Goal: Information Seeking & Learning: Check status

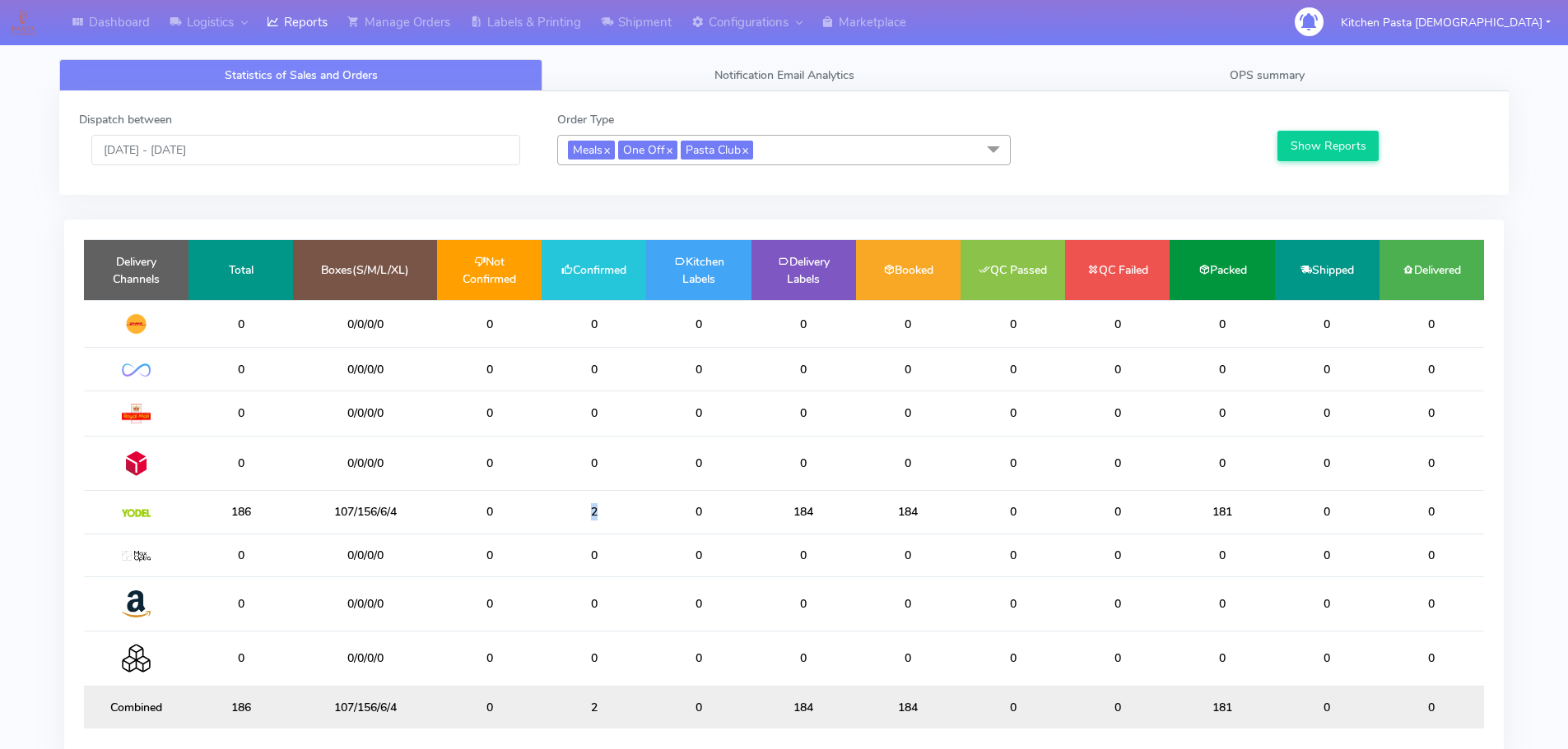
drag, startPoint x: 630, startPoint y: 509, endPoint x: 574, endPoint y: 508, distance: 56.0
click at [574, 508] on td "2" at bounding box center [593, 512] width 105 height 42
click at [640, 13] on link "Shipment" at bounding box center [637, 22] width 91 height 45
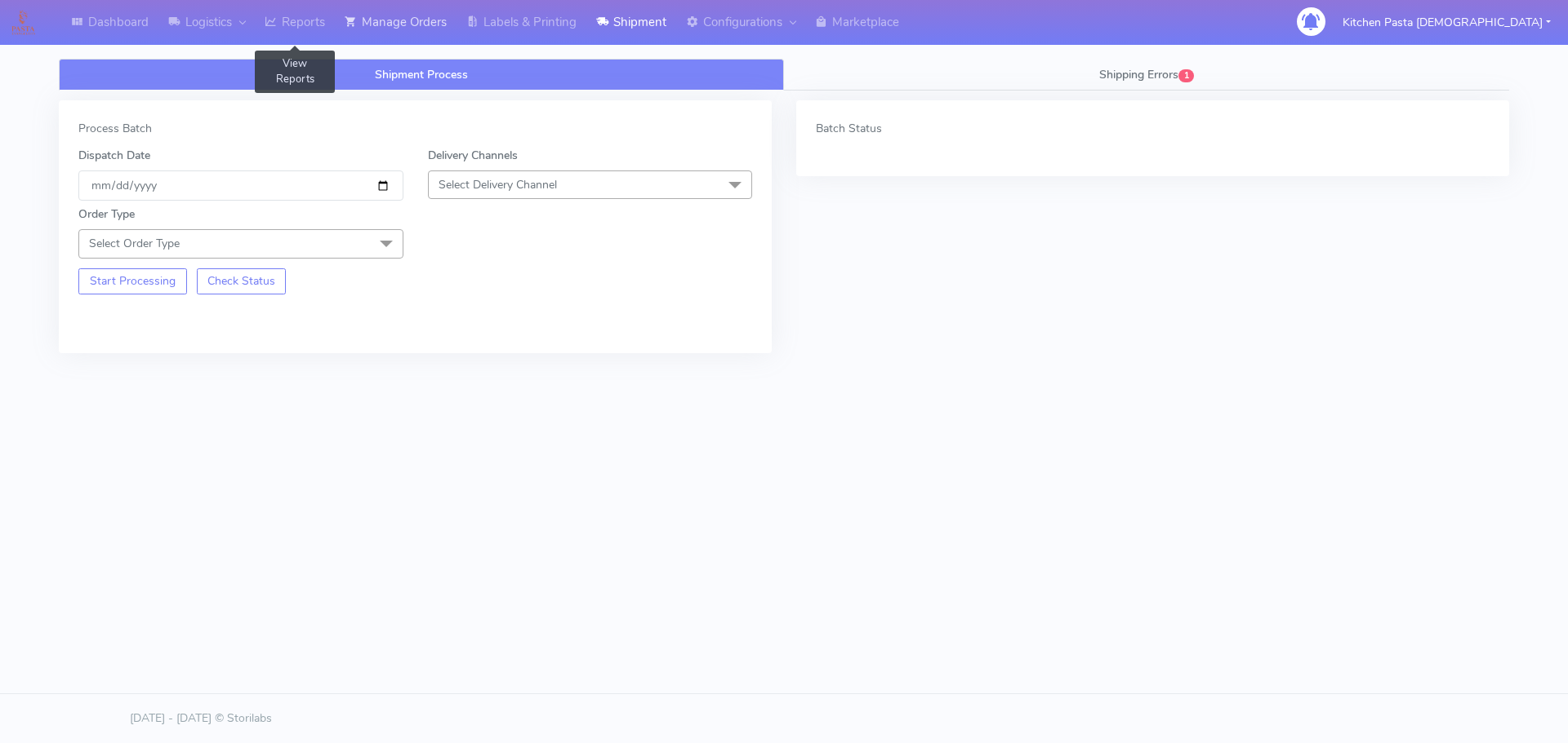
click at [344, 20] on link "Manage Orders" at bounding box center [395, 22] width 121 height 45
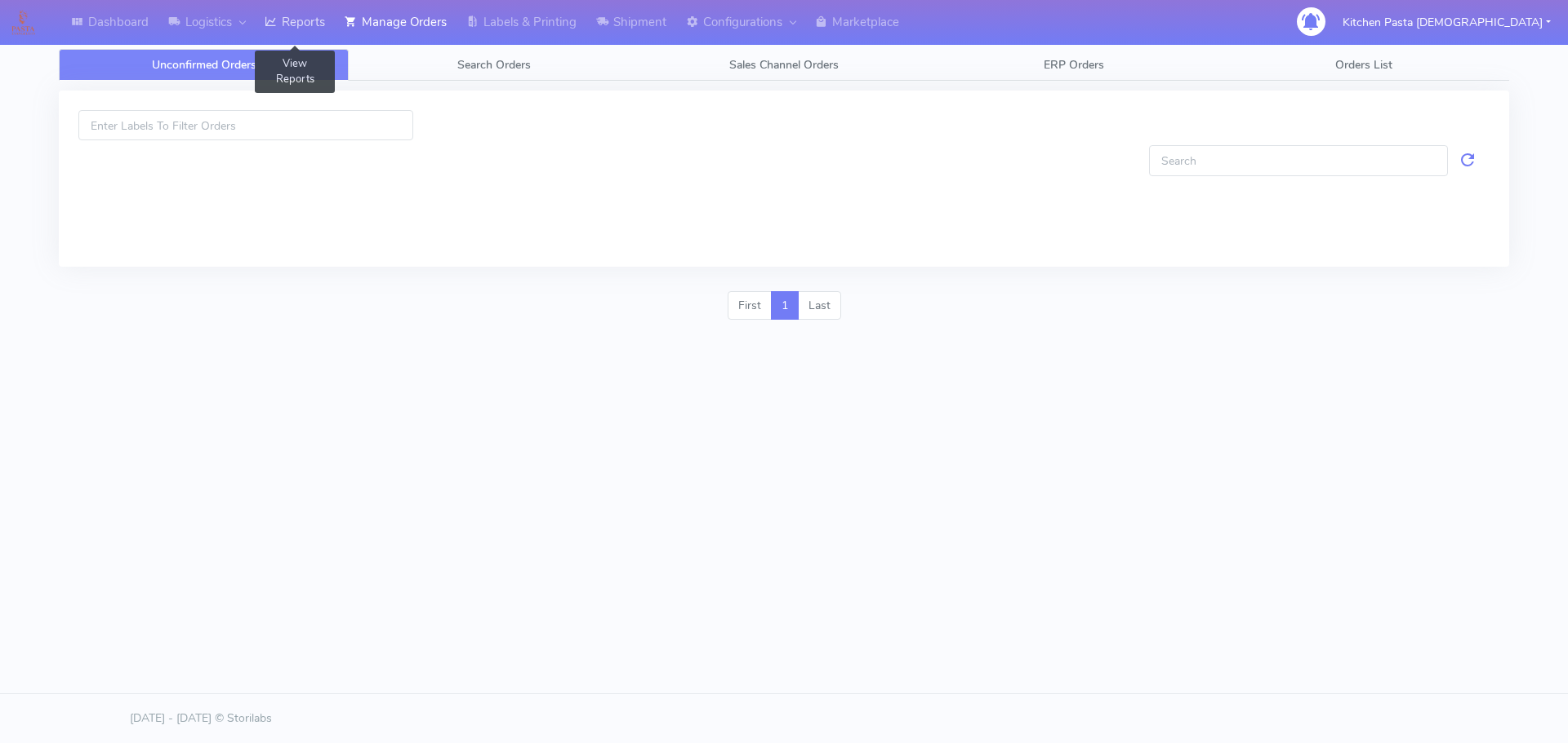
click at [296, 20] on link "Reports" at bounding box center [295, 22] width 80 height 45
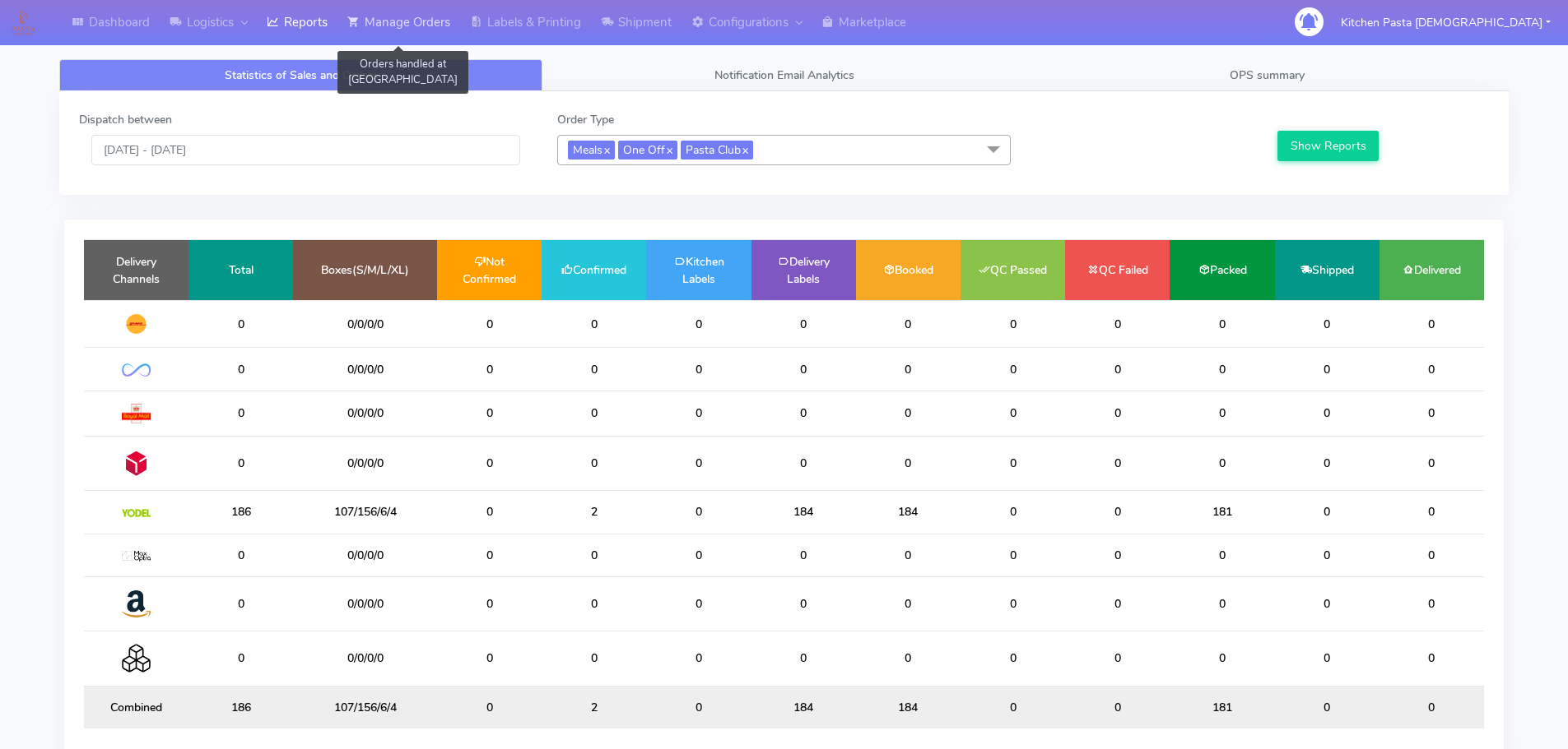
click at [437, 41] on link "Manage Orders" at bounding box center [398, 22] width 122 height 45
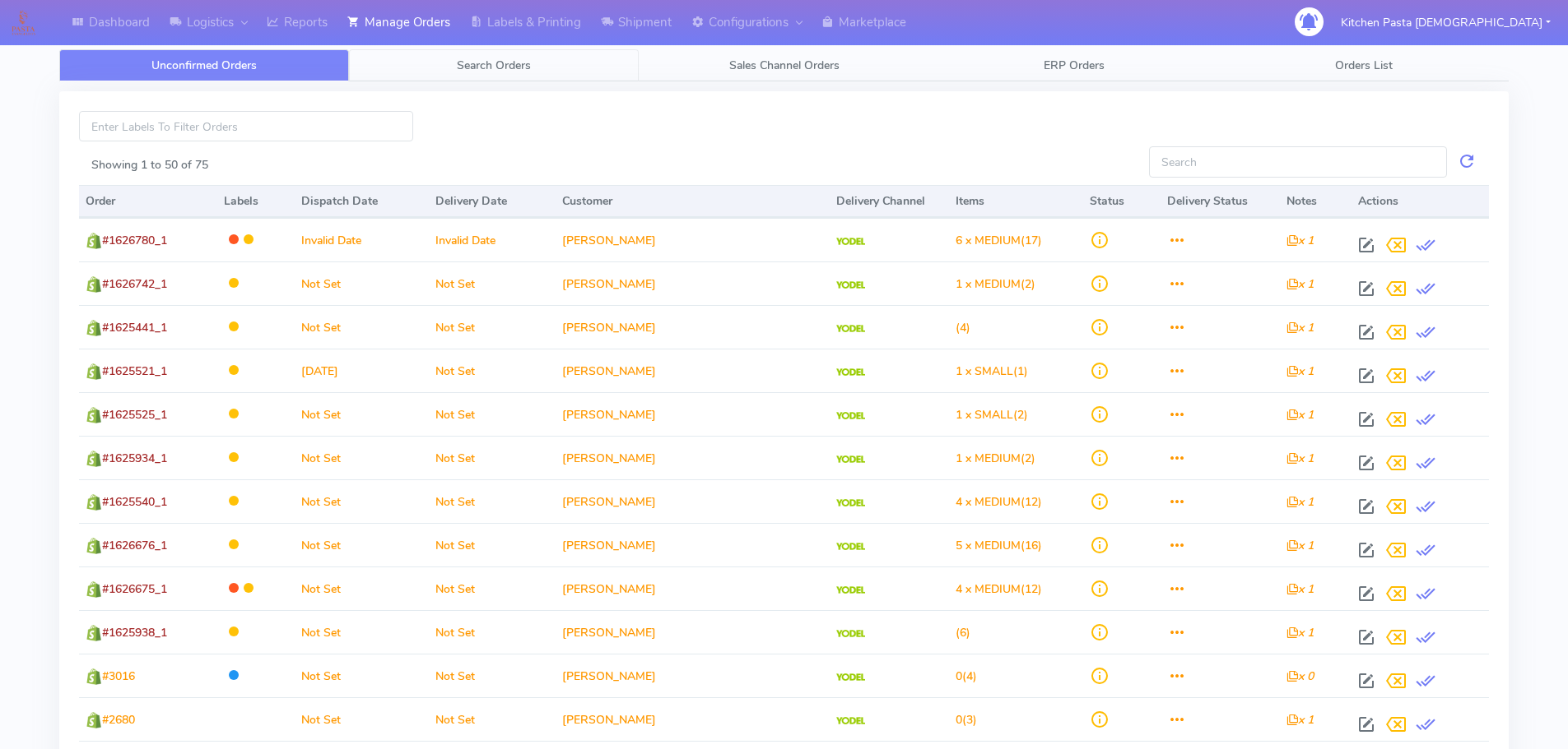
drag, startPoint x: 456, startPoint y: 89, endPoint x: 472, endPoint y: 60, distance: 33.1
click at [472, 60] on span "Search Orders" at bounding box center [493, 65] width 74 height 15
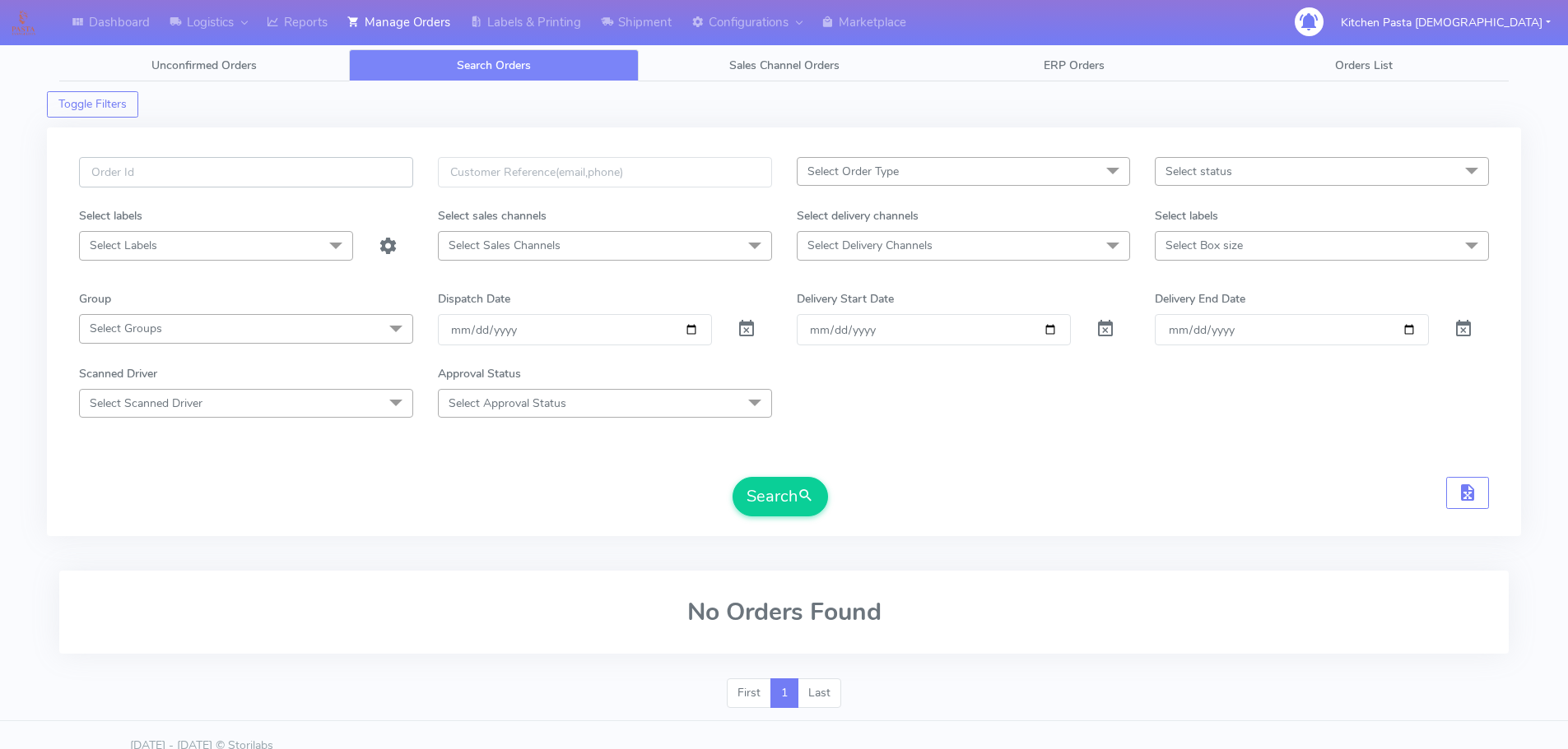
drag, startPoint x: 301, startPoint y: 187, endPoint x: 308, endPoint y: 178, distance: 11.4
click at [301, 187] on input "text" at bounding box center [246, 172] width 334 height 31
click at [308, 178] on input "text" at bounding box center [246, 172] width 334 height 31
paste input "#1628685_1"
type input "#1628685_1"
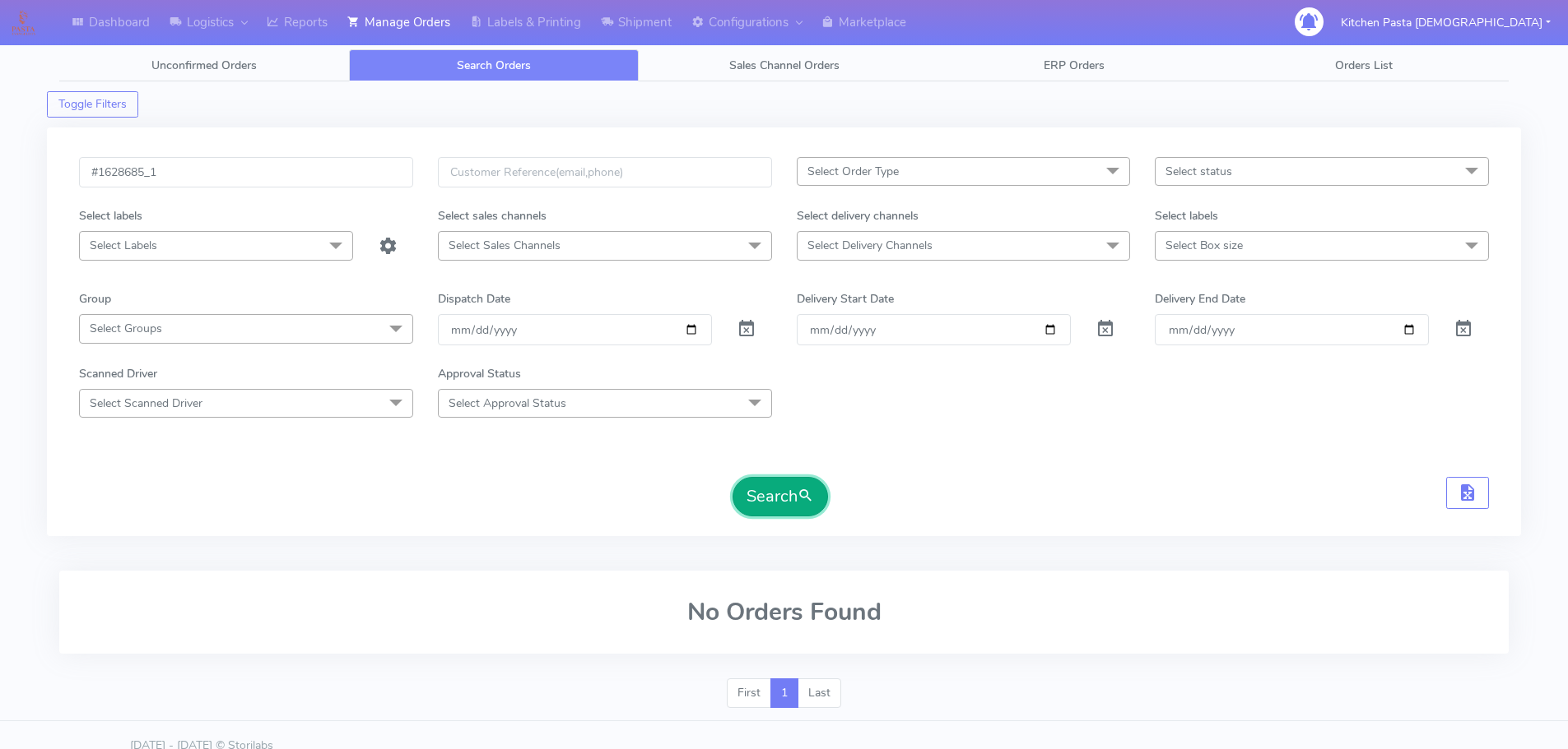
click at [772, 511] on button "Search" at bounding box center [779, 497] width 95 height 39
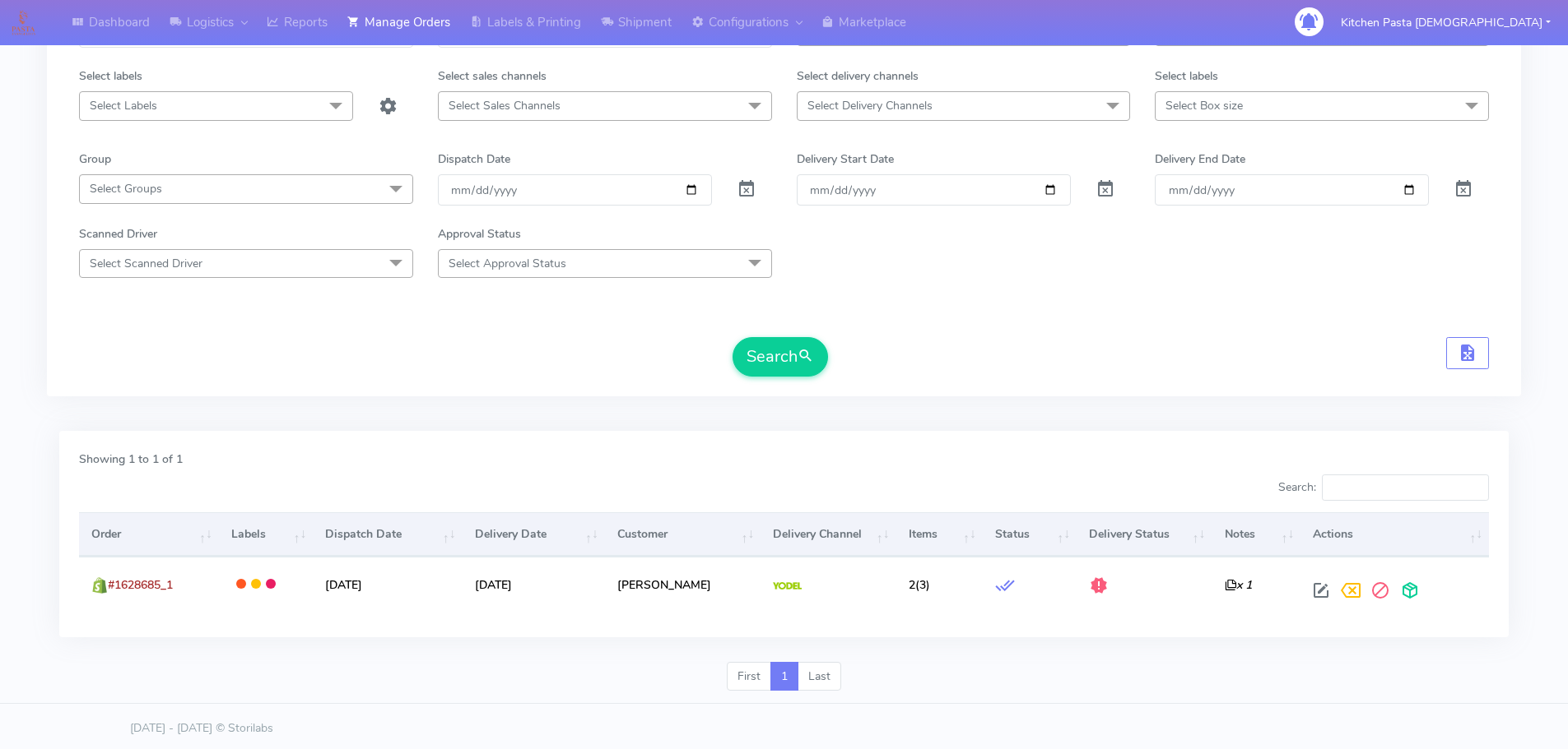
scroll to position [144, 0]
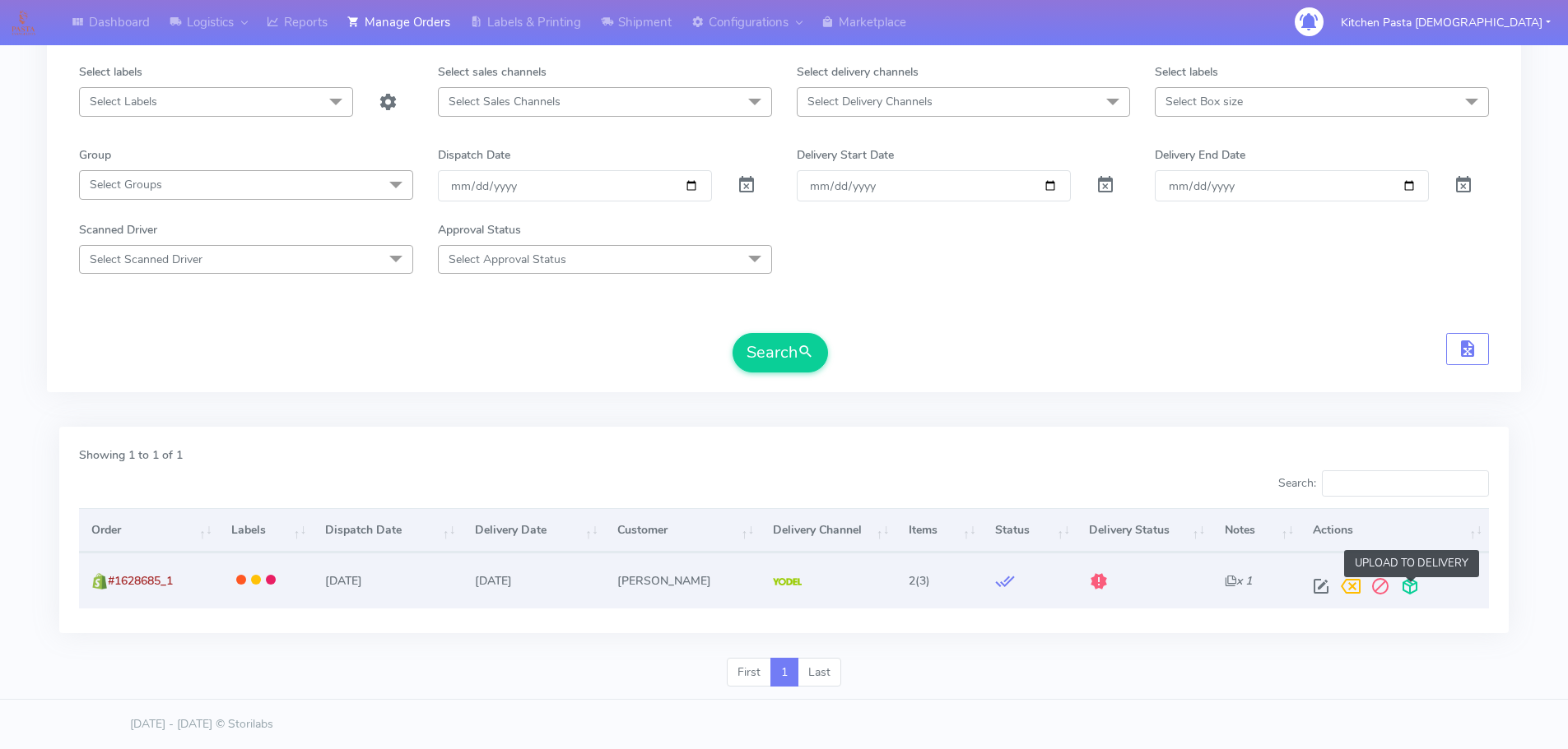
click at [1420, 586] on span at bounding box center [1409, 590] width 30 height 15
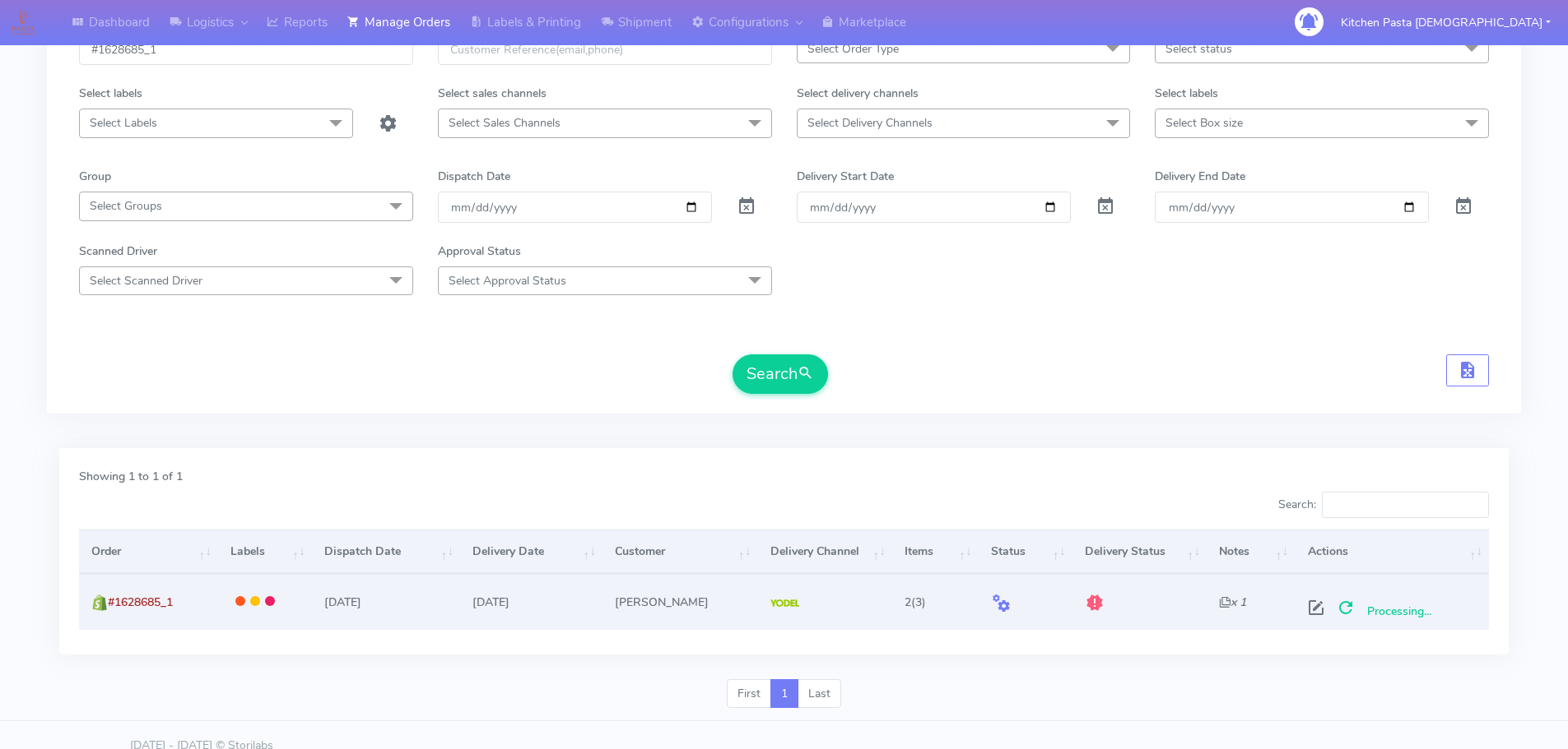
scroll to position [62, 0]
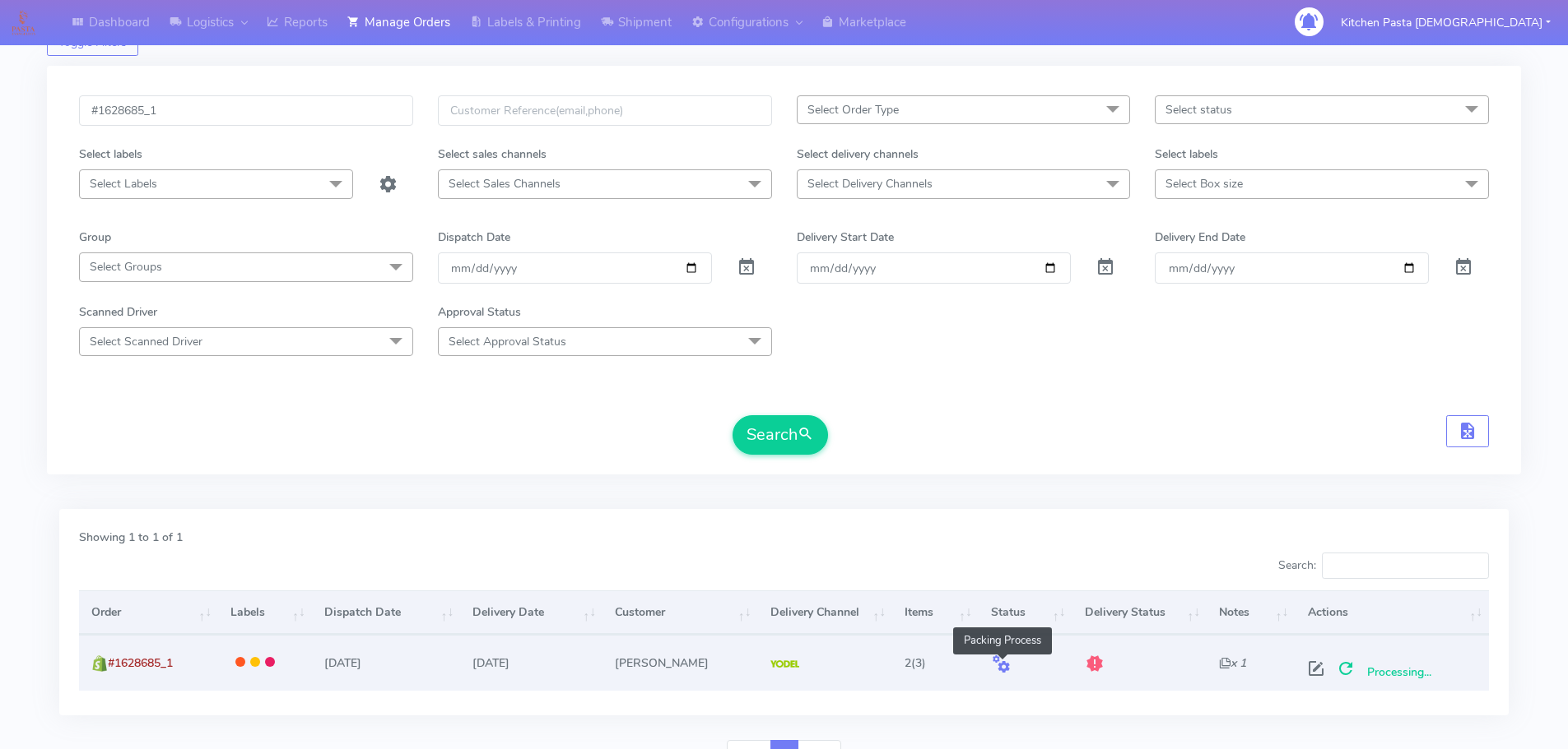
click at [1007, 661] on span at bounding box center [1001, 667] width 20 height 15
click at [998, 662] on span at bounding box center [1001, 667] width 20 height 15
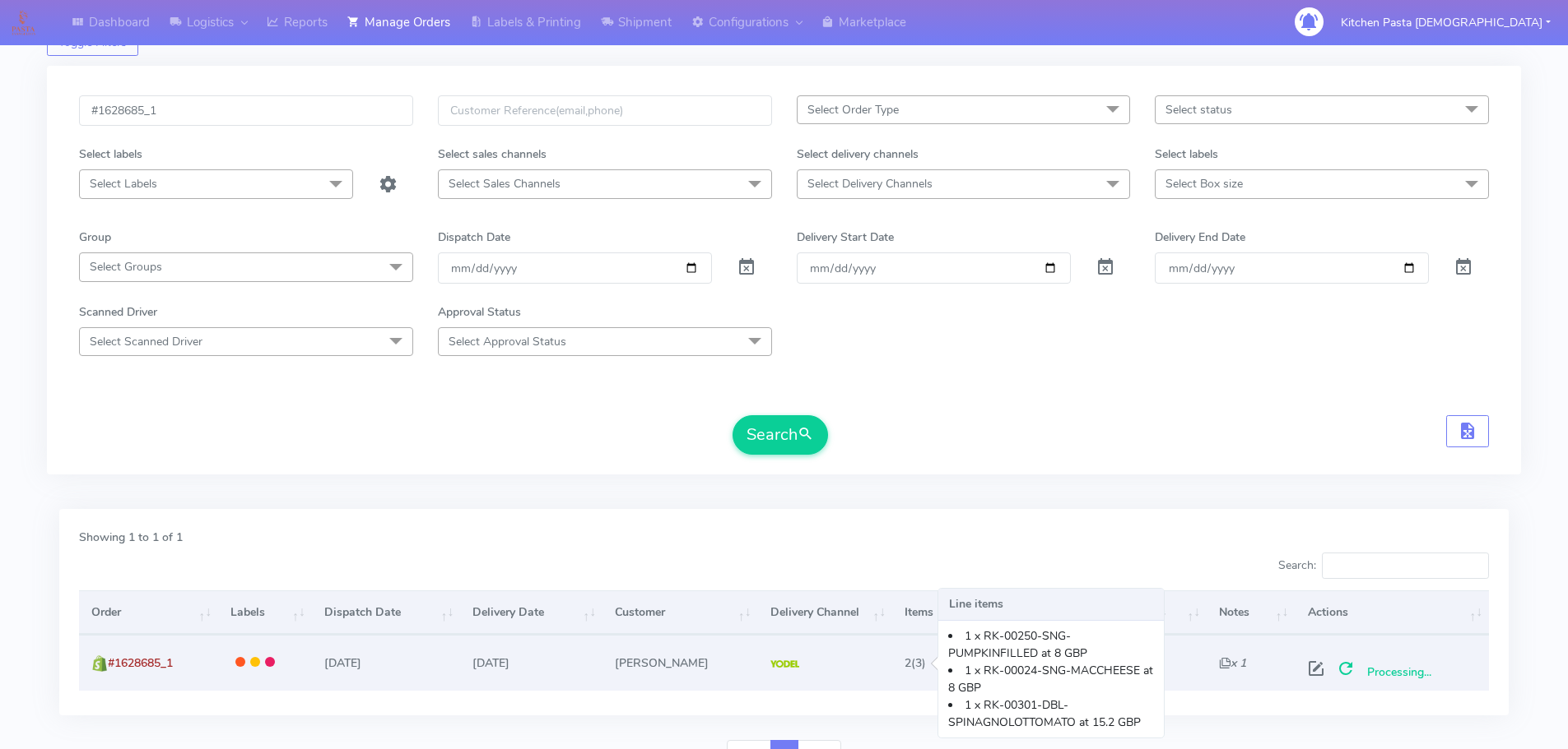
click at [926, 668] on span "2 (3)" at bounding box center [915, 663] width 21 height 15
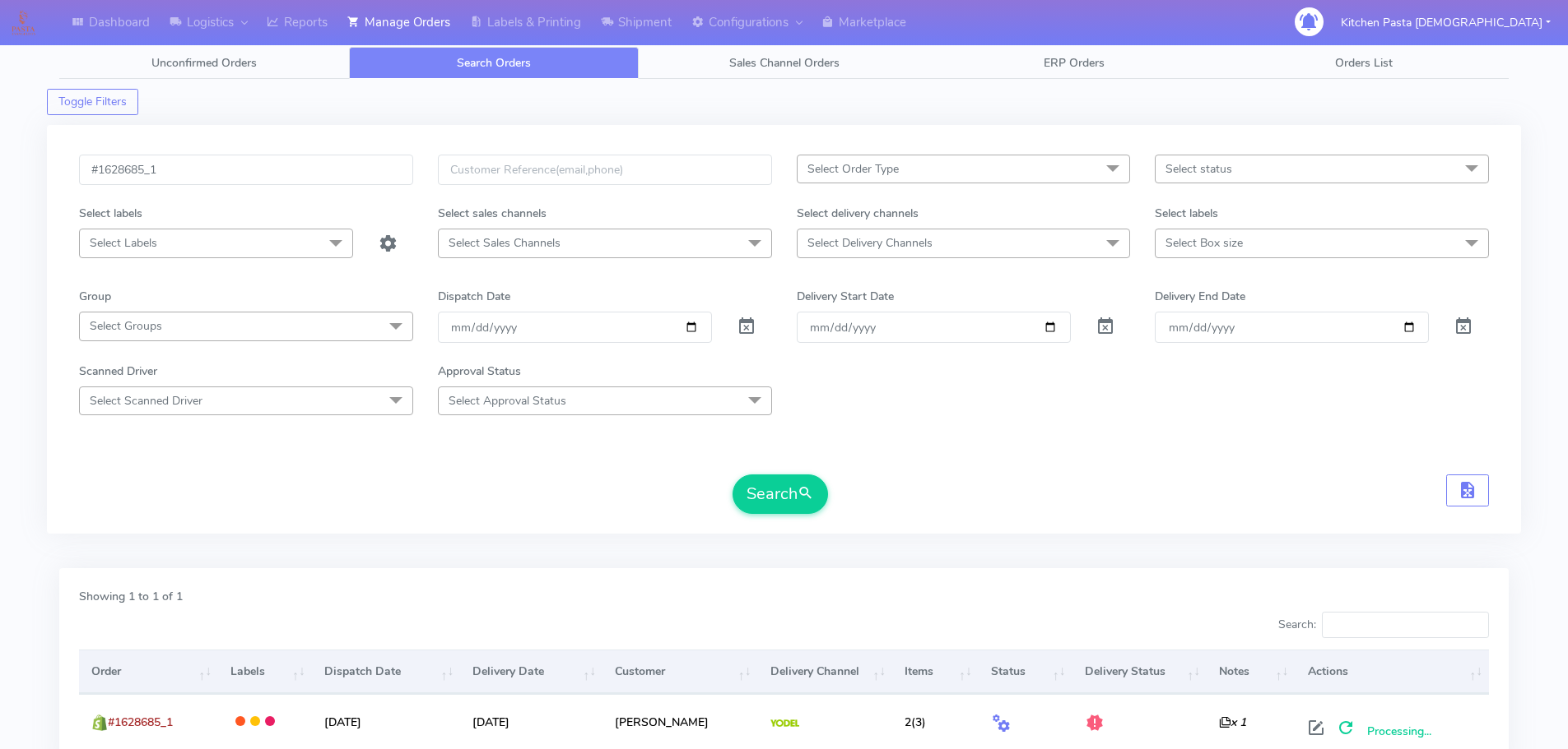
scroll to position [0, 0]
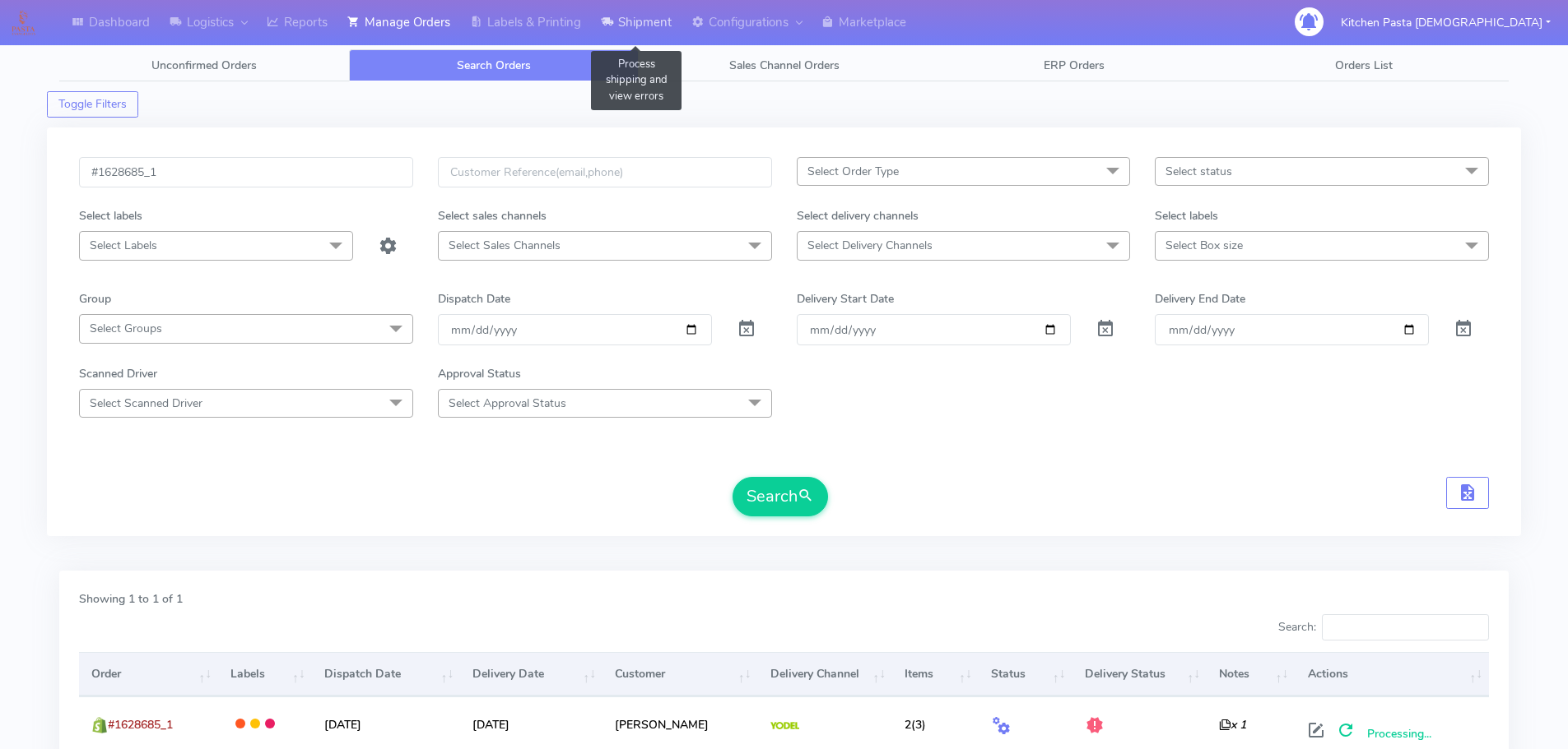
click at [605, 39] on link "Shipment" at bounding box center [637, 22] width 91 height 45
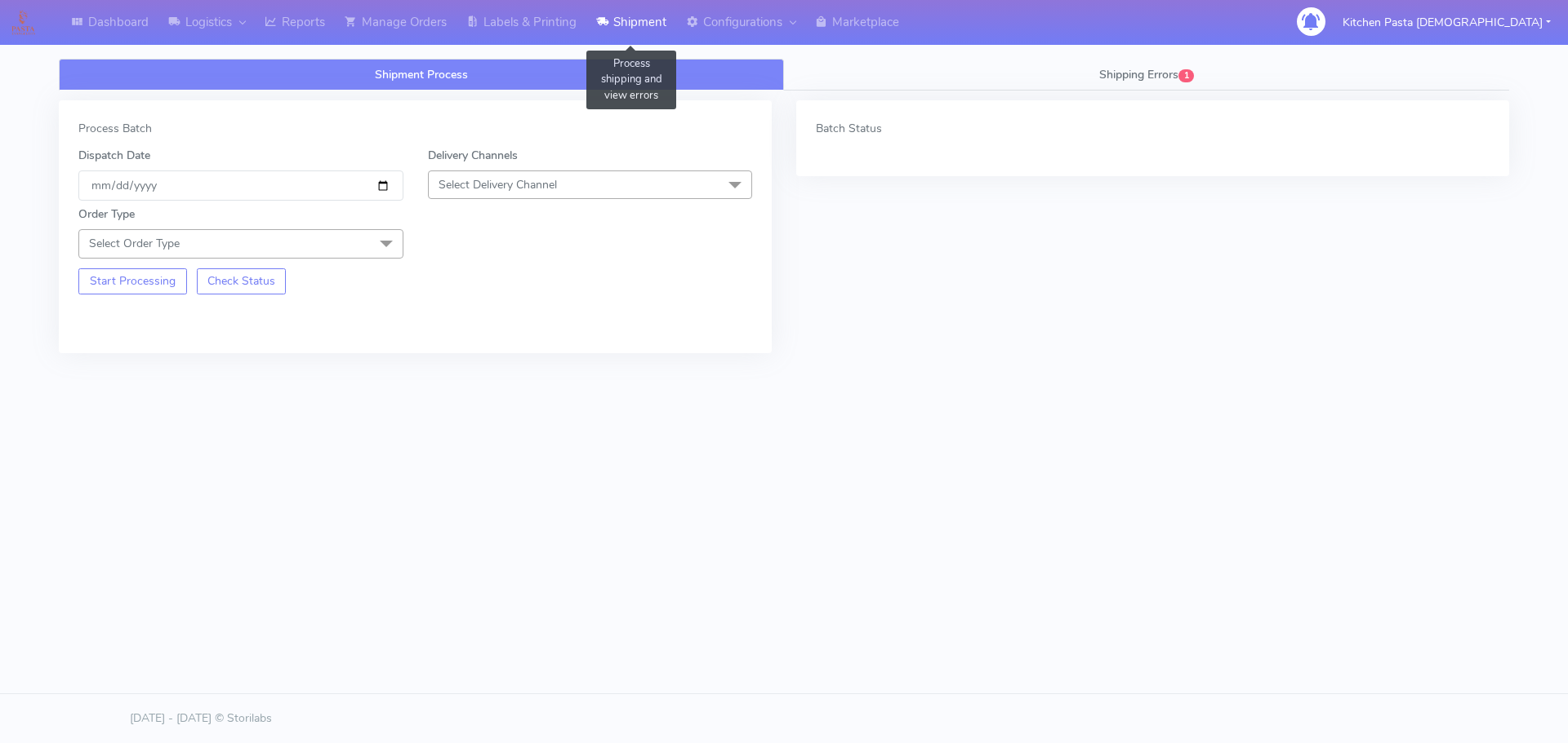
click at [643, 17] on link "Shipment" at bounding box center [632, 22] width 90 height 45
click at [491, 53] on div "Shipment Process Shipping Errors 1 Process Batch Dispatch Date 2025-10-05 Deliv…" at bounding box center [784, 271] width 1474 height 446
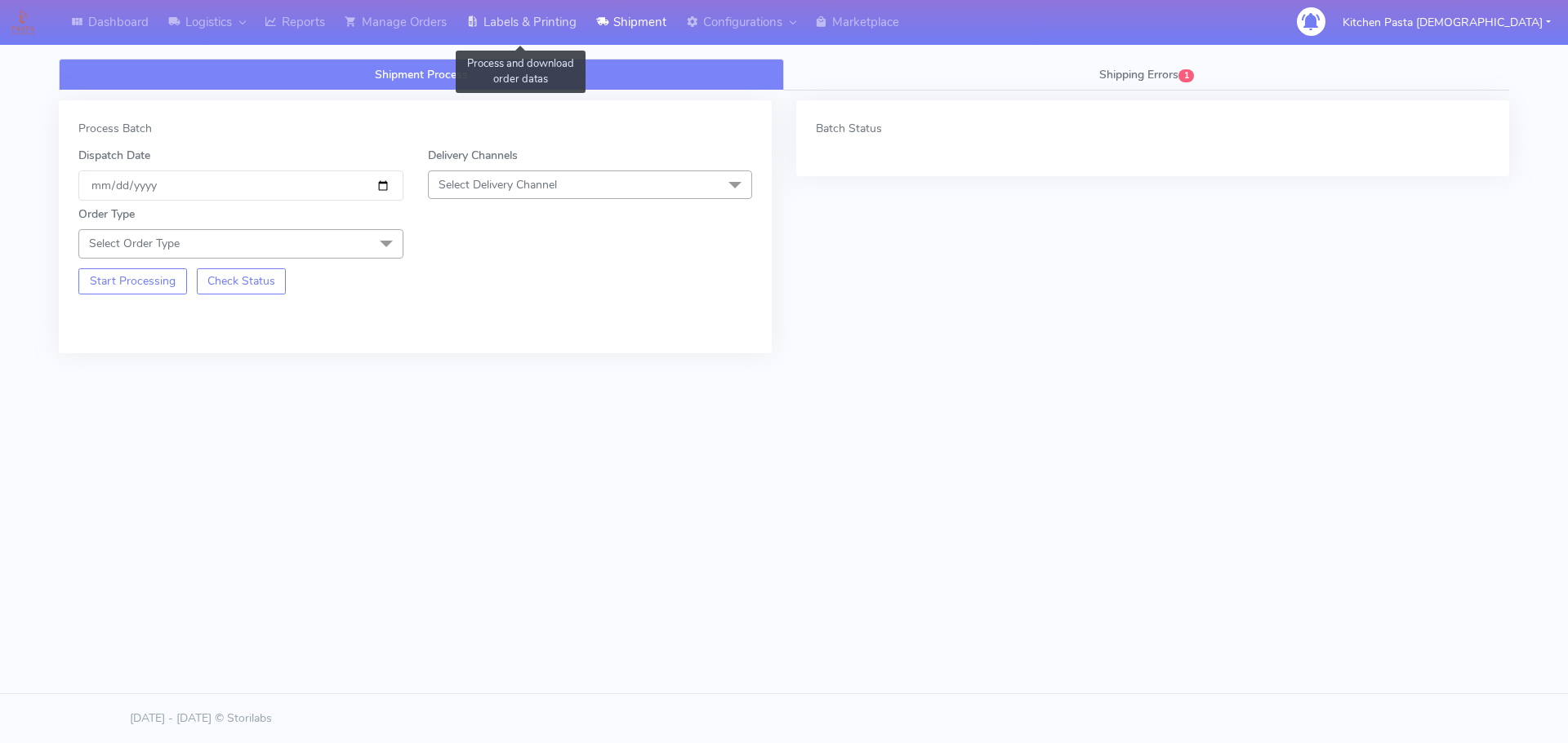
click at [534, 31] on link "Labels & Printing" at bounding box center [522, 22] width 130 height 45
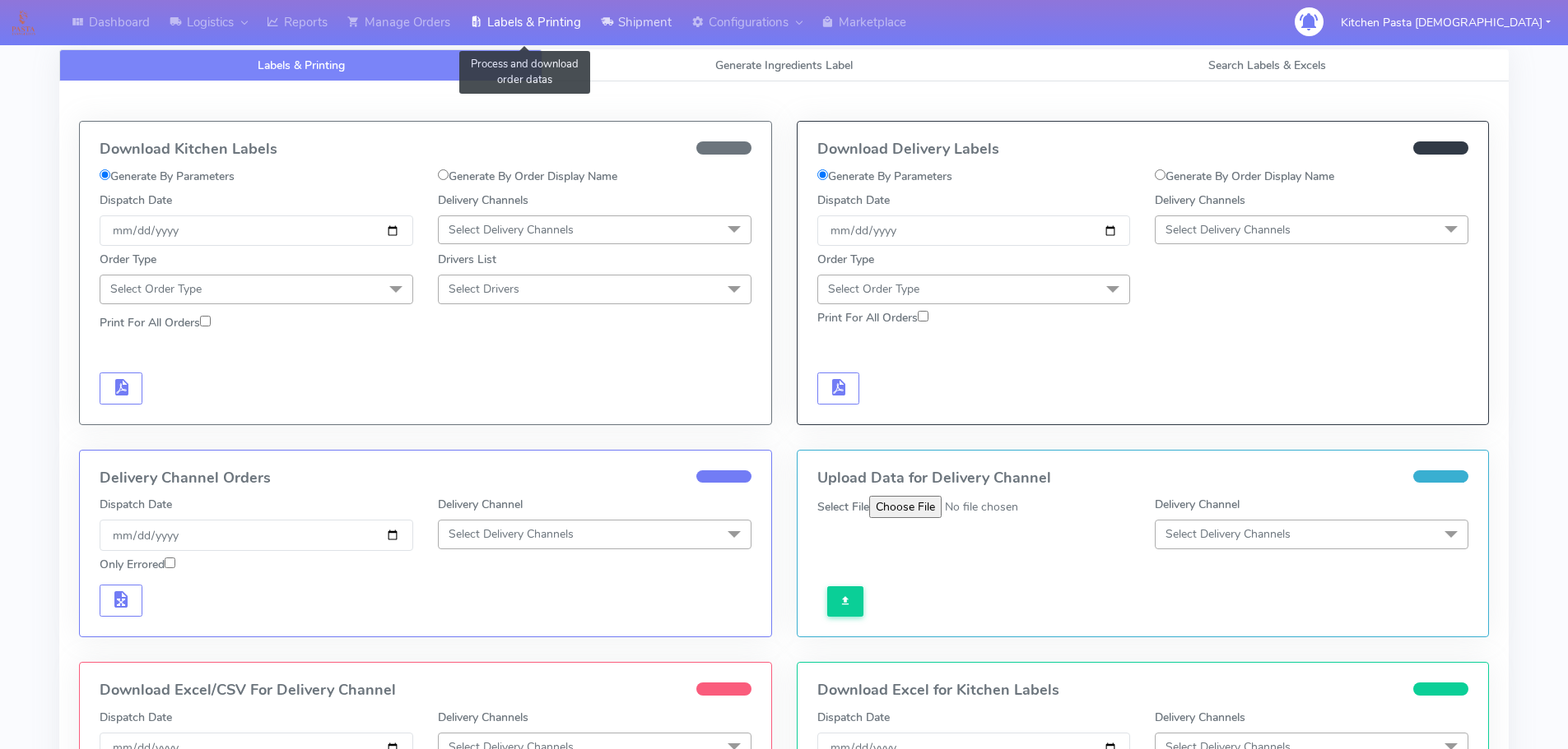
select select "All"
click at [1211, 56] on link "Search Labels & Excels" at bounding box center [1267, 65] width 483 height 32
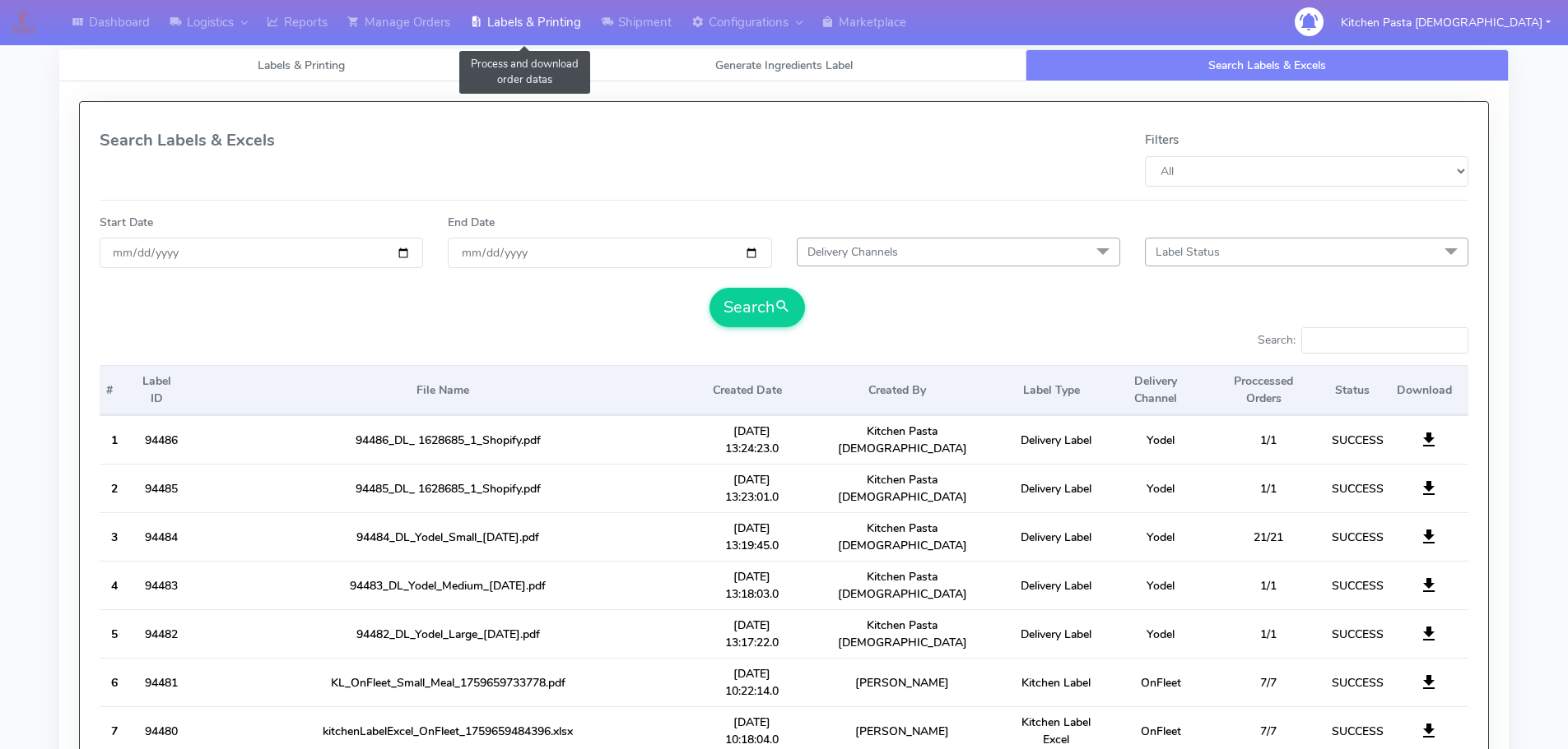
click at [590, 42] on link "Labels & Printing" at bounding box center [526, 22] width 131 height 45
drag, startPoint x: 800, startPoint y: 83, endPoint x: 535, endPoint y: 37, distance: 269.0
click at [422, 50] on link "Labels & Printing" at bounding box center [301, 65] width 483 height 32
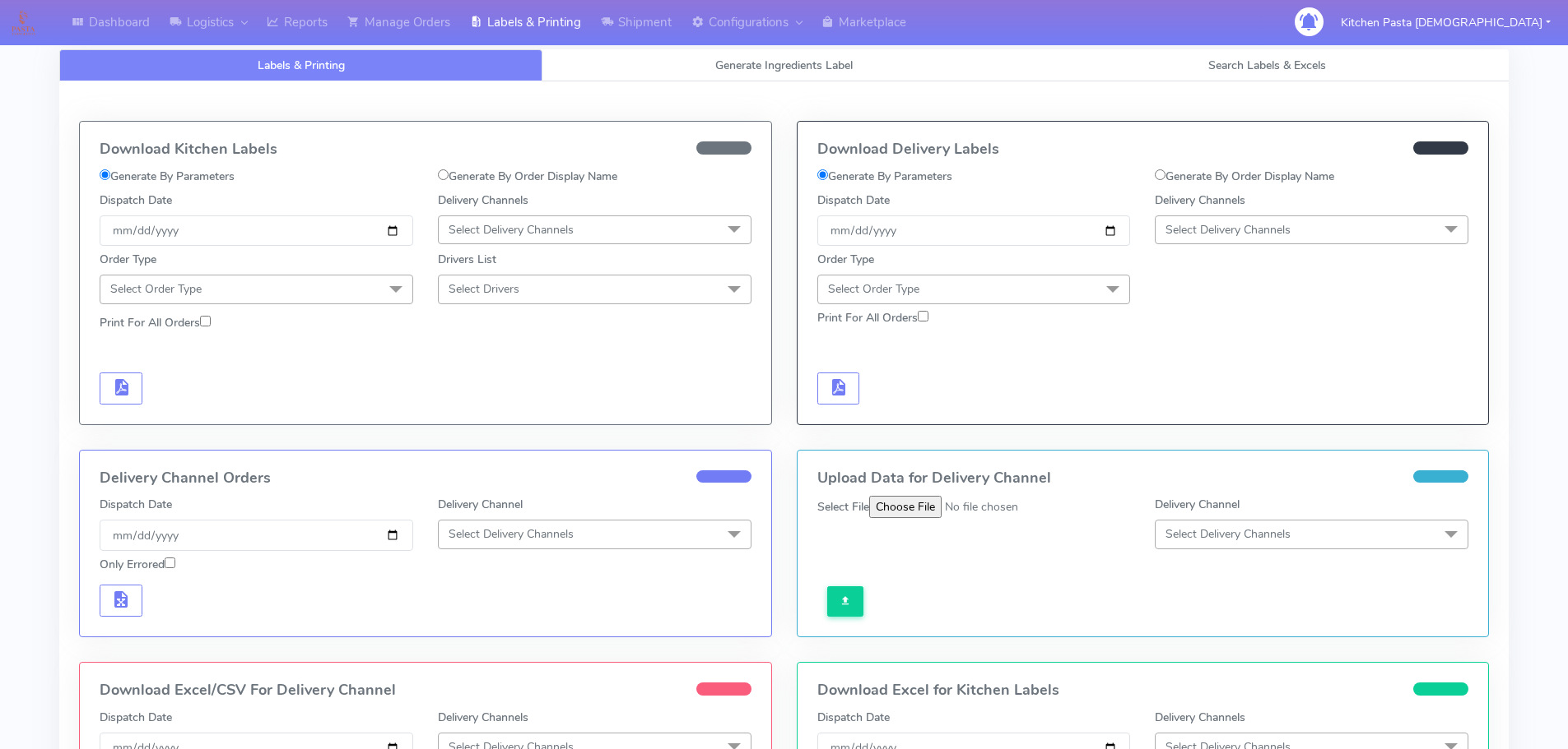
click at [1217, 184] on label "Generate By Order Display Name" at bounding box center [1244, 176] width 179 height 17
click at [1165, 180] on input "Generate By Order Display Name" at bounding box center [1160, 174] width 11 height 11
radio input "true"
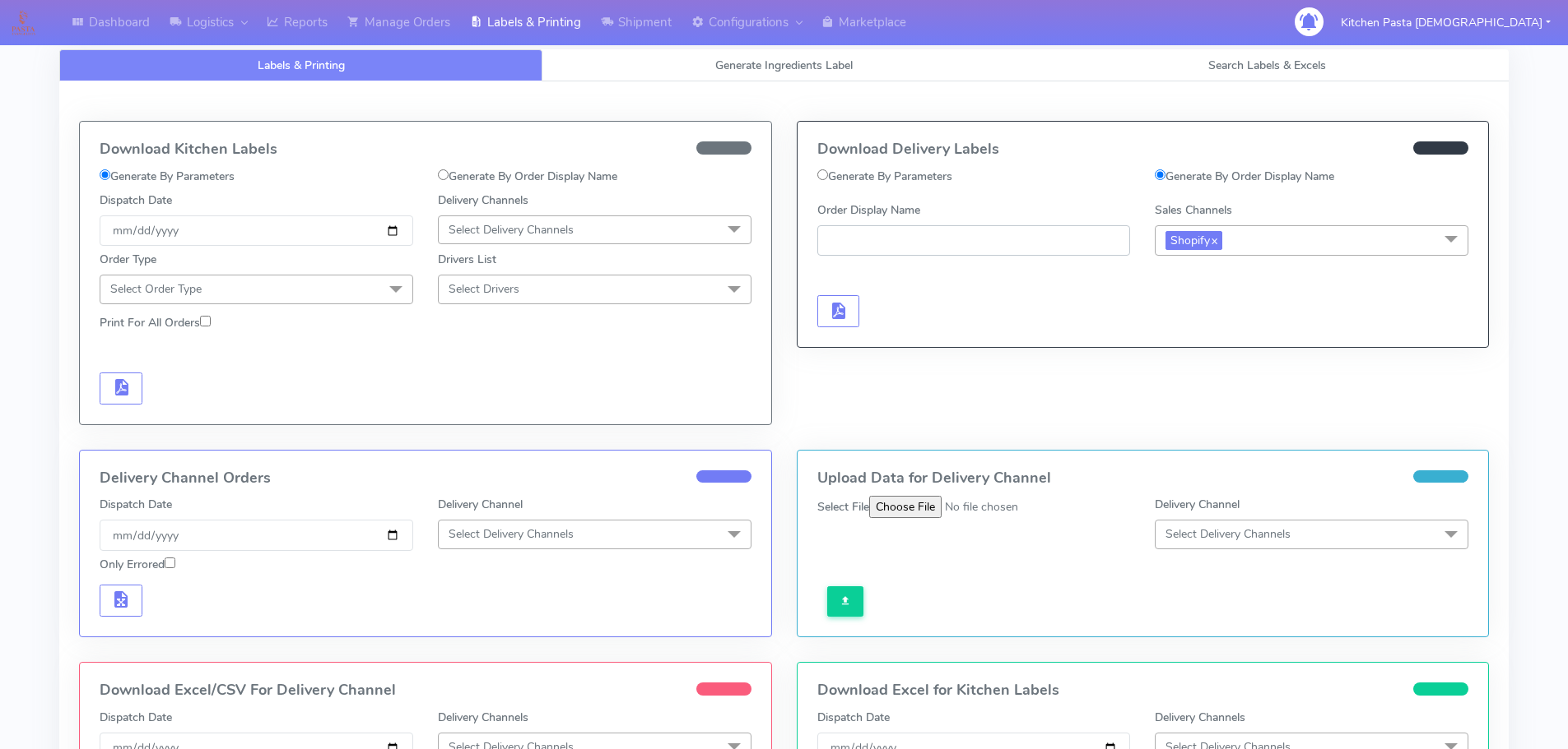
click at [956, 251] on input "Order Display Name" at bounding box center [975, 241] width 314 height 31
paste input "#1628685_1"
type input "#1628685_1"
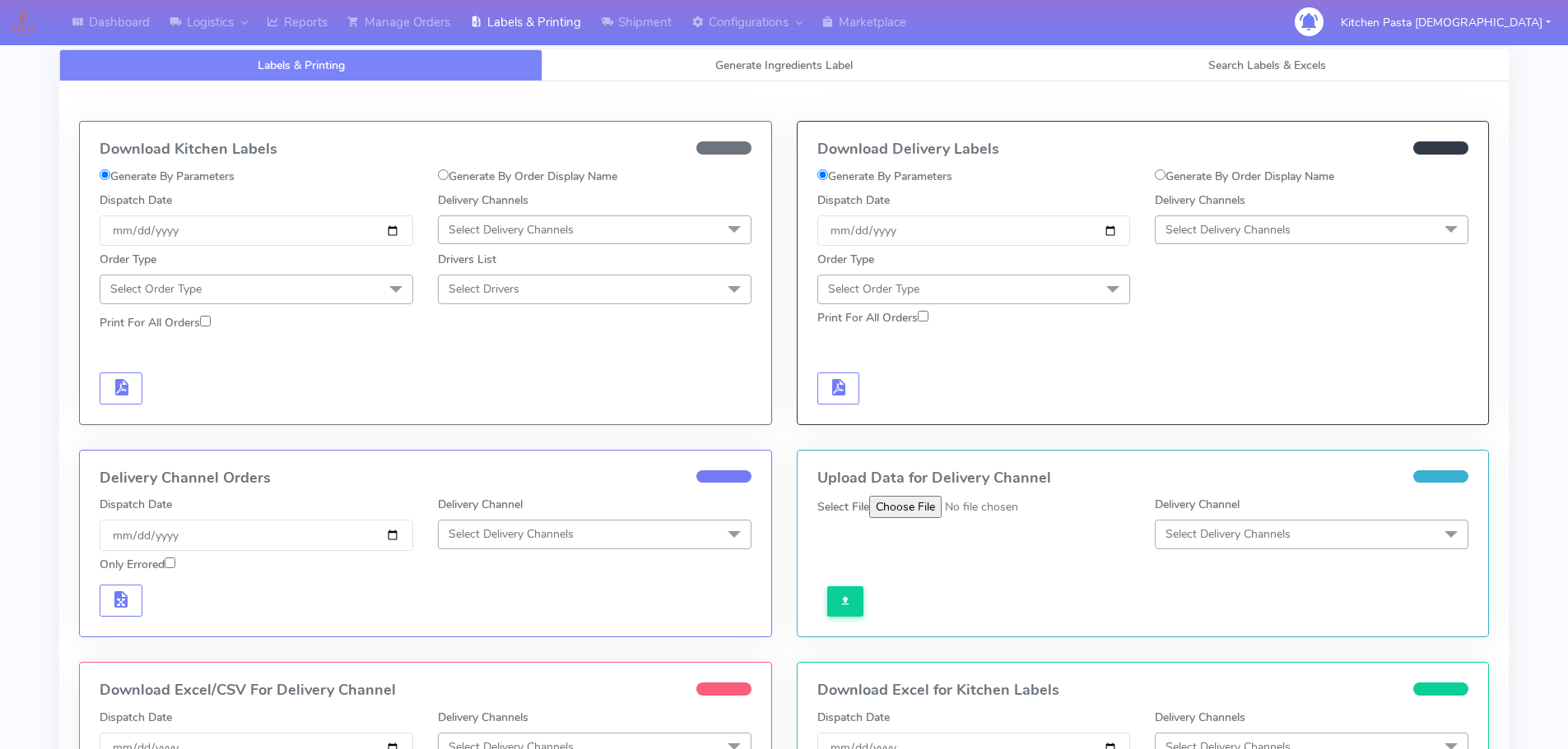
click at [1190, 169] on label "Generate By Order Display Name" at bounding box center [1244, 176] width 179 height 17
click at [1165, 169] on input "Generate By Order Display Name" at bounding box center [1160, 174] width 11 height 11
radio input "true"
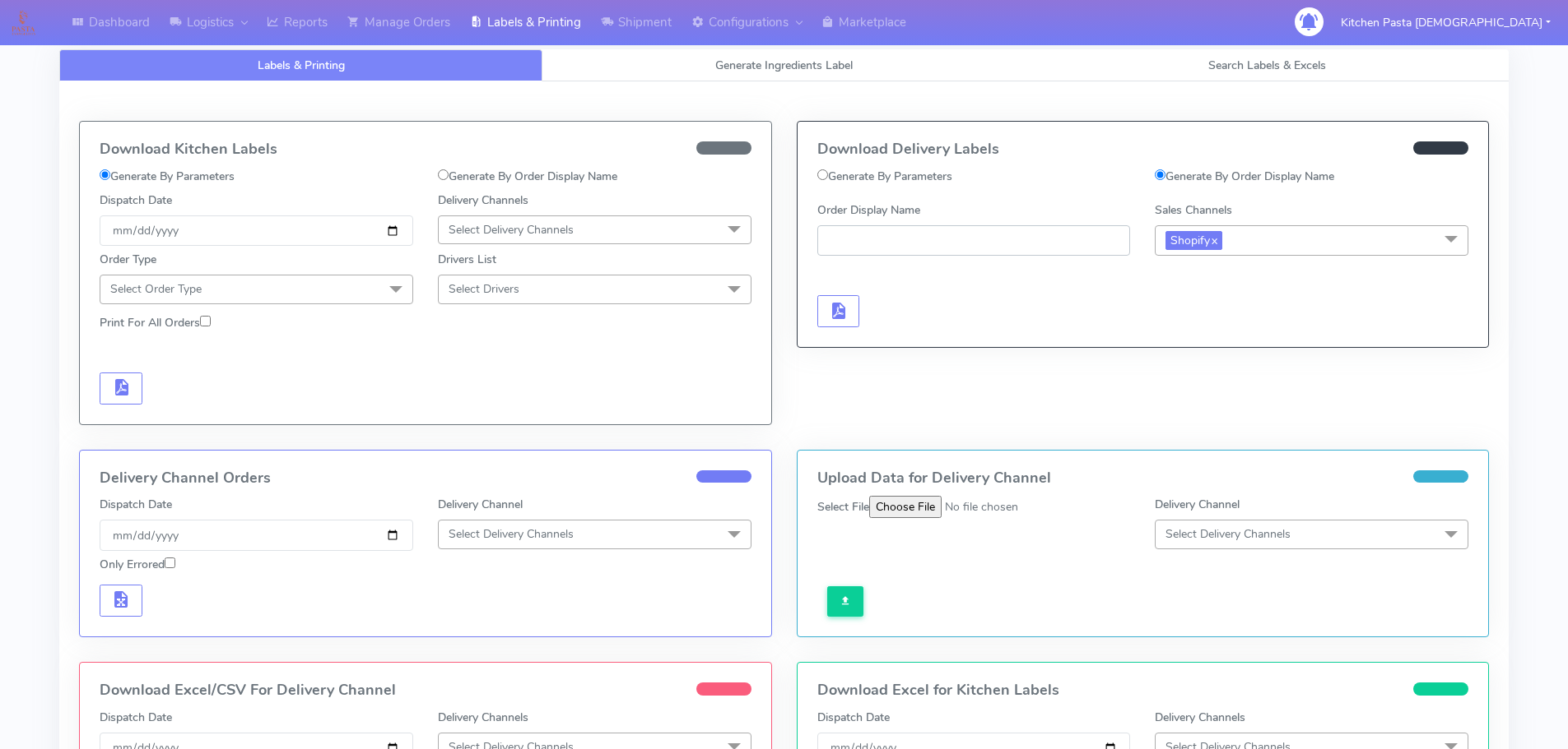
drag, startPoint x: 928, startPoint y: 246, endPoint x: 928, endPoint y: 236, distance: 10.0
click at [928, 246] on input "Order Display Name" at bounding box center [975, 241] width 314 height 31
paste input "#1628685_1"
type input "#1628685_1"
click at [834, 313] on span "button" at bounding box center [838, 315] width 20 height 15
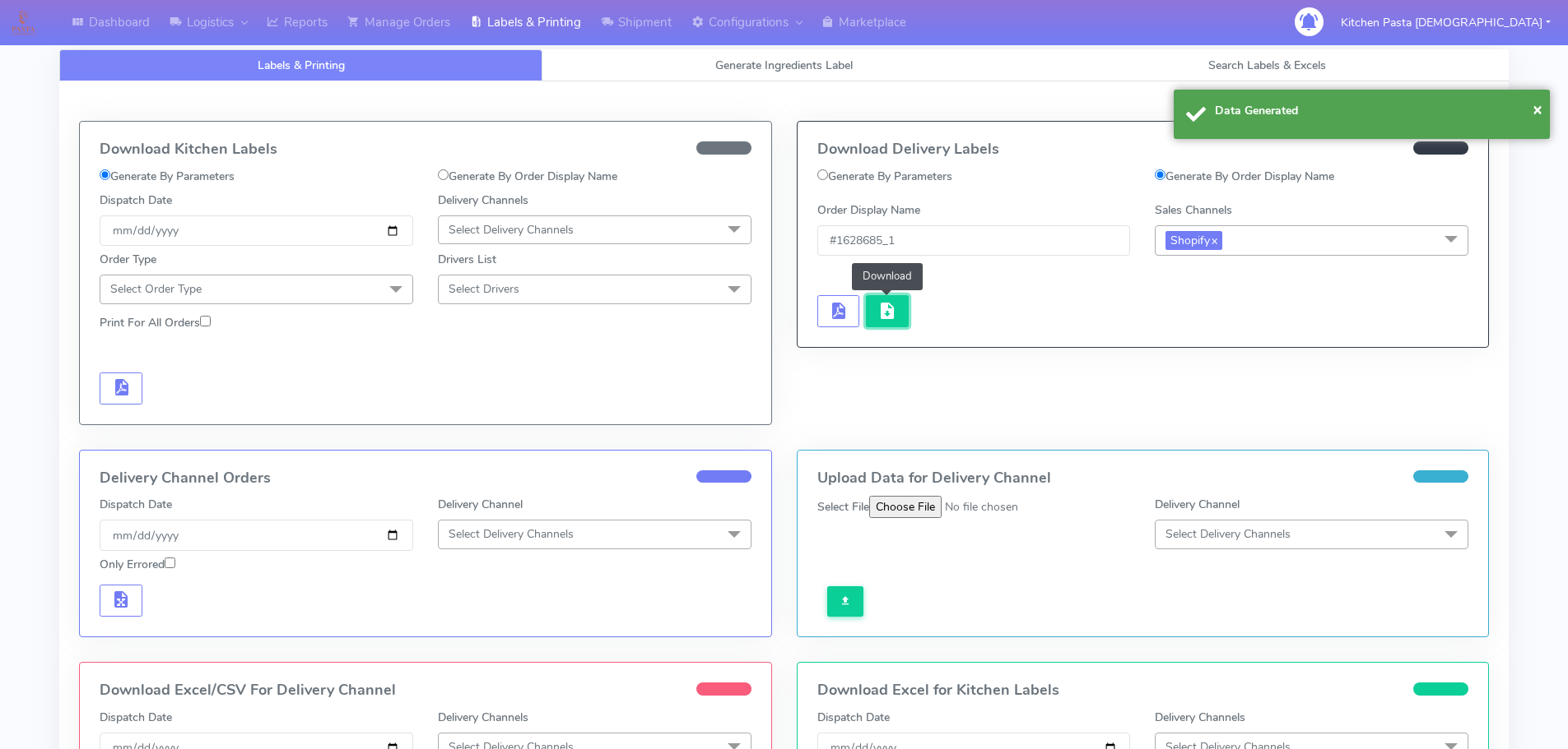
click at [897, 318] on button "button" at bounding box center [887, 311] width 42 height 32
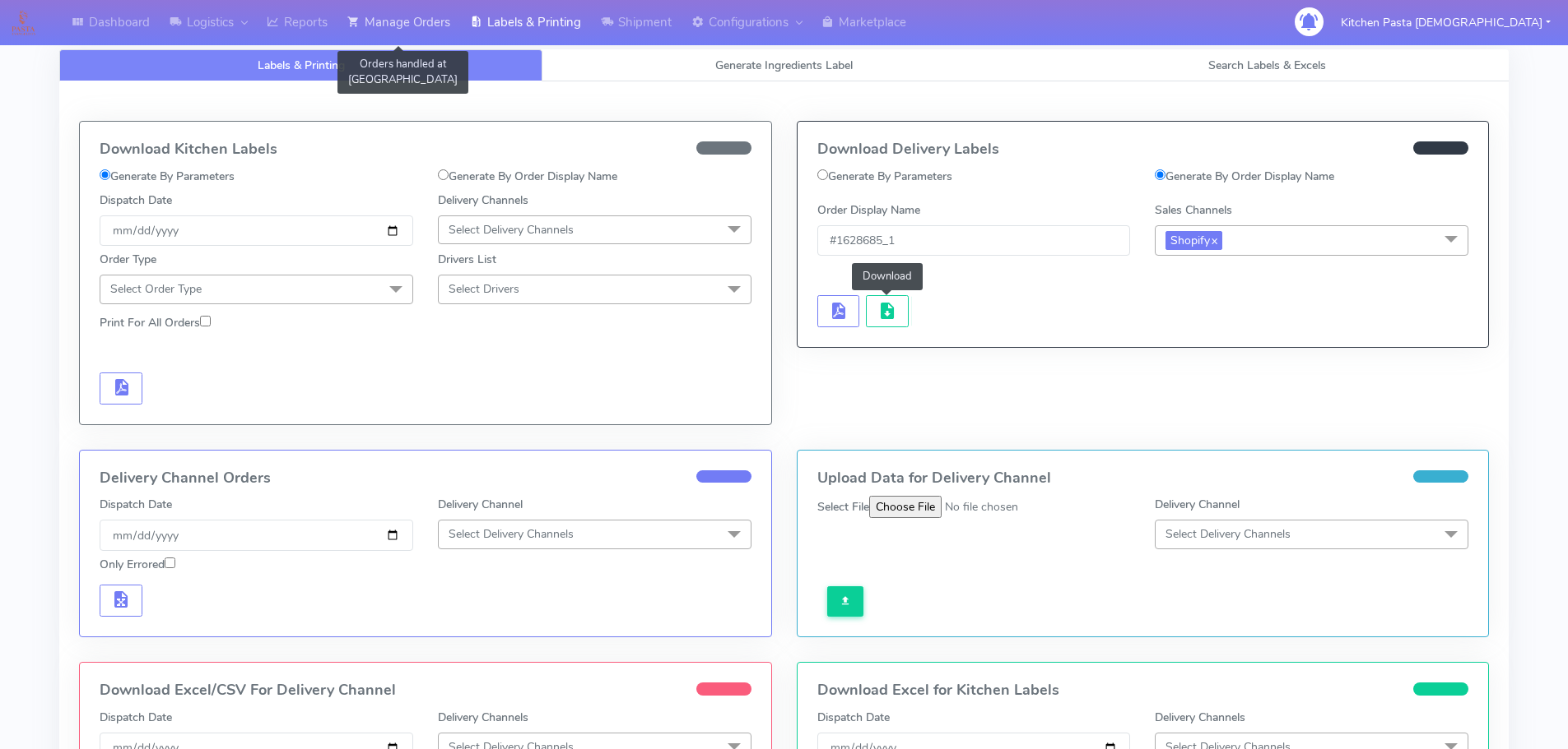
click at [430, 29] on link "Manage Orders" at bounding box center [398, 22] width 122 height 45
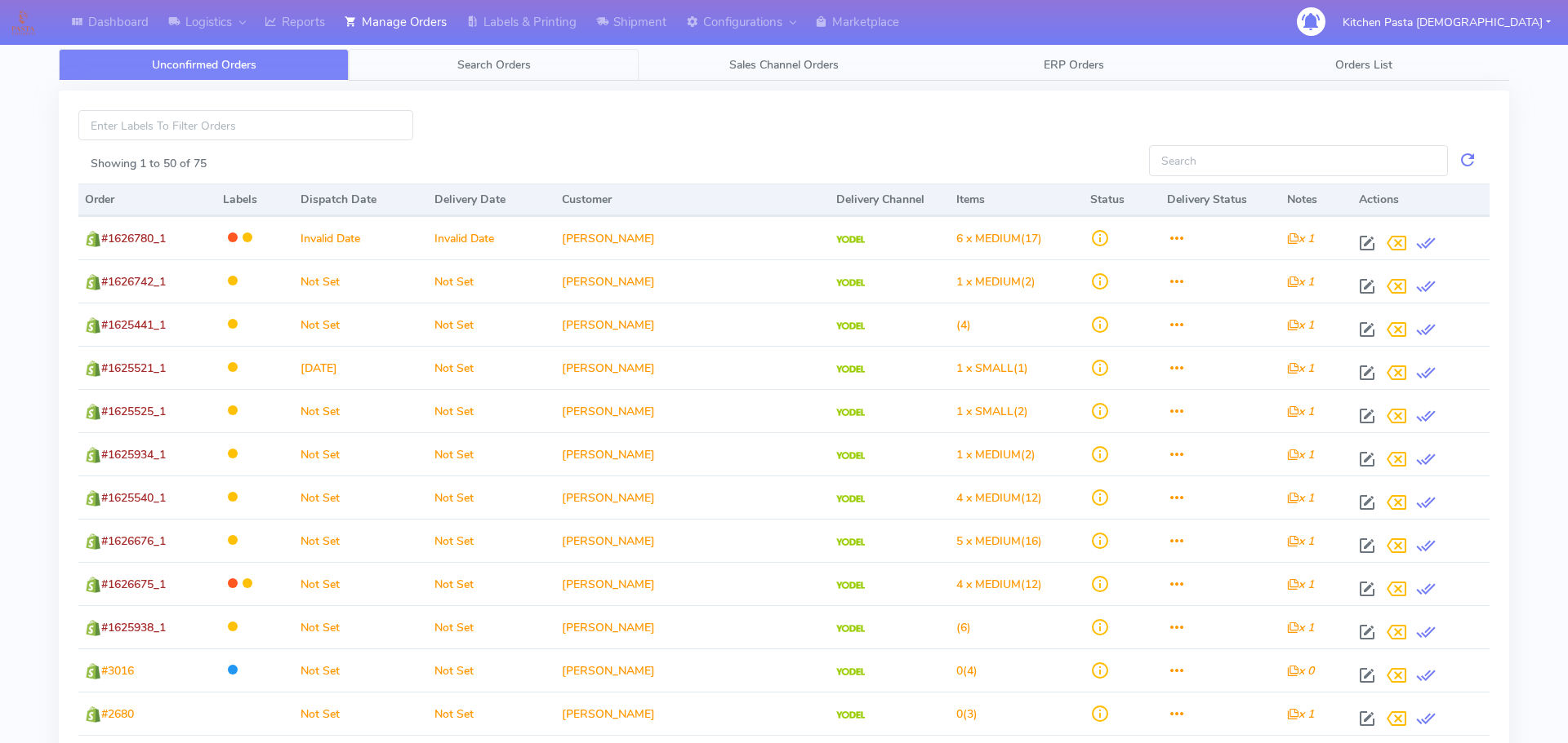
click at [512, 70] on span "Search Orders" at bounding box center [494, 65] width 74 height 15
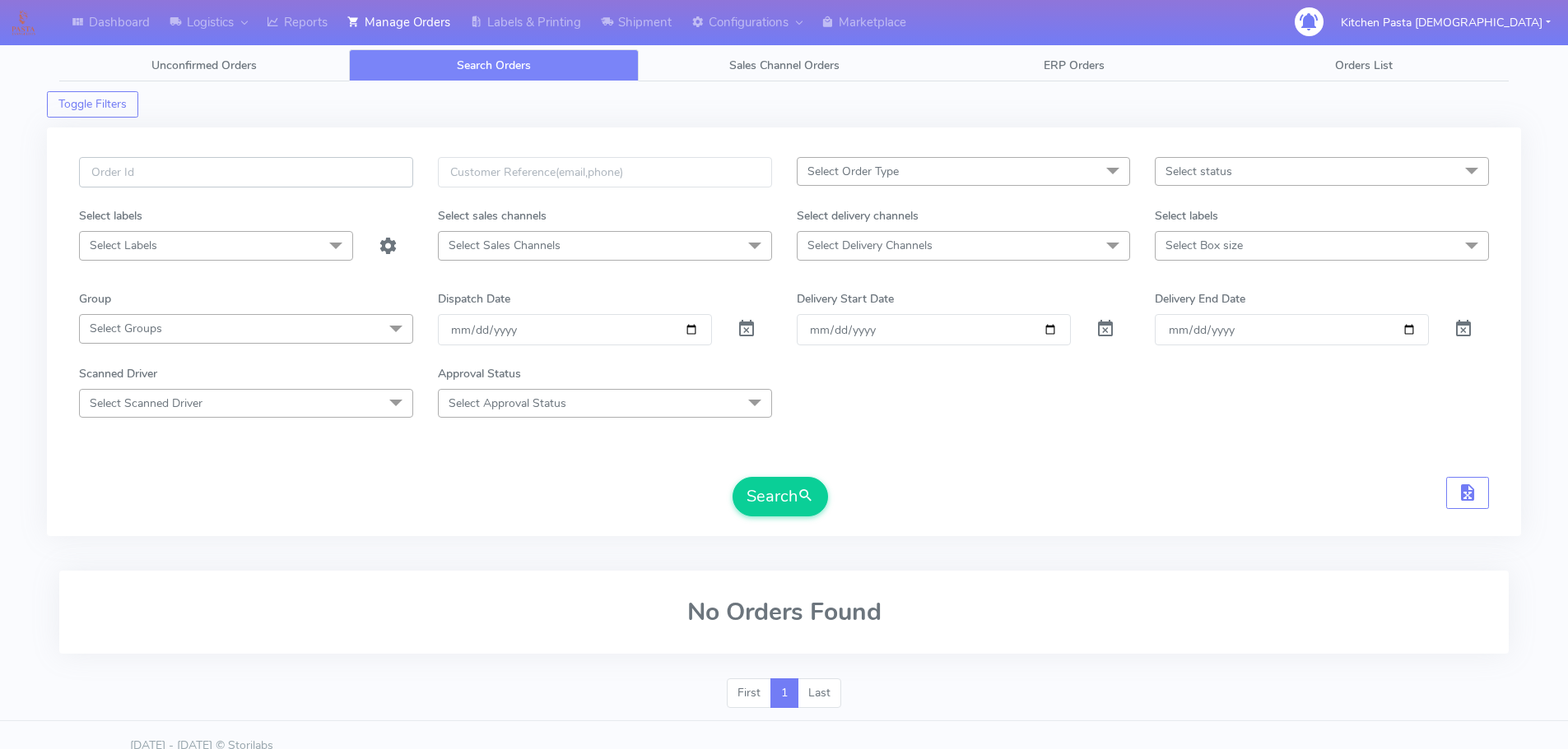
click at [279, 162] on input "text" at bounding box center [246, 172] width 334 height 31
paste input "#1628685_1"
type input "#1628685_1"
click at [756, 498] on button "Search" at bounding box center [779, 497] width 95 height 39
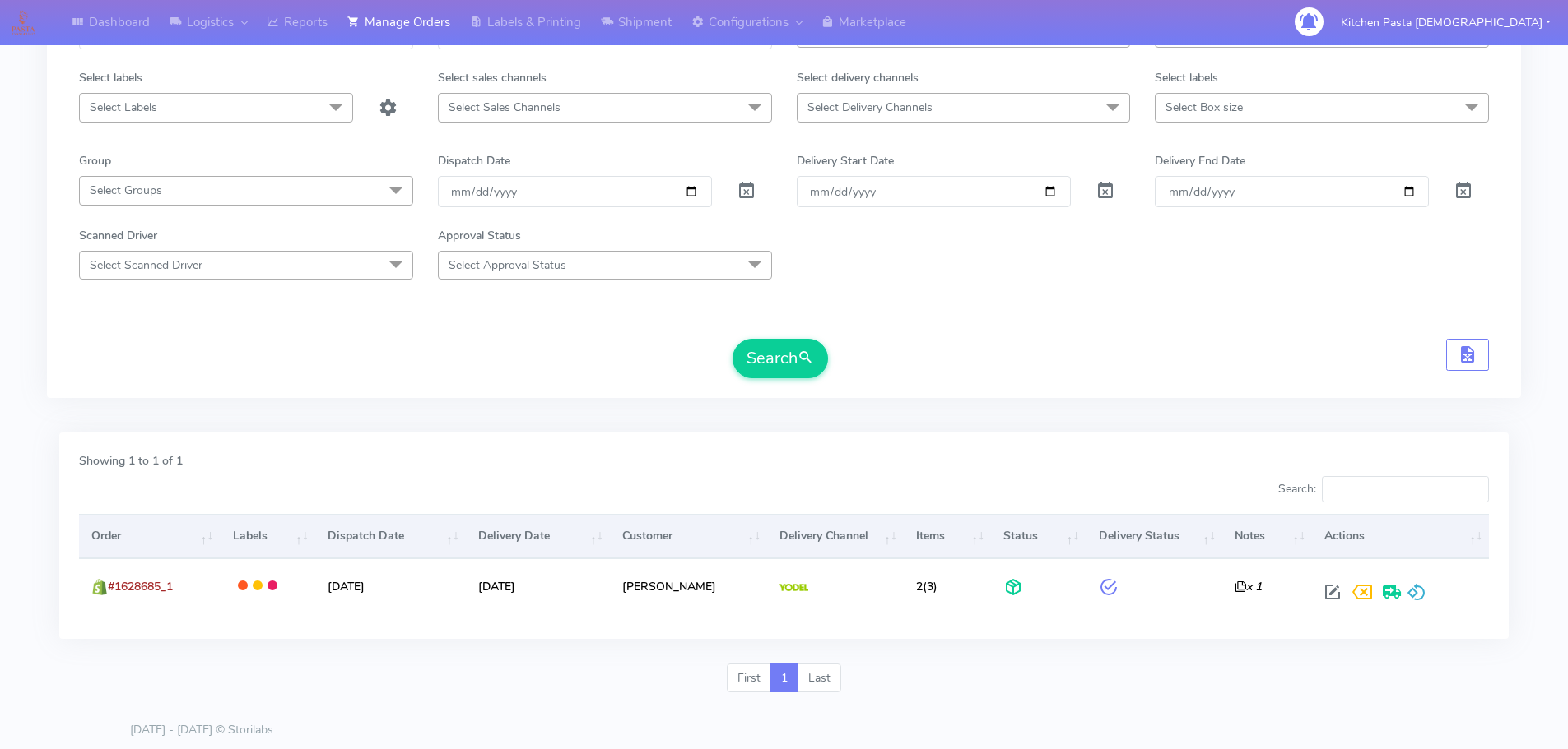
scroll to position [144, 0]
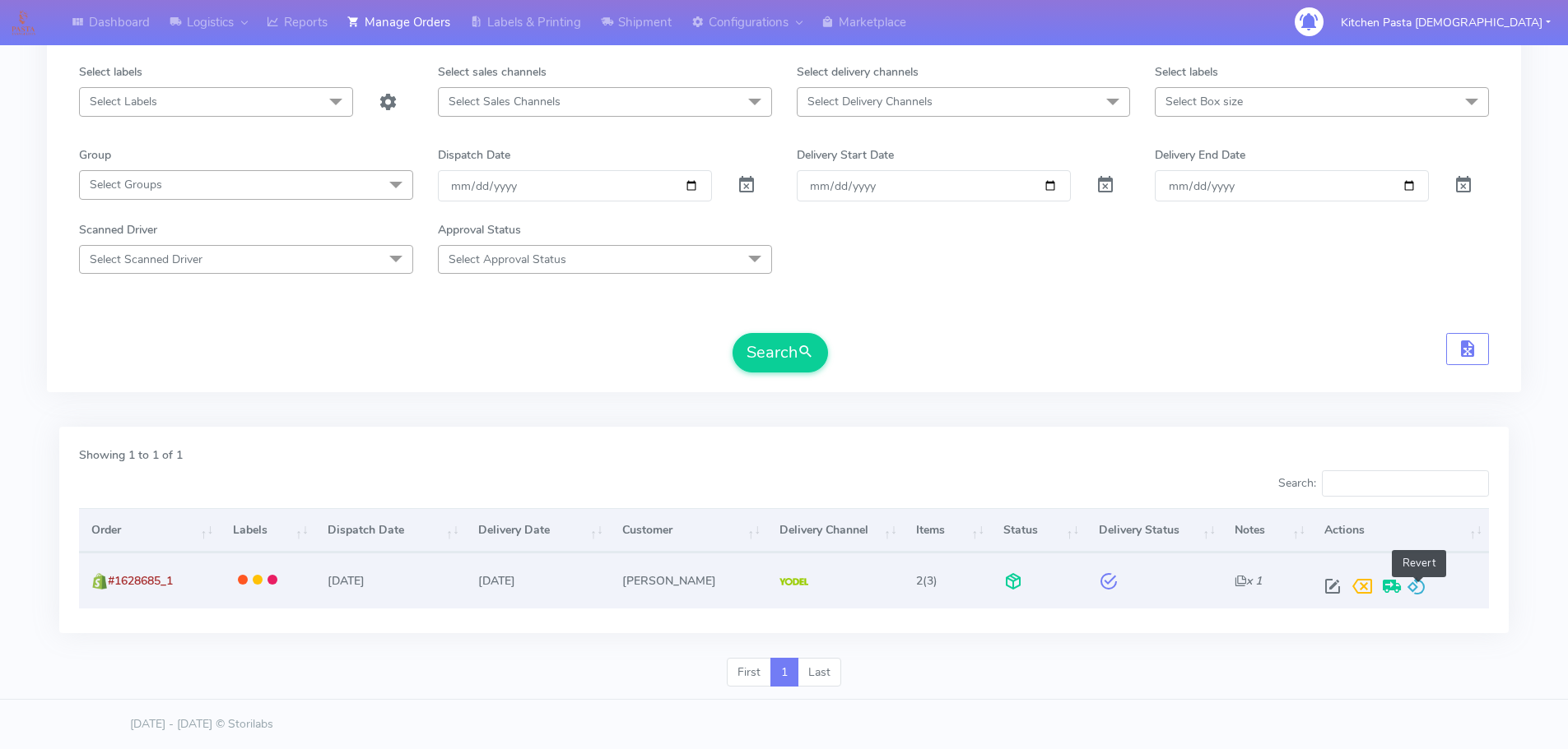
click at [1416, 585] on span at bounding box center [1416, 590] width 20 height 15
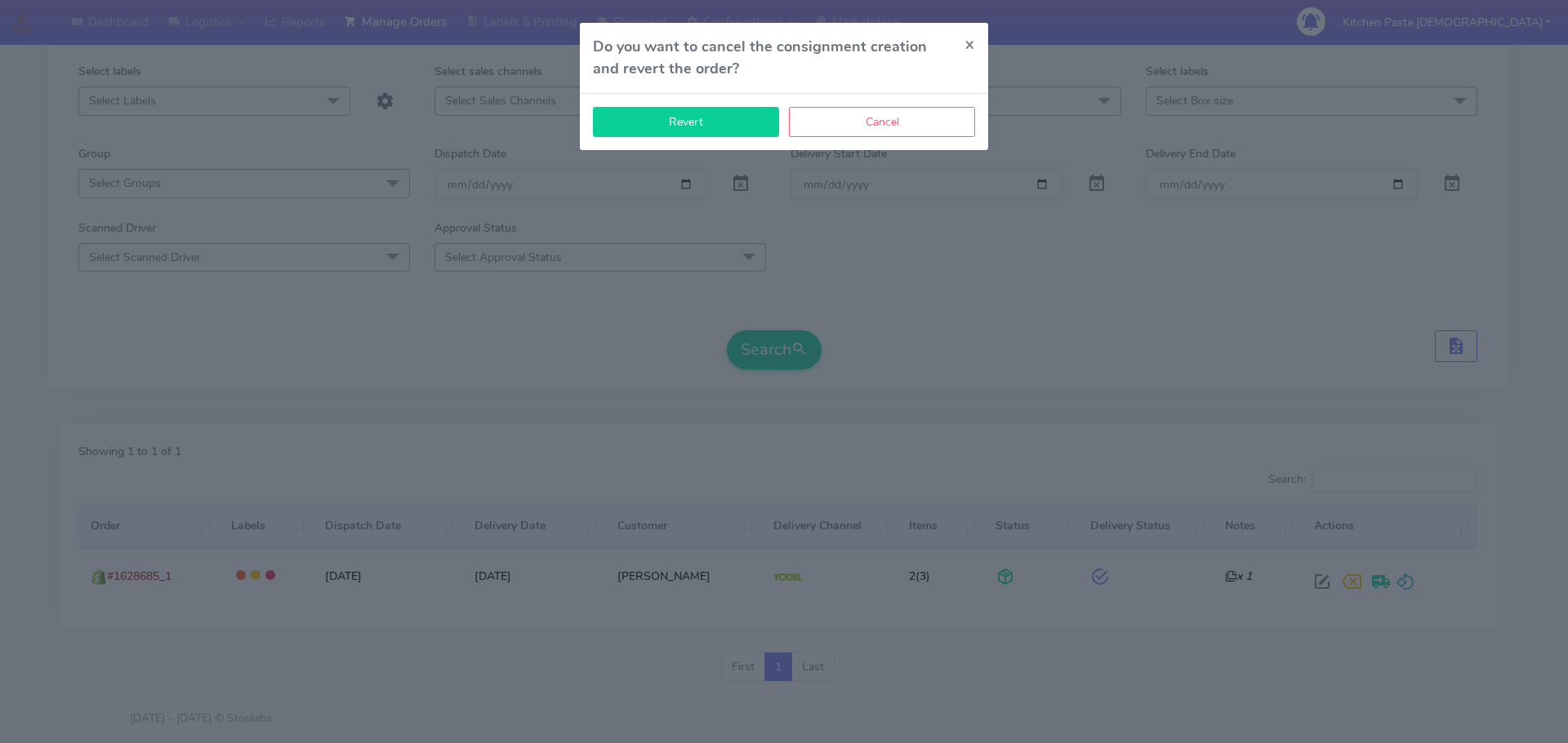
click at [738, 121] on button "Revert" at bounding box center [685, 122] width 186 height 31
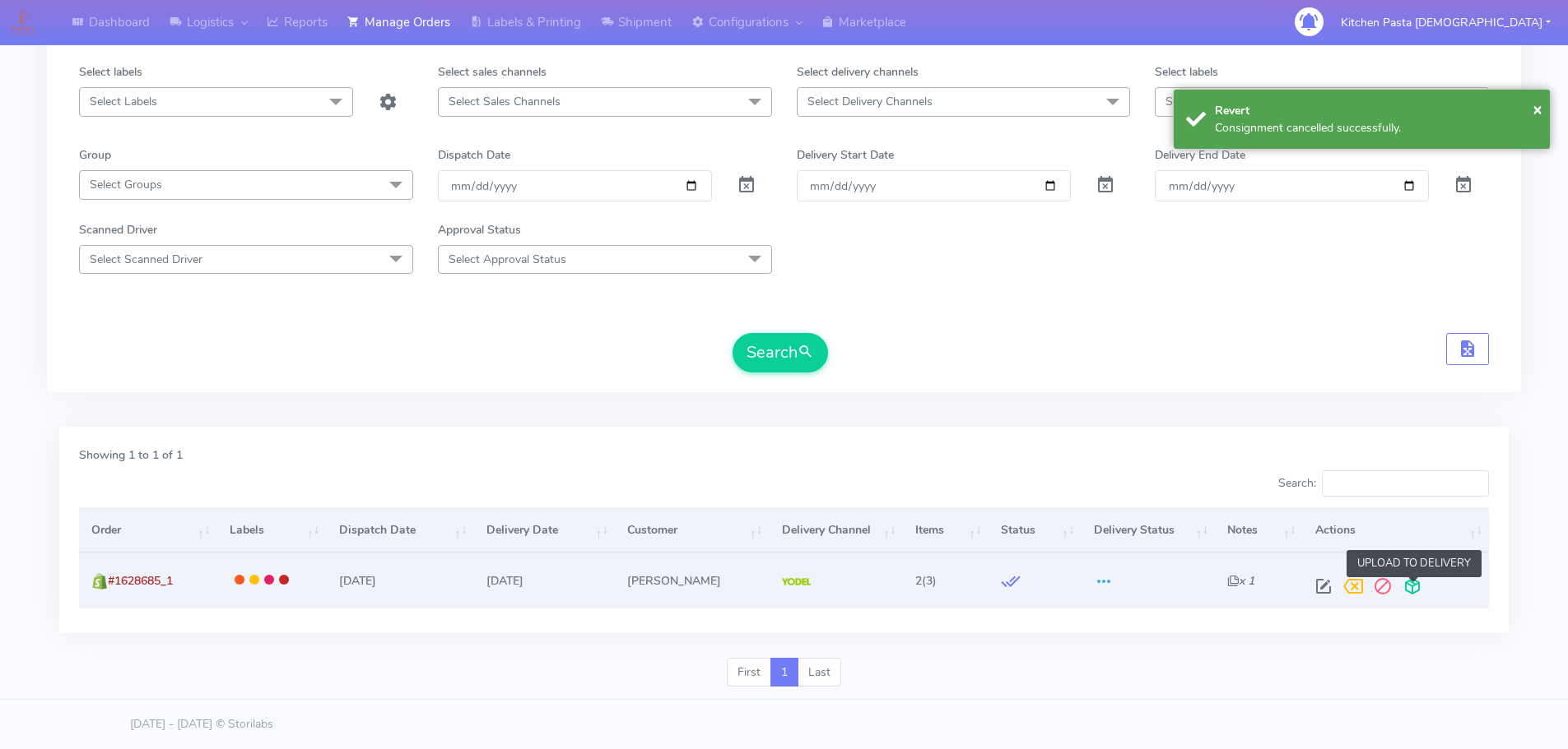
click at [1411, 597] on span at bounding box center [1412, 590] width 30 height 15
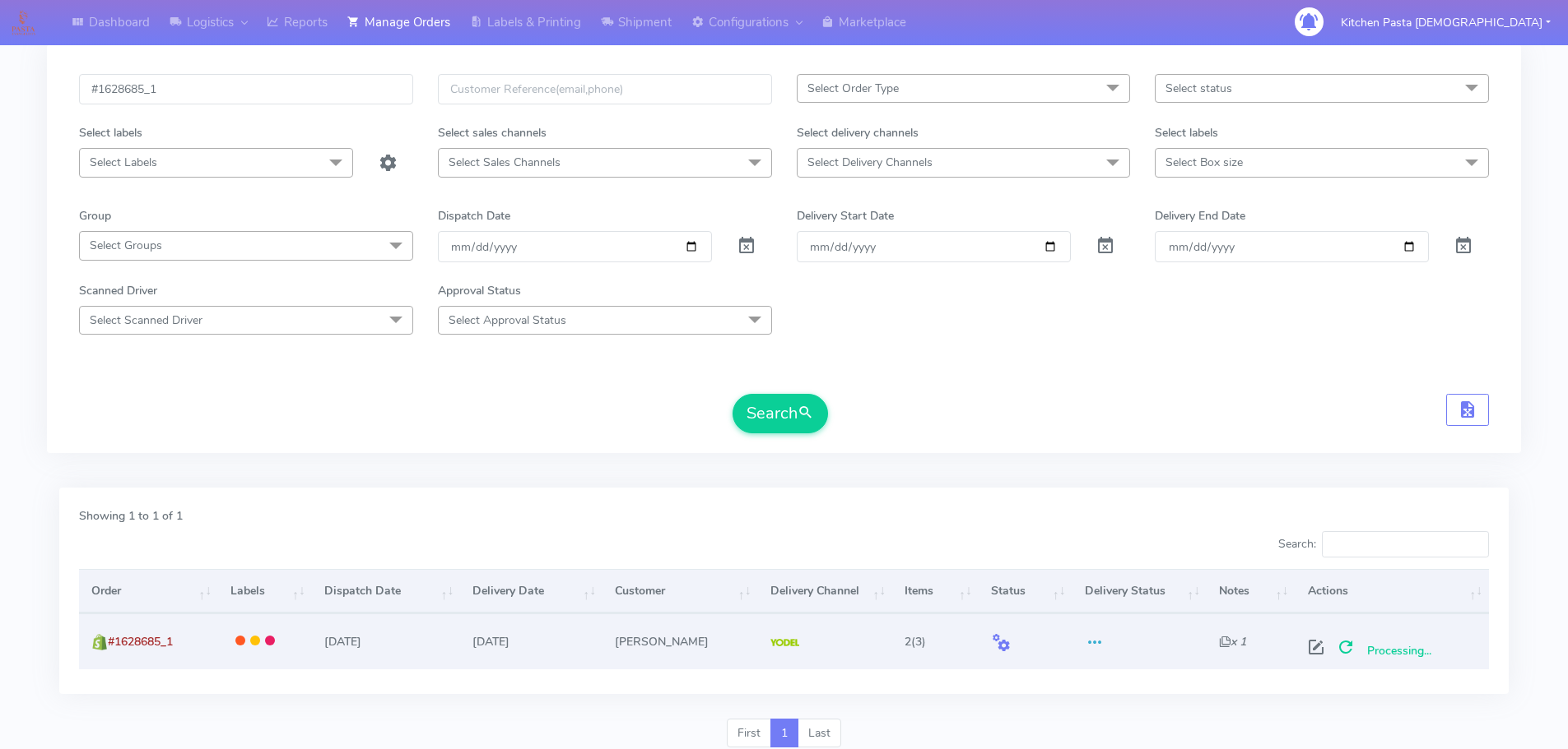
scroll to position [0, 0]
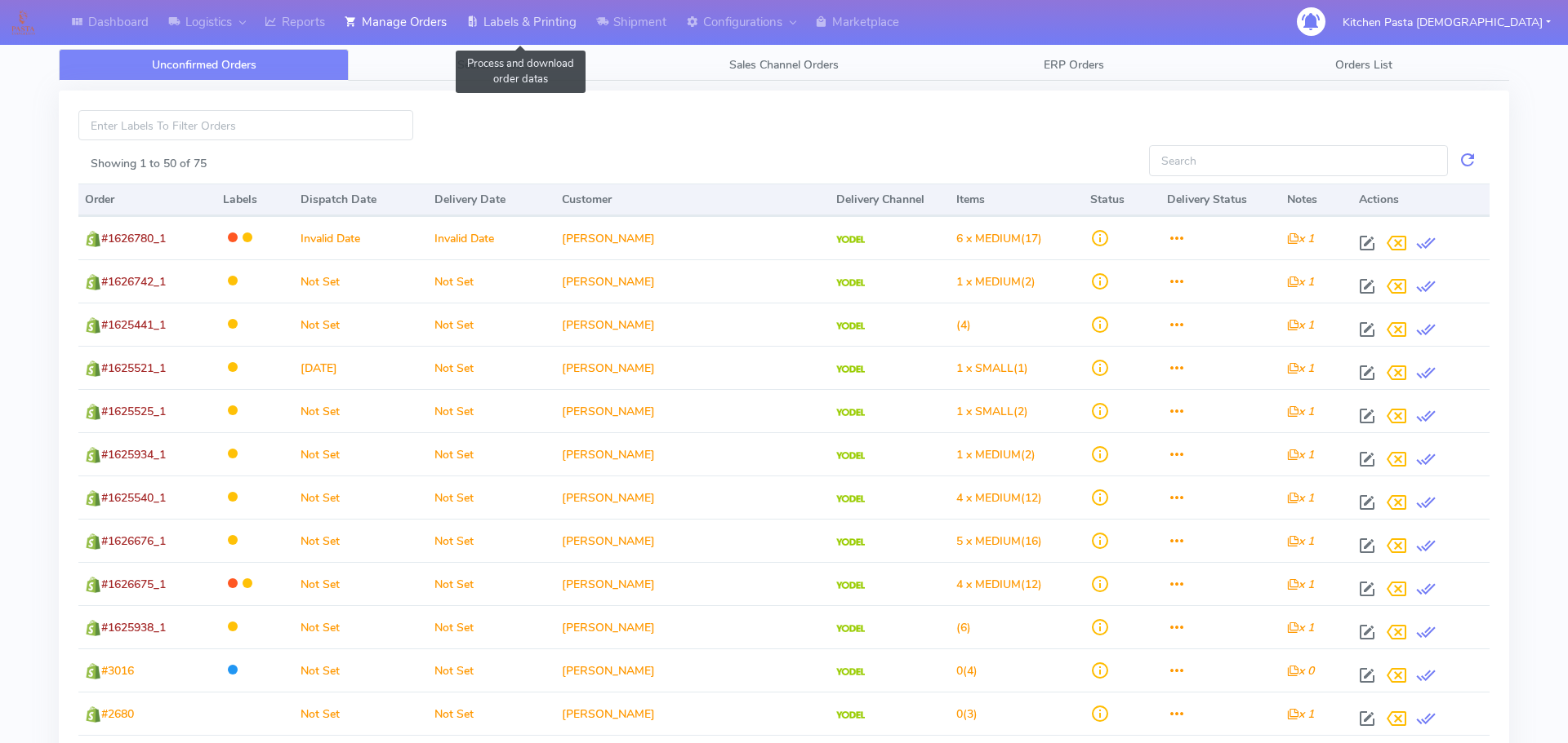
click at [541, 17] on link "Labels & Printing" at bounding box center [522, 22] width 130 height 45
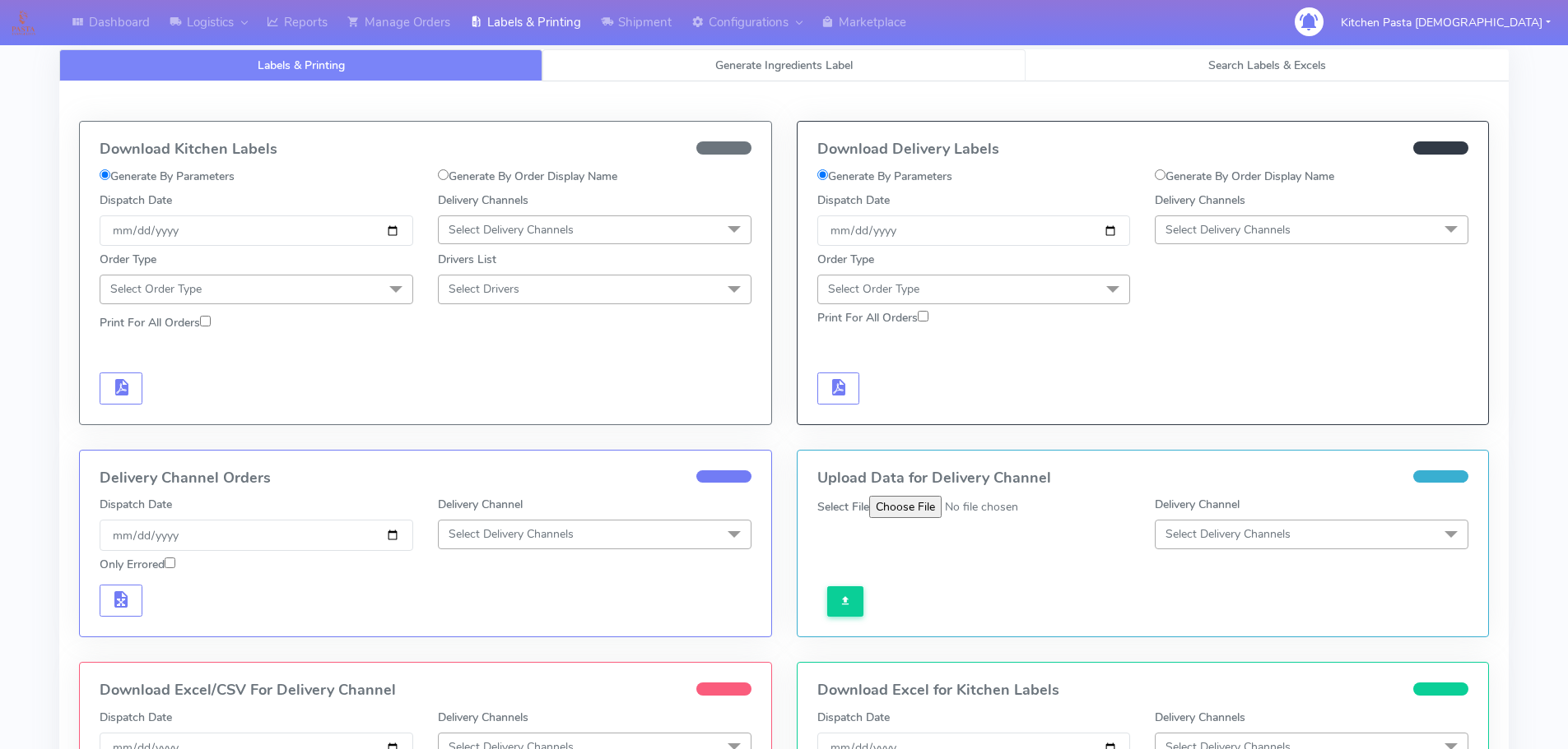
click at [874, 67] on link "Generate Ingredients Label" at bounding box center [784, 65] width 483 height 32
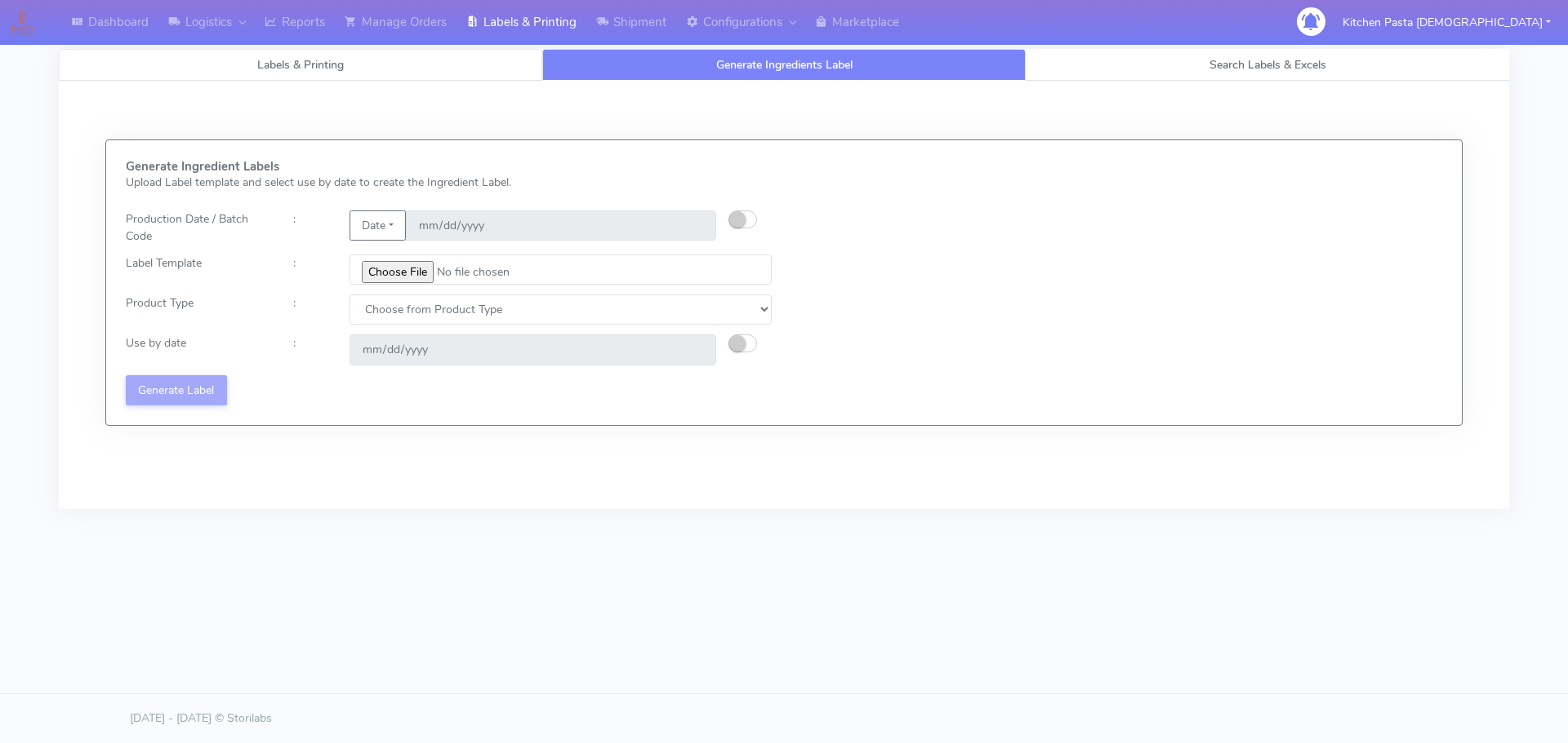
click at [392, 70] on link "Labels & Printing" at bounding box center [301, 64] width 483 height 32
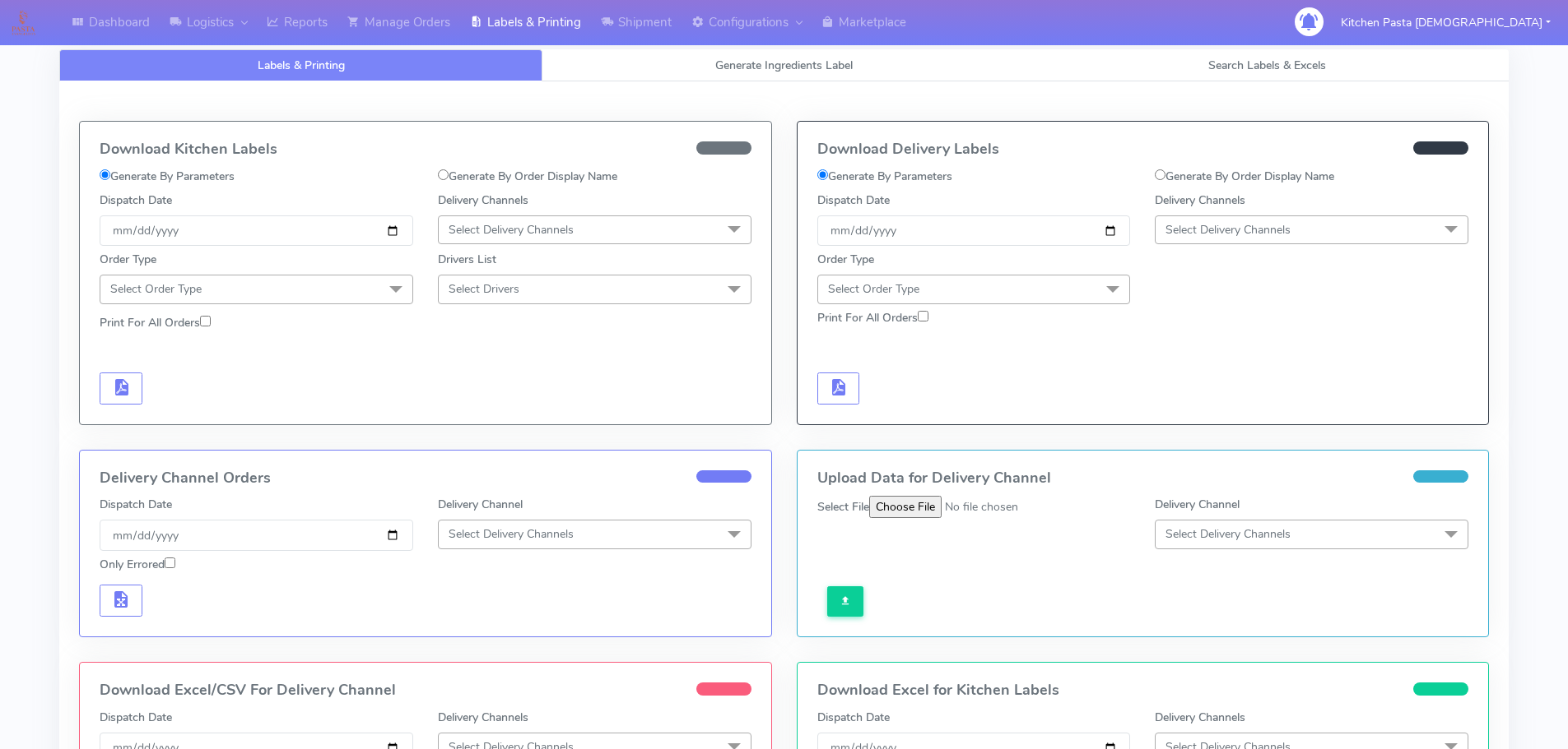
click at [1241, 173] on label "Generate By Order Display Name" at bounding box center [1244, 176] width 179 height 17
click at [1165, 173] on input "Generate By Order Display Name" at bounding box center [1160, 174] width 11 height 11
radio input "true"
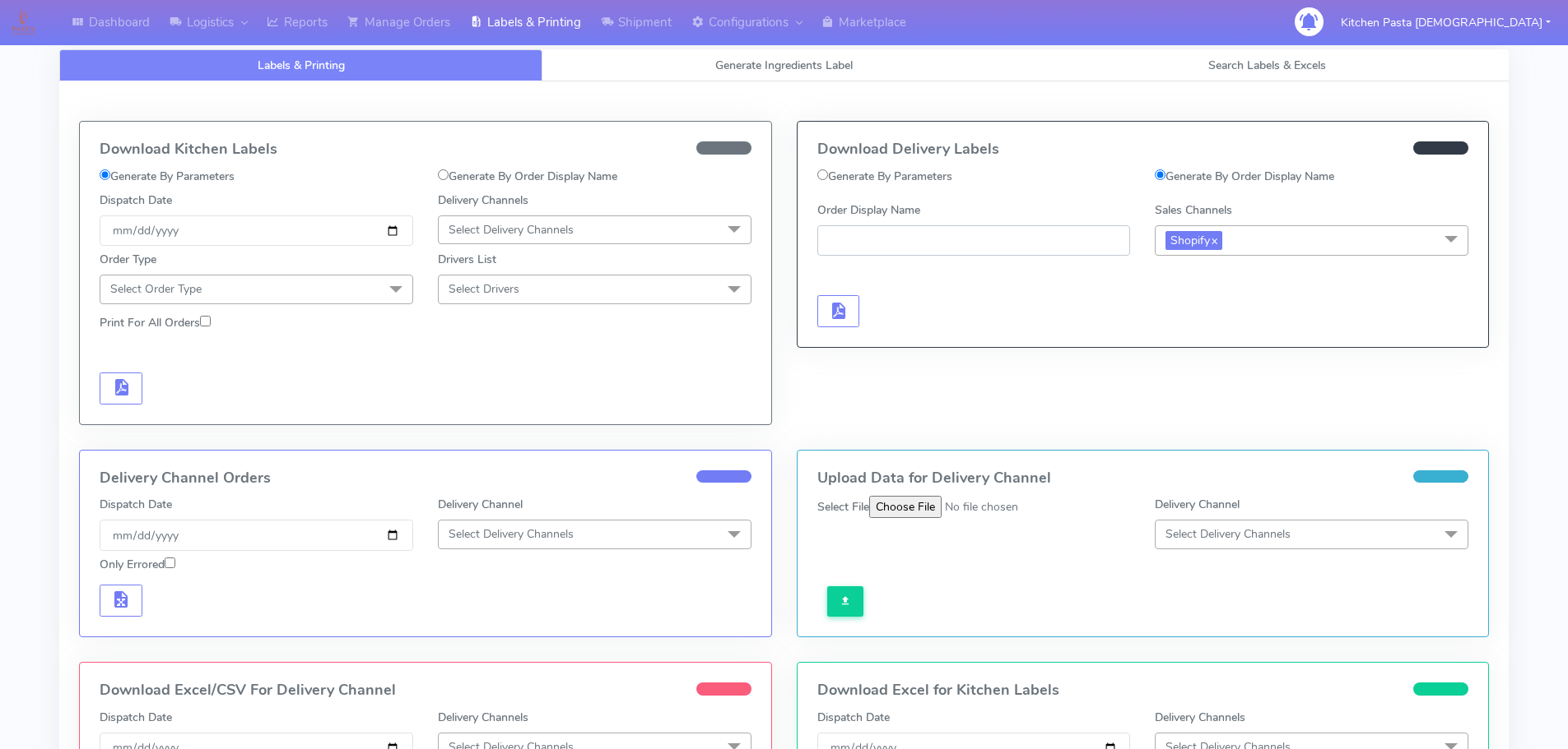
click at [937, 238] on input "Order Display Name" at bounding box center [975, 241] width 314 height 31
paste input "#1628685_1"
type input "#1628685_1"
click at [851, 319] on button "button" at bounding box center [839, 311] width 42 height 32
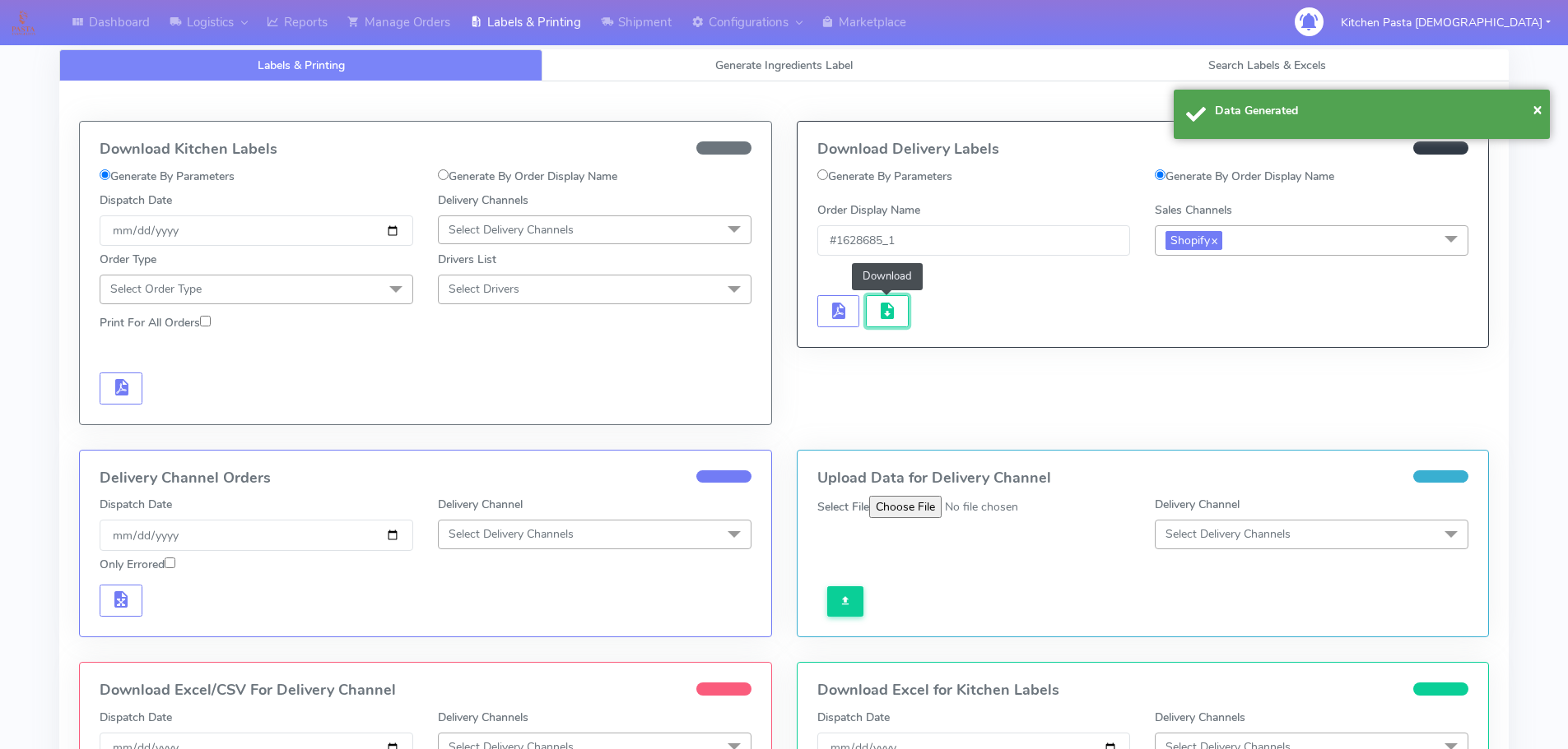
click at [879, 314] on span "button" at bounding box center [887, 315] width 20 height 15
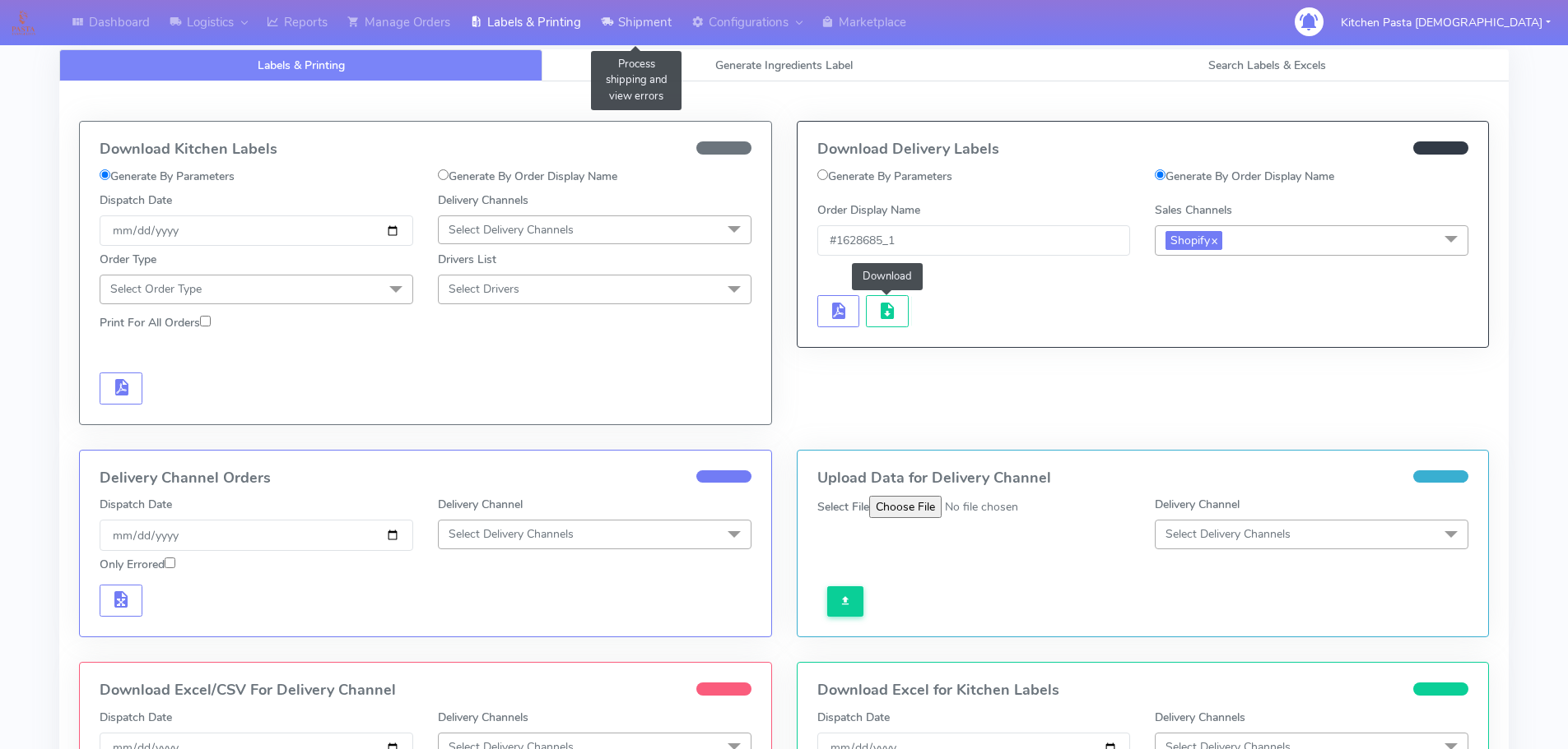
click at [610, 19] on icon at bounding box center [607, 22] width 13 height 16
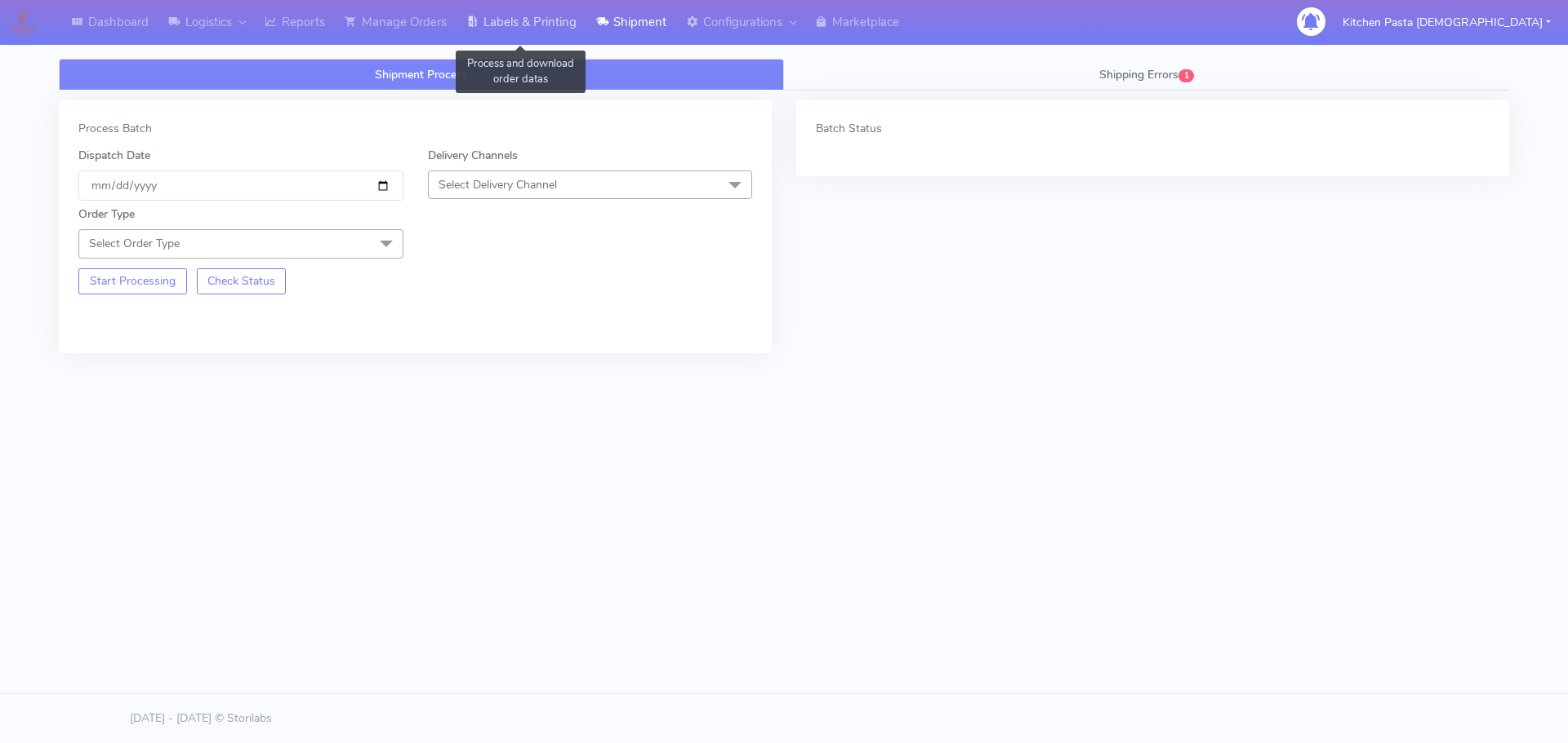
click at [516, 28] on link "Labels & Printing" at bounding box center [522, 22] width 130 height 45
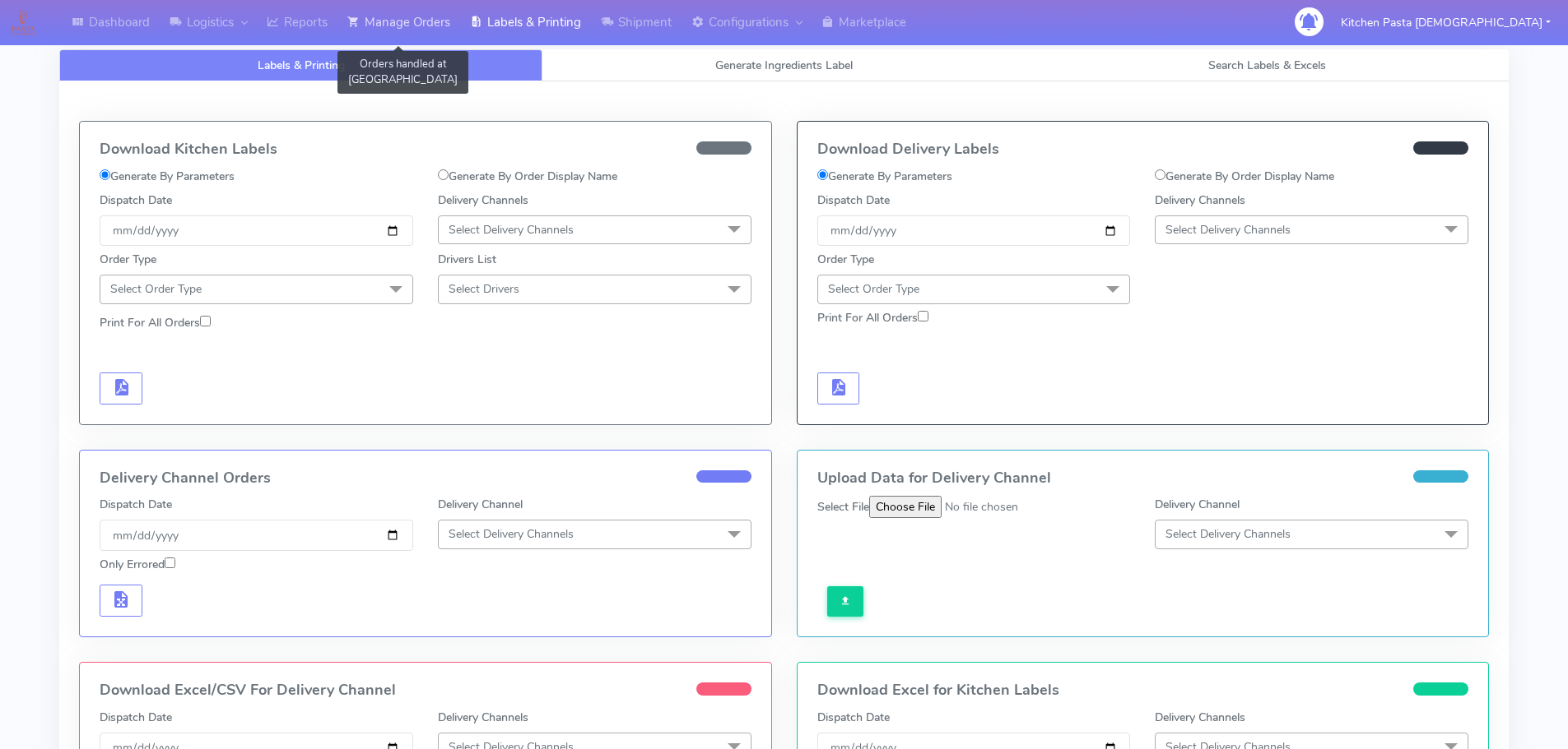
click at [420, 38] on link "Manage Orders" at bounding box center [398, 22] width 122 height 45
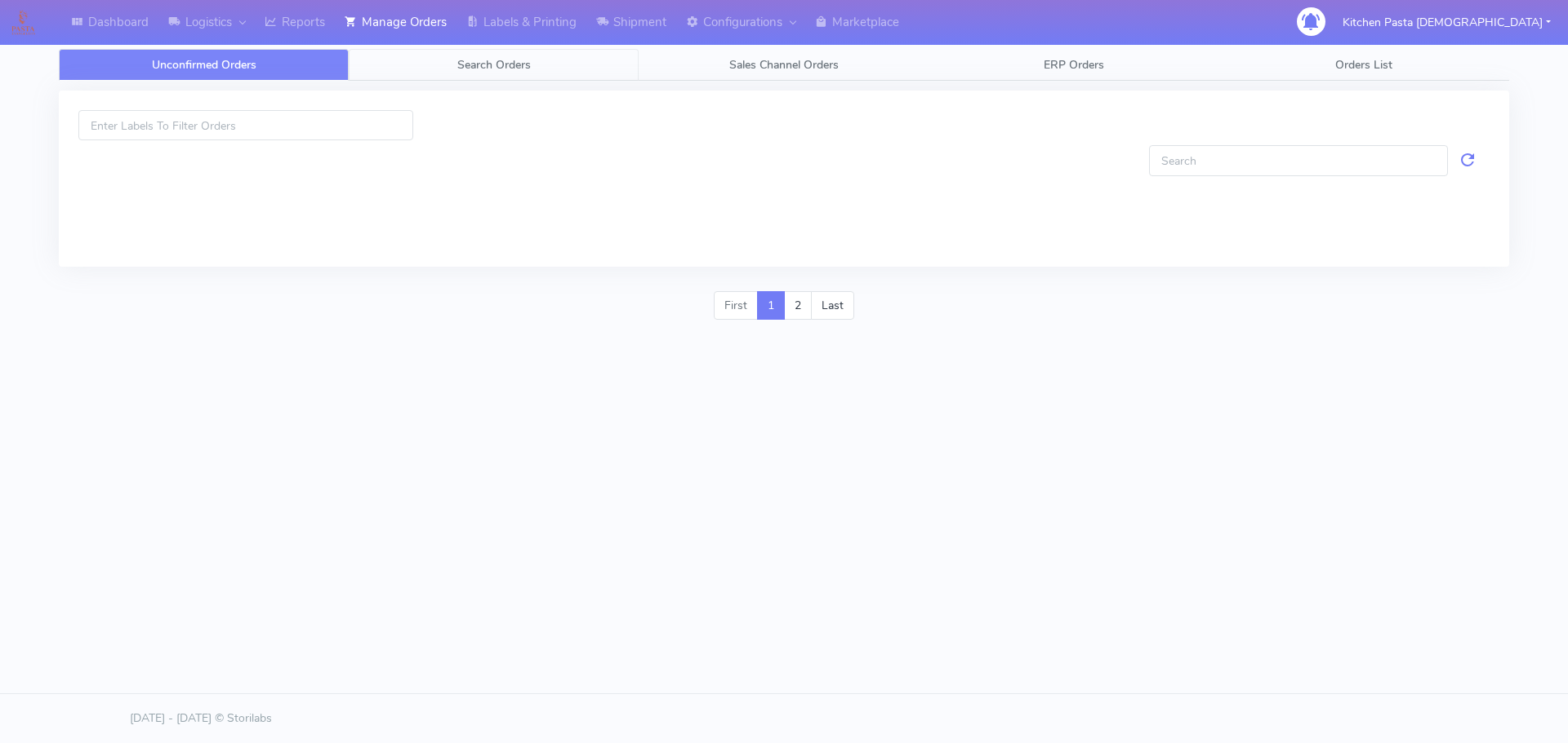
click at [587, 53] on link "Search Orders" at bounding box center [493, 64] width 290 height 32
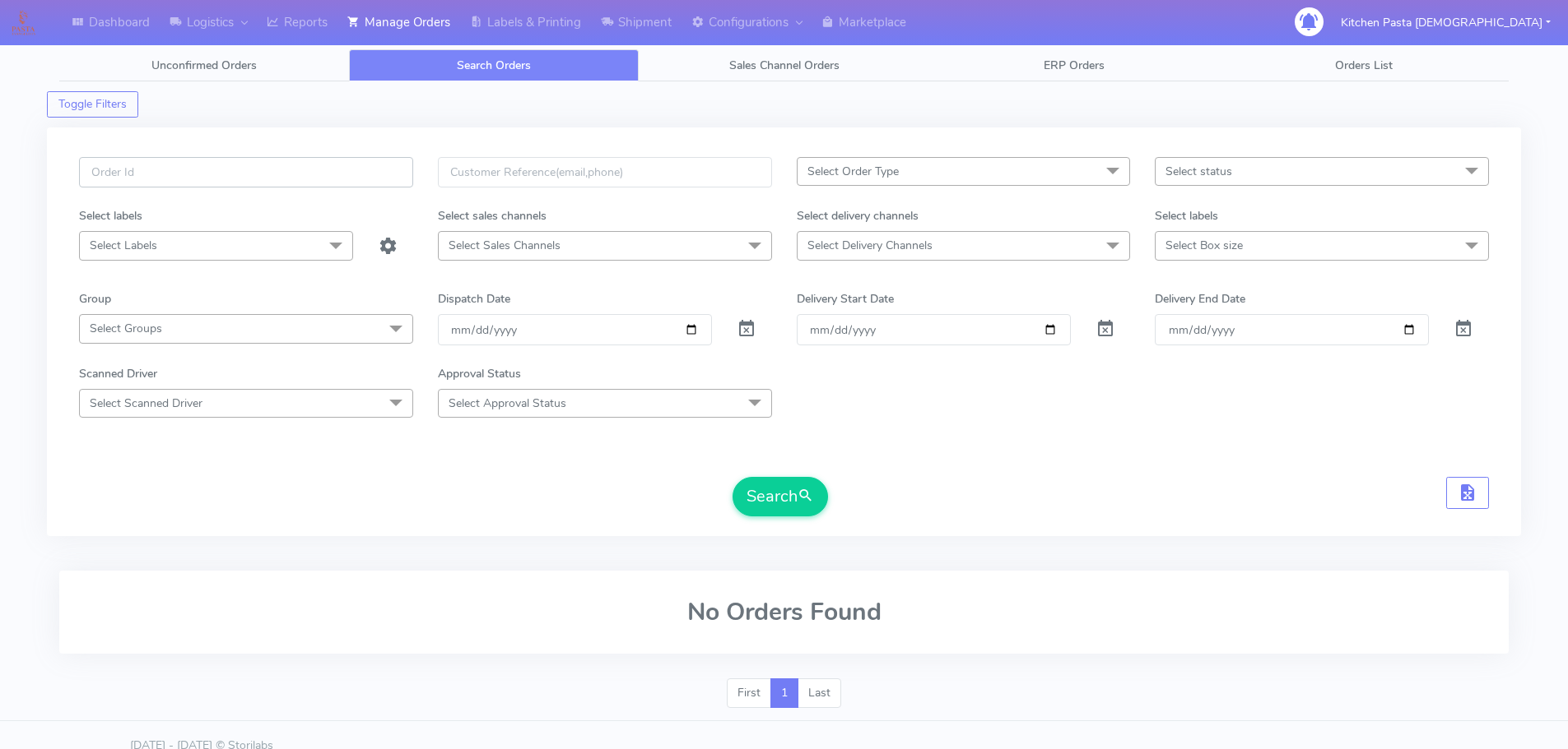
click at [308, 175] on input "text" at bounding box center [246, 172] width 334 height 31
paste input "#1628685_1"
type input "#1628685_1"
click at [762, 501] on button "Search" at bounding box center [779, 497] width 95 height 39
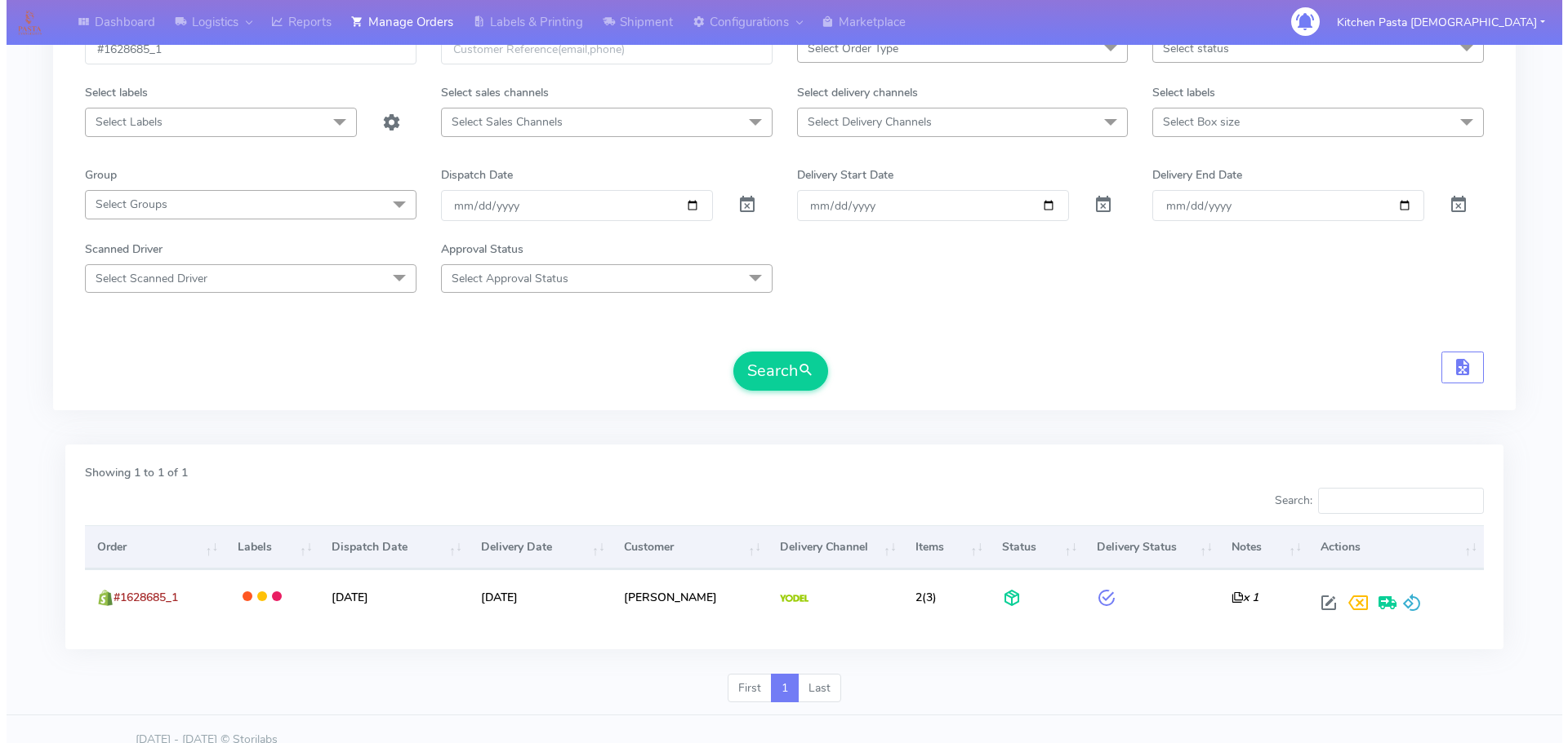
scroll to position [143, 0]
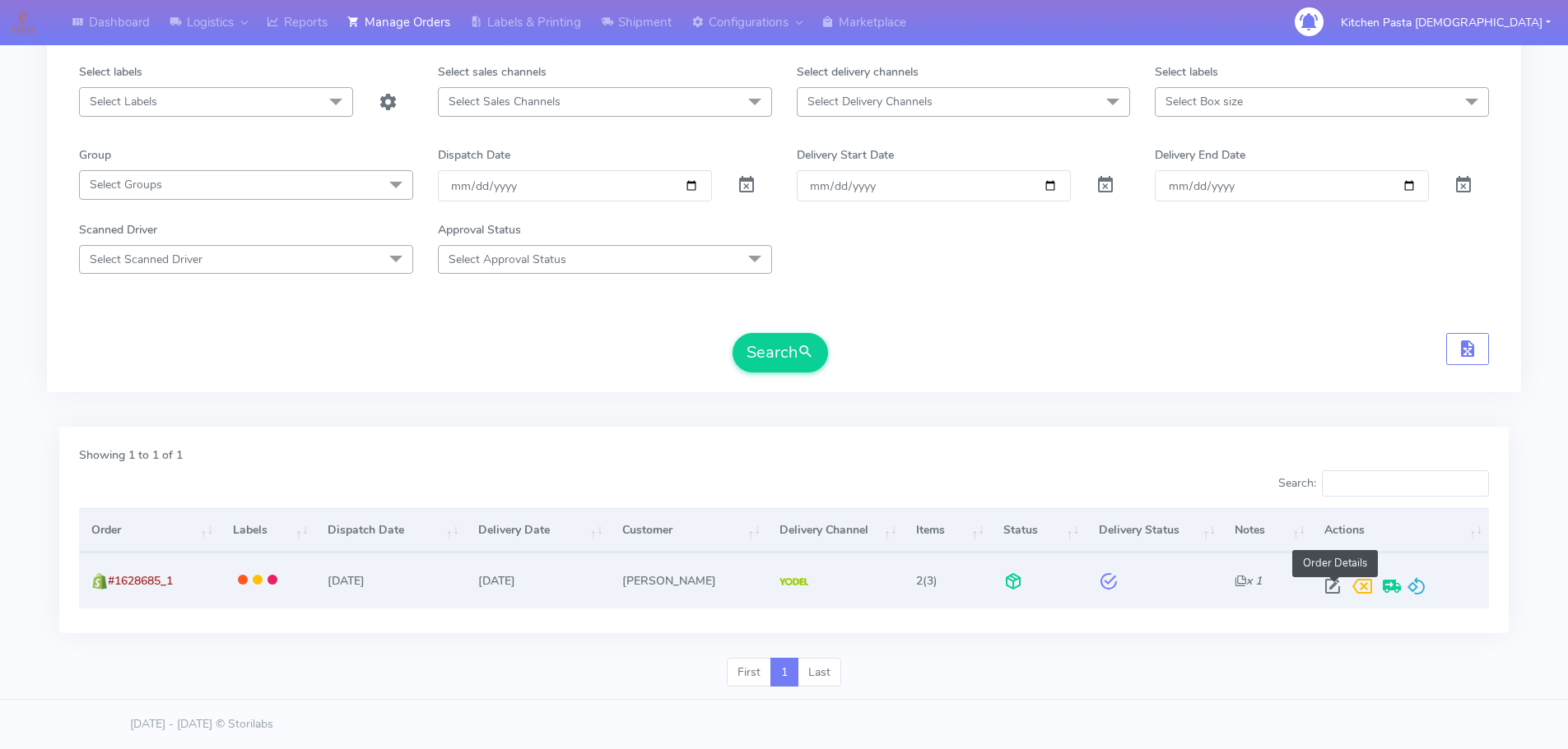
click at [1343, 587] on span at bounding box center [1332, 590] width 30 height 15
select select "5"
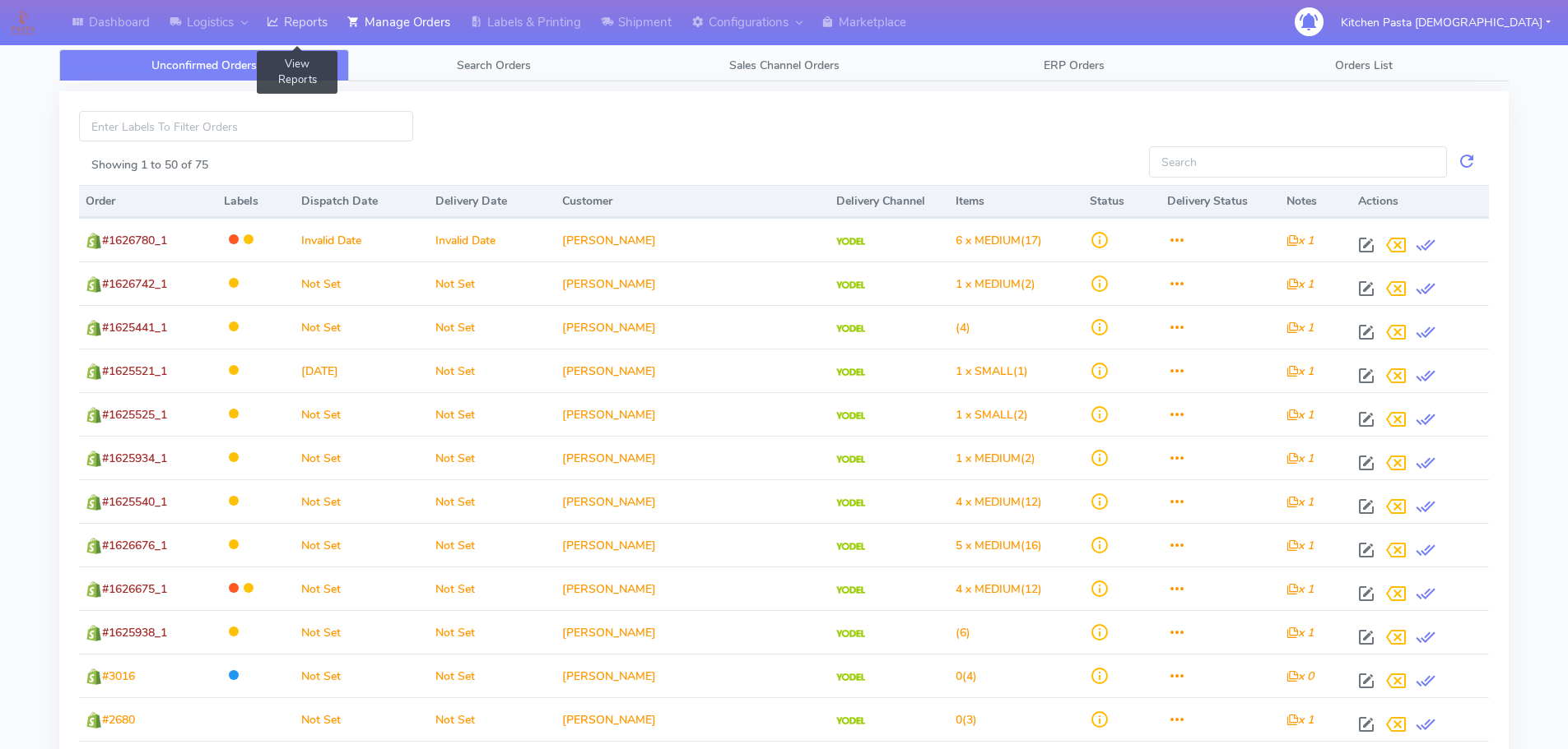
click at [301, 25] on link "Reports" at bounding box center [298, 22] width 81 height 45
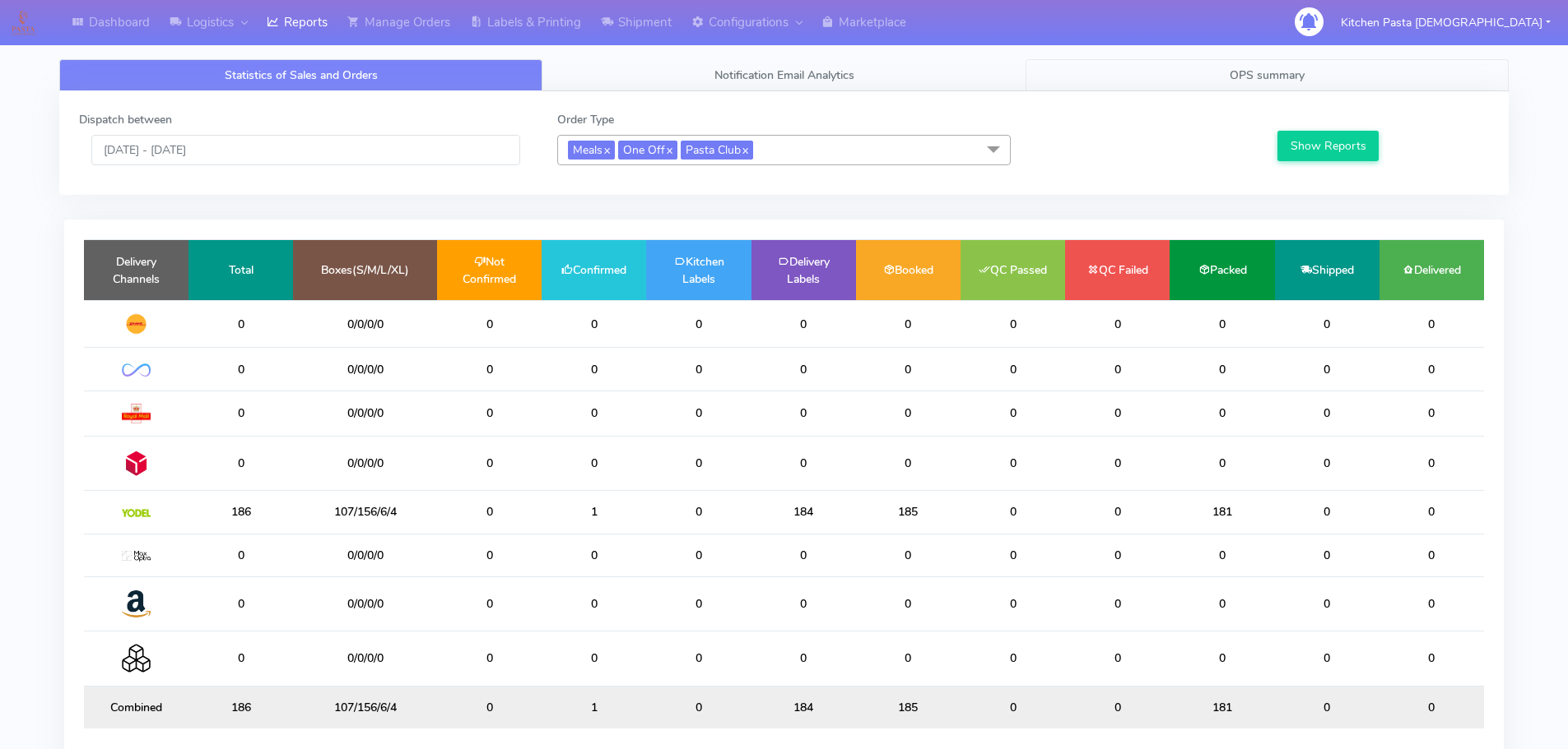
click at [1281, 82] on span "OPS summary" at bounding box center [1267, 75] width 75 height 15
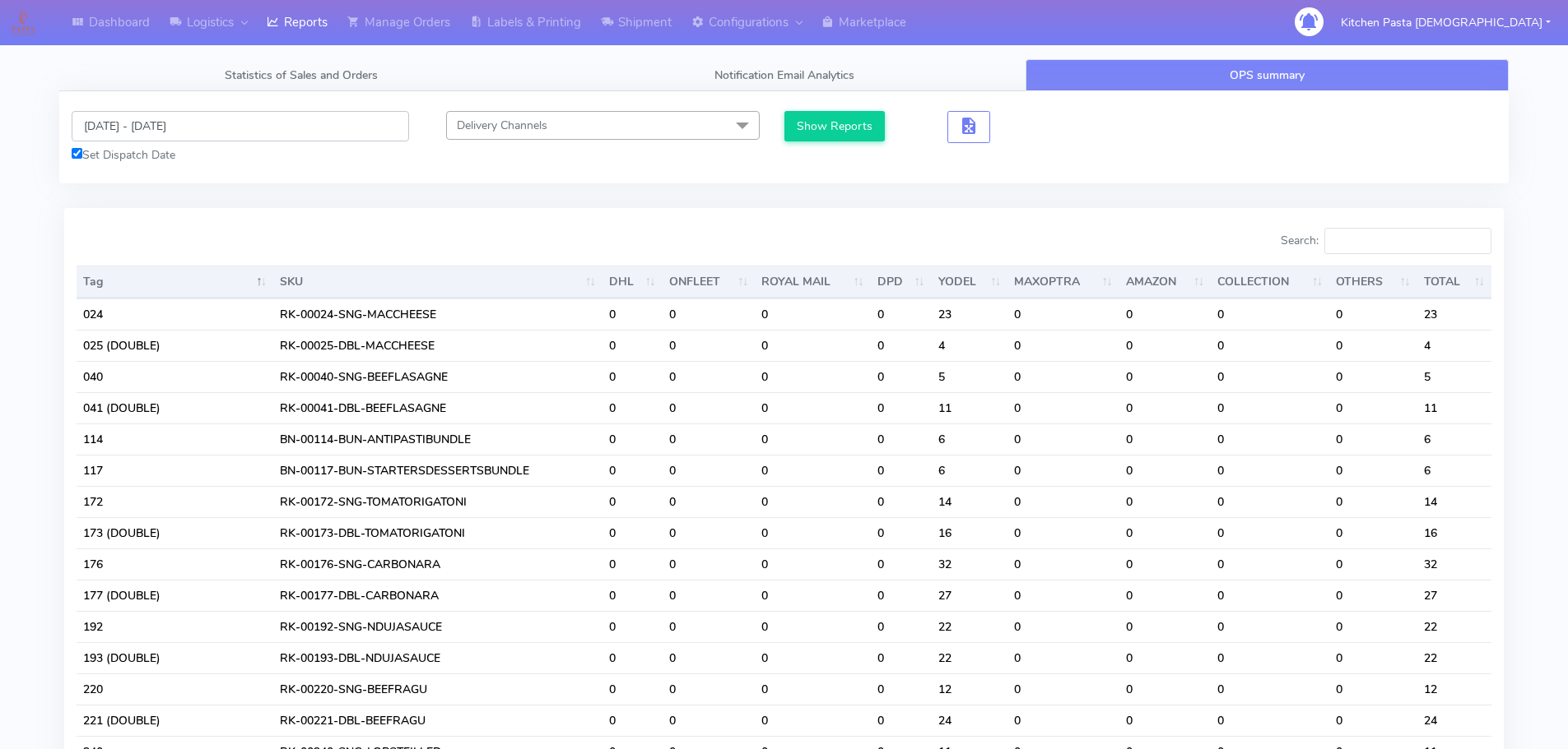
click at [143, 129] on input "[DATE] - [DATE]" at bounding box center [240, 126] width 337 height 31
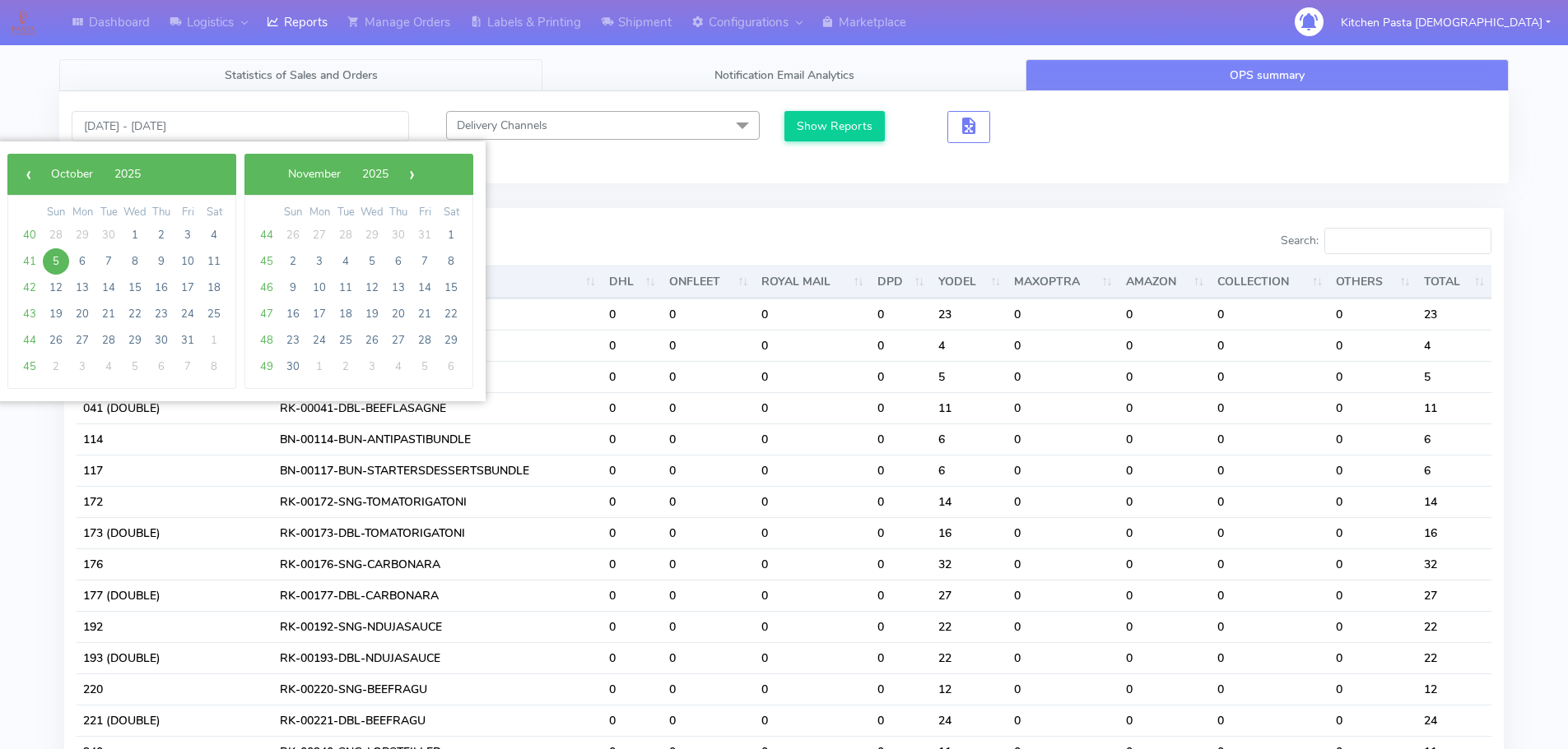
click at [259, 84] on link "Statistics of Sales and Orders" at bounding box center [301, 75] width 483 height 32
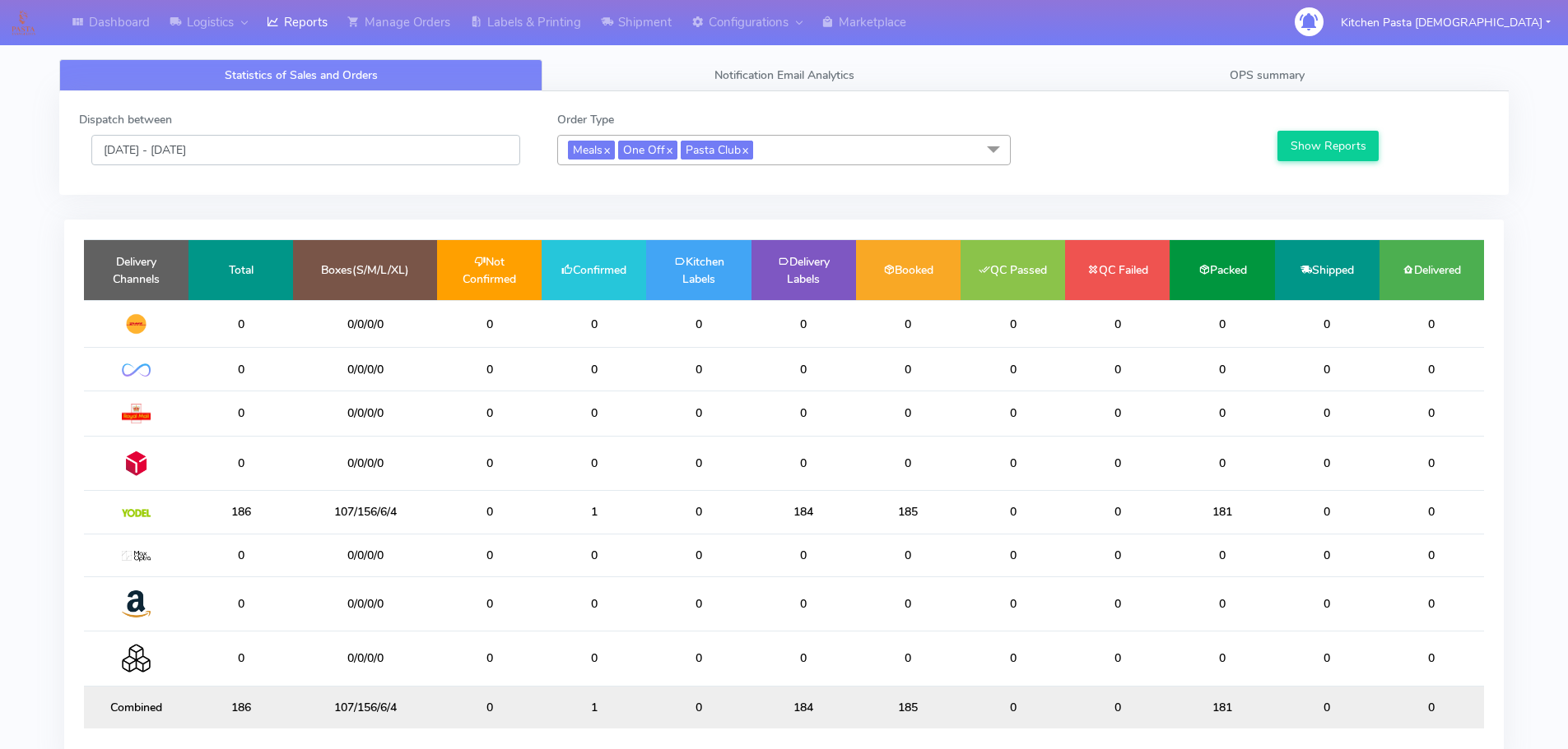
click at [171, 149] on input "[DATE] - [DATE]" at bounding box center [305, 150] width 429 height 31
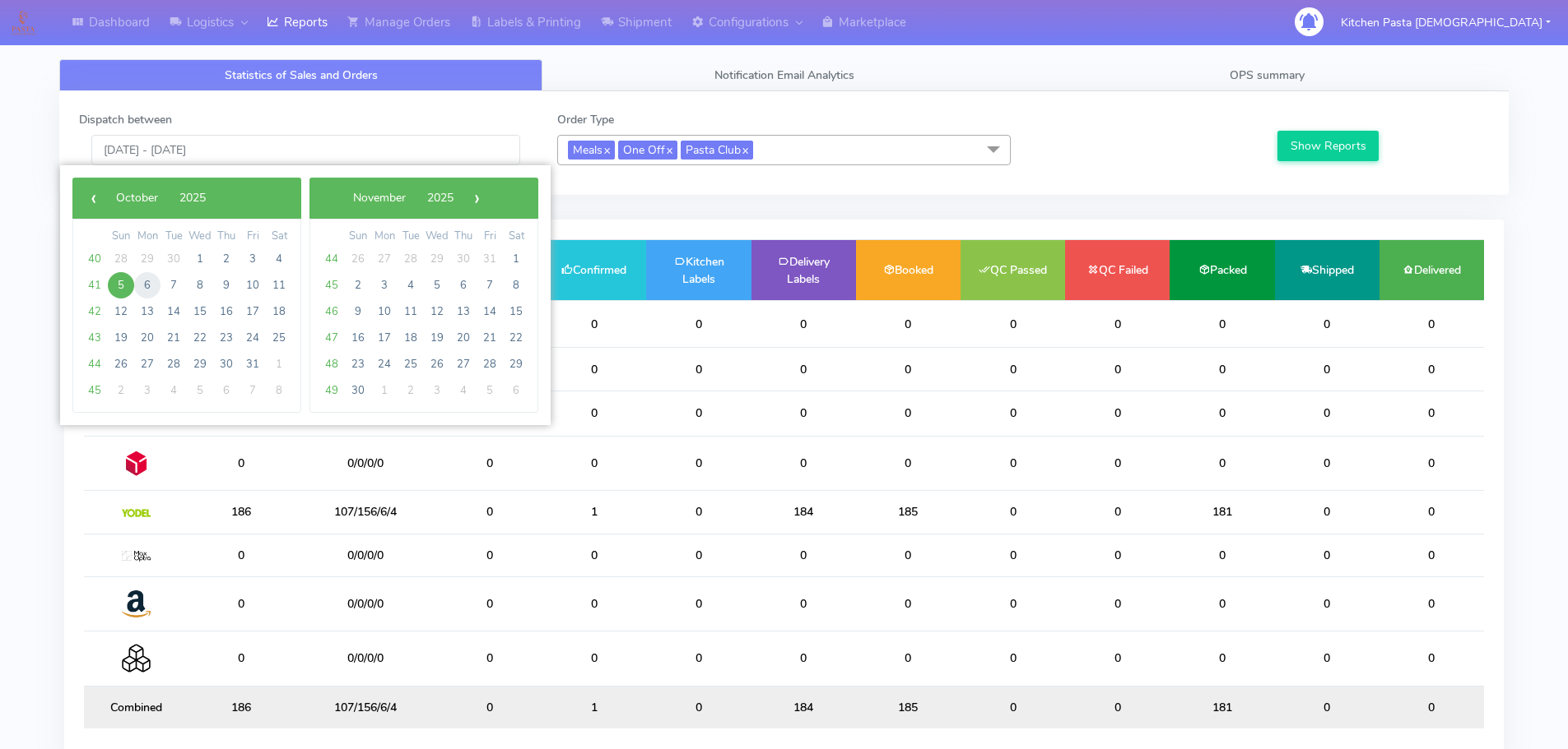
click at [151, 282] on span "6" at bounding box center [146, 285] width 26 height 26
type input "[DATE] - [DATE]"
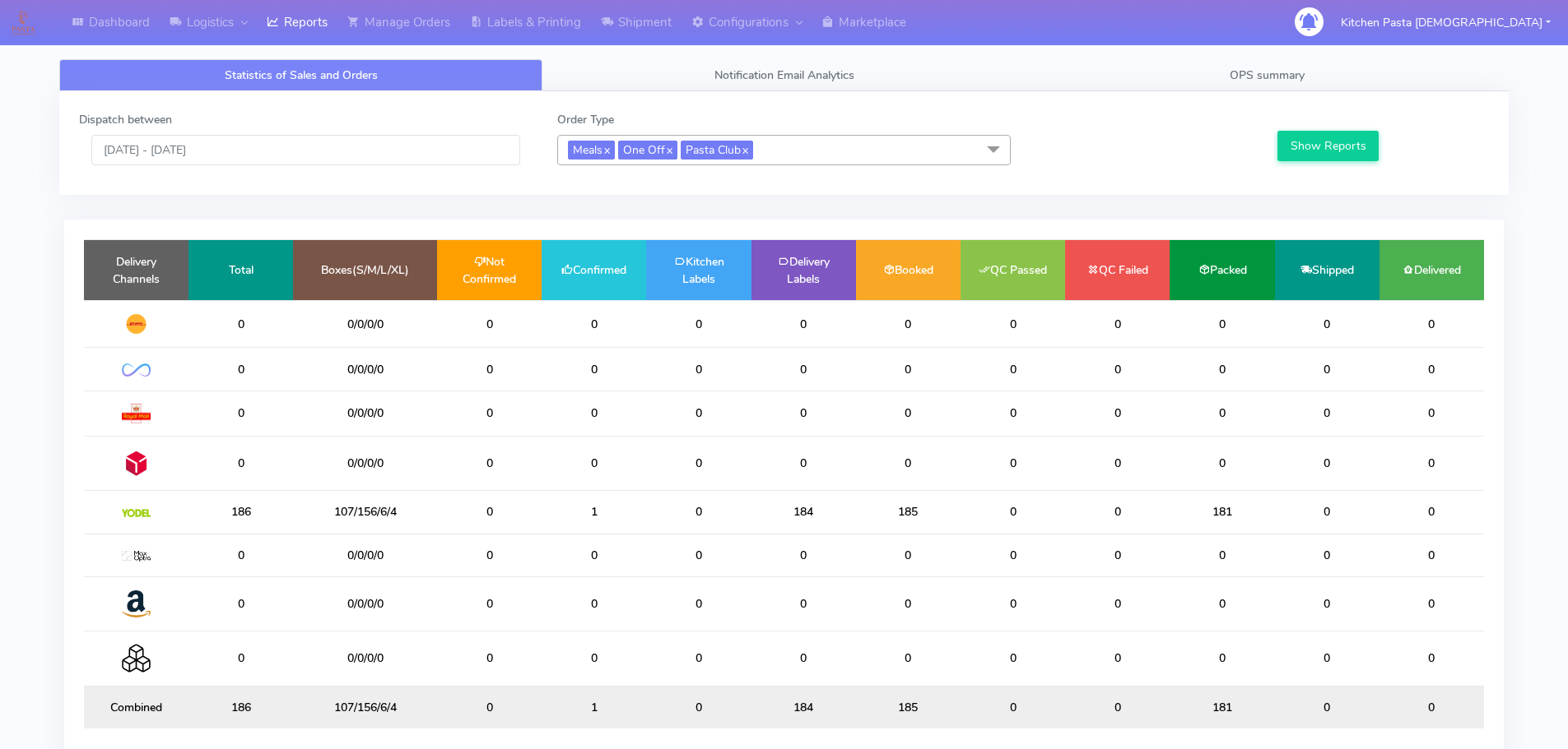
click at [1366, 124] on div "Show Reports" at bounding box center [1381, 138] width 239 height 54
click at [1339, 142] on button "Show Reports" at bounding box center [1327, 146] width 101 height 31
click at [1334, 145] on button "Show Reports" at bounding box center [1327, 146] width 101 height 31
click at [1267, 76] on span "OPS summary" at bounding box center [1267, 75] width 75 height 15
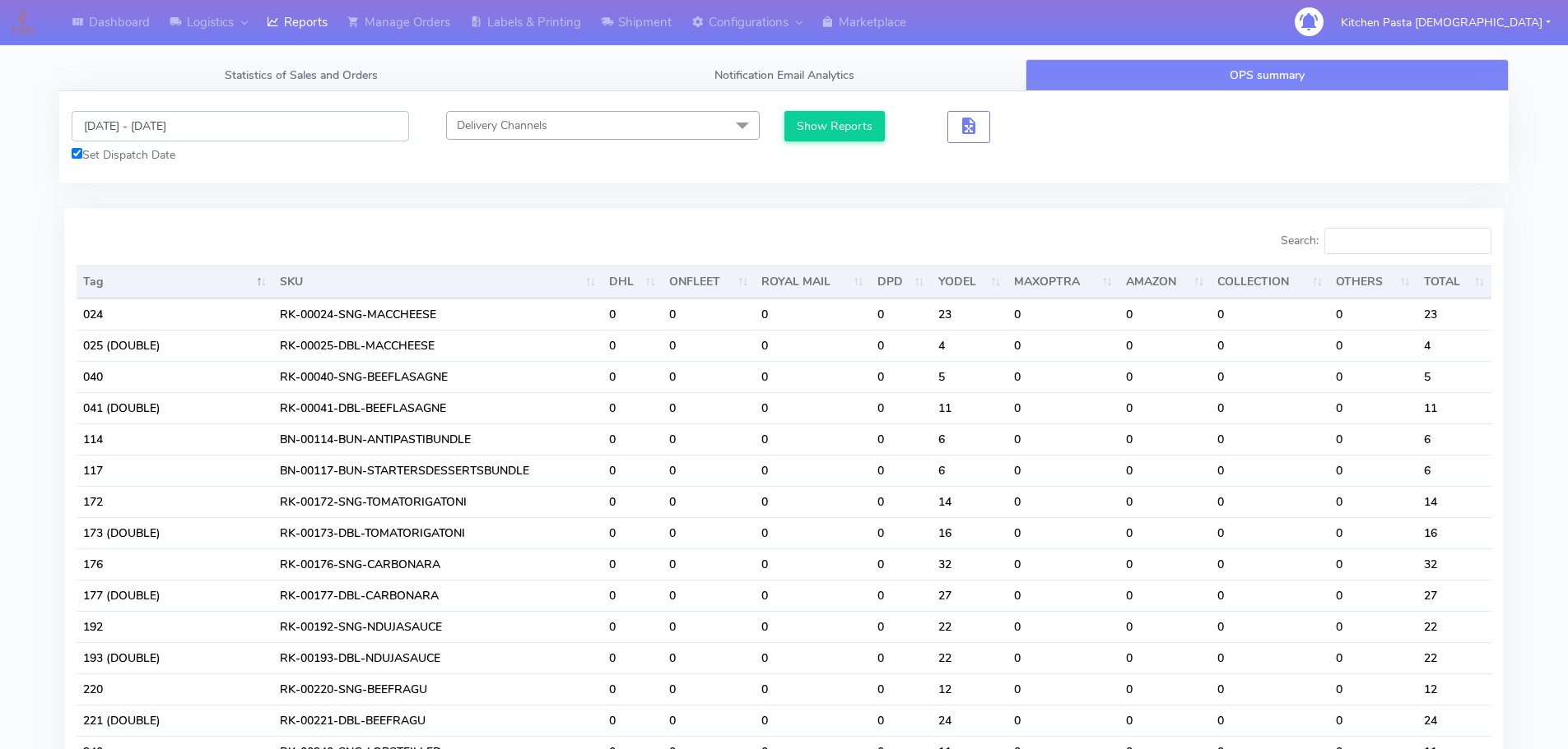
click at [85, 121] on input "[DATE] - [DATE]" at bounding box center [240, 126] width 337 height 31
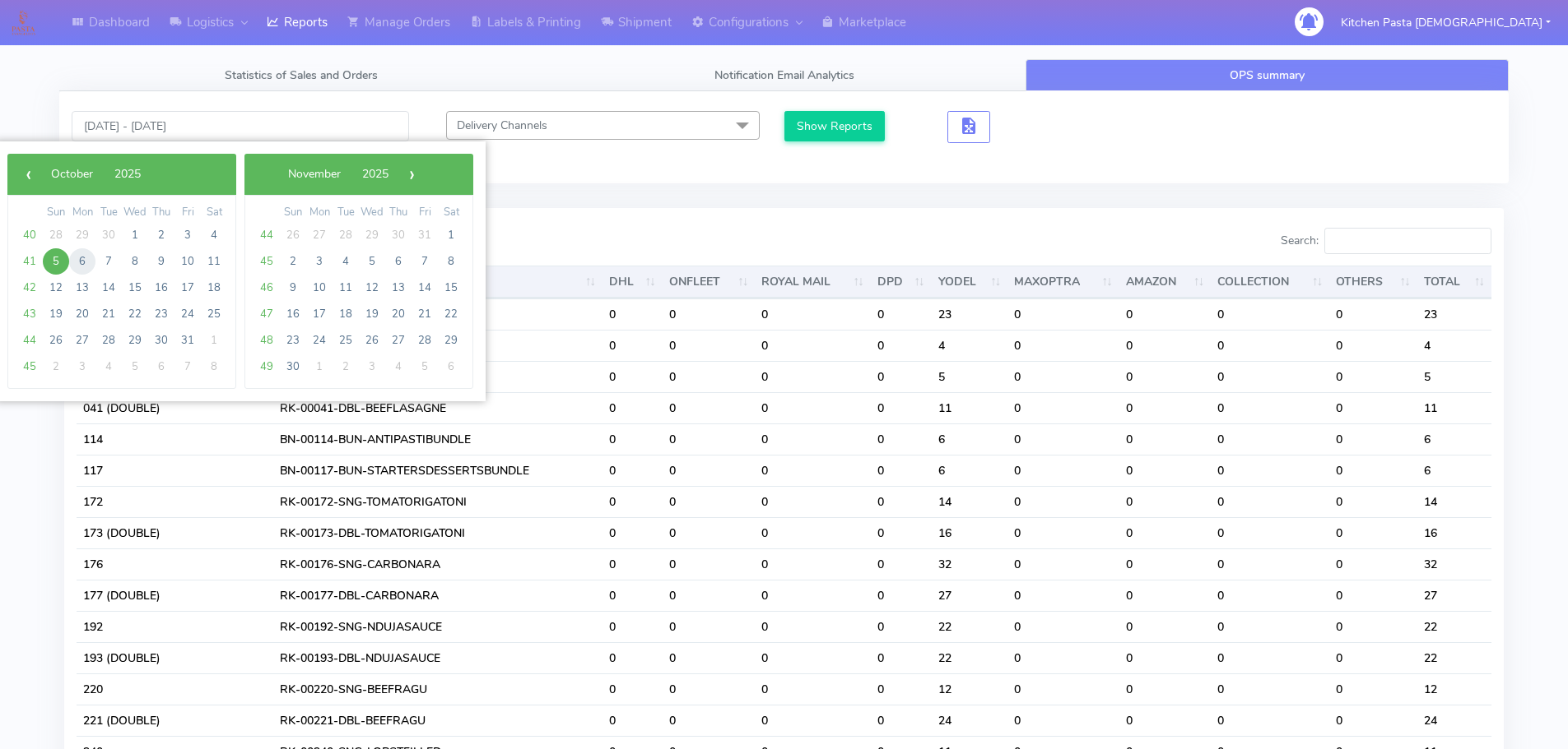
click at [82, 263] on span "6" at bounding box center [82, 261] width 26 height 26
type input "[DATE] - [DATE]"
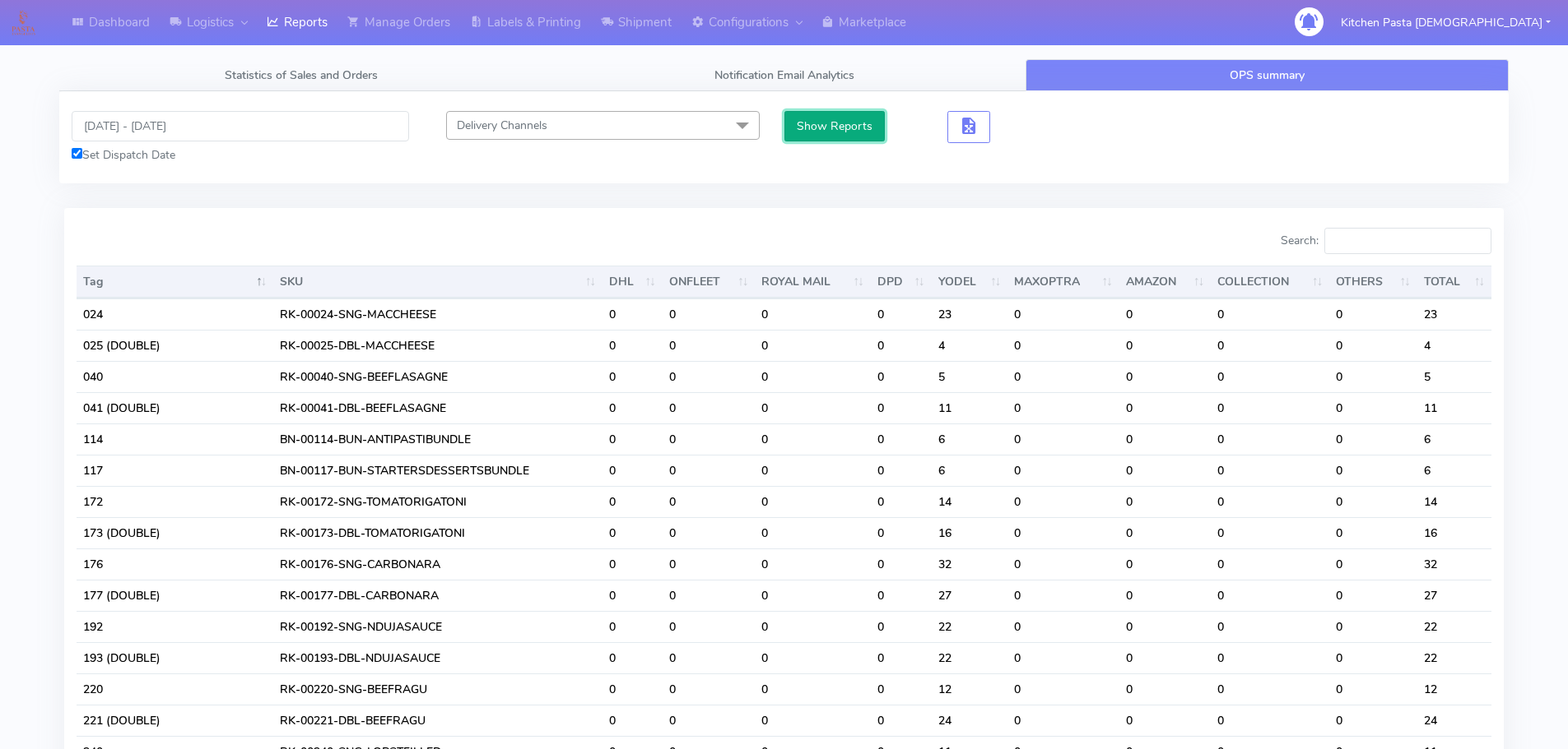
click at [813, 129] on button "Show Reports" at bounding box center [834, 126] width 101 height 31
click at [1357, 245] on input "Search:" at bounding box center [1407, 241] width 167 height 26
type input "2"
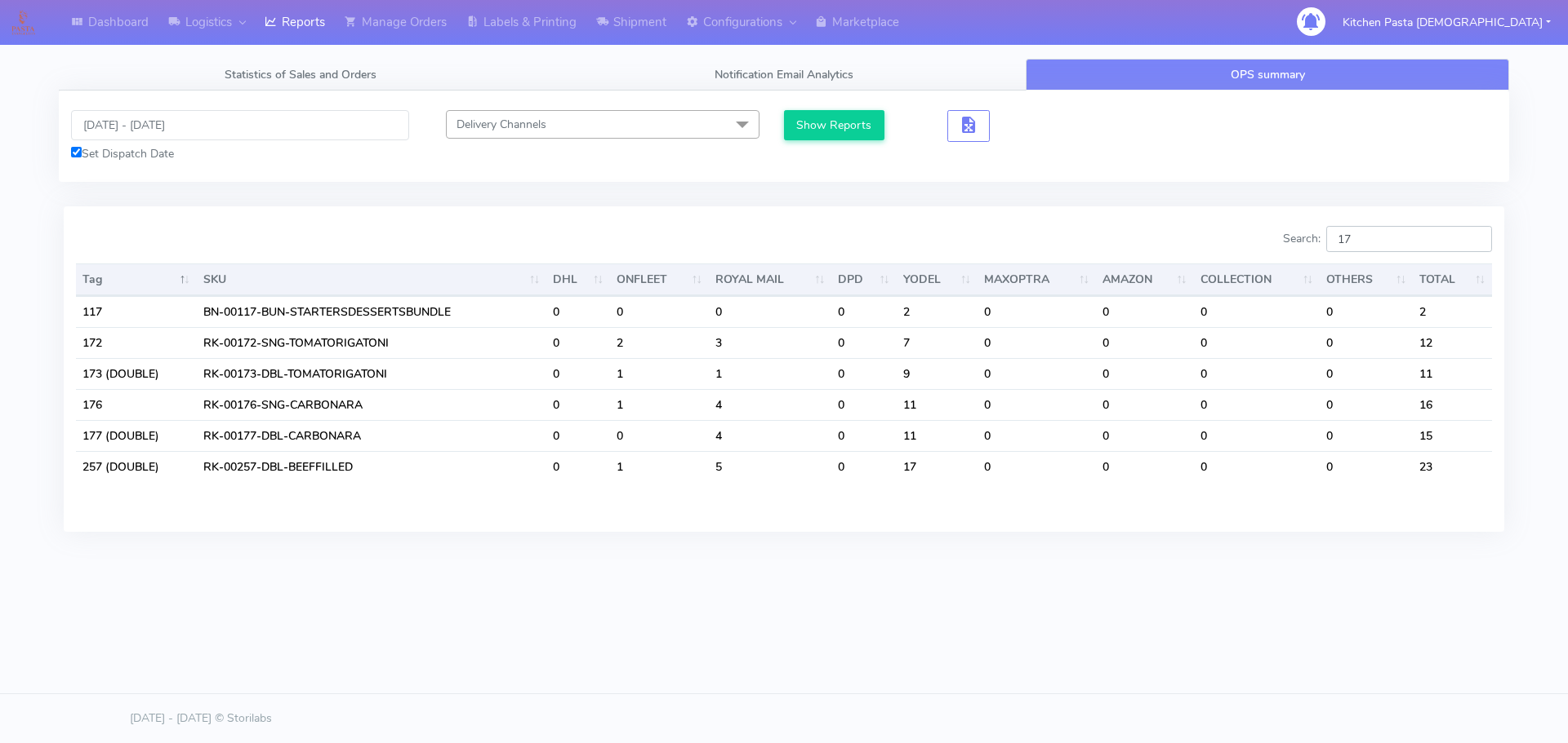
type input "1"
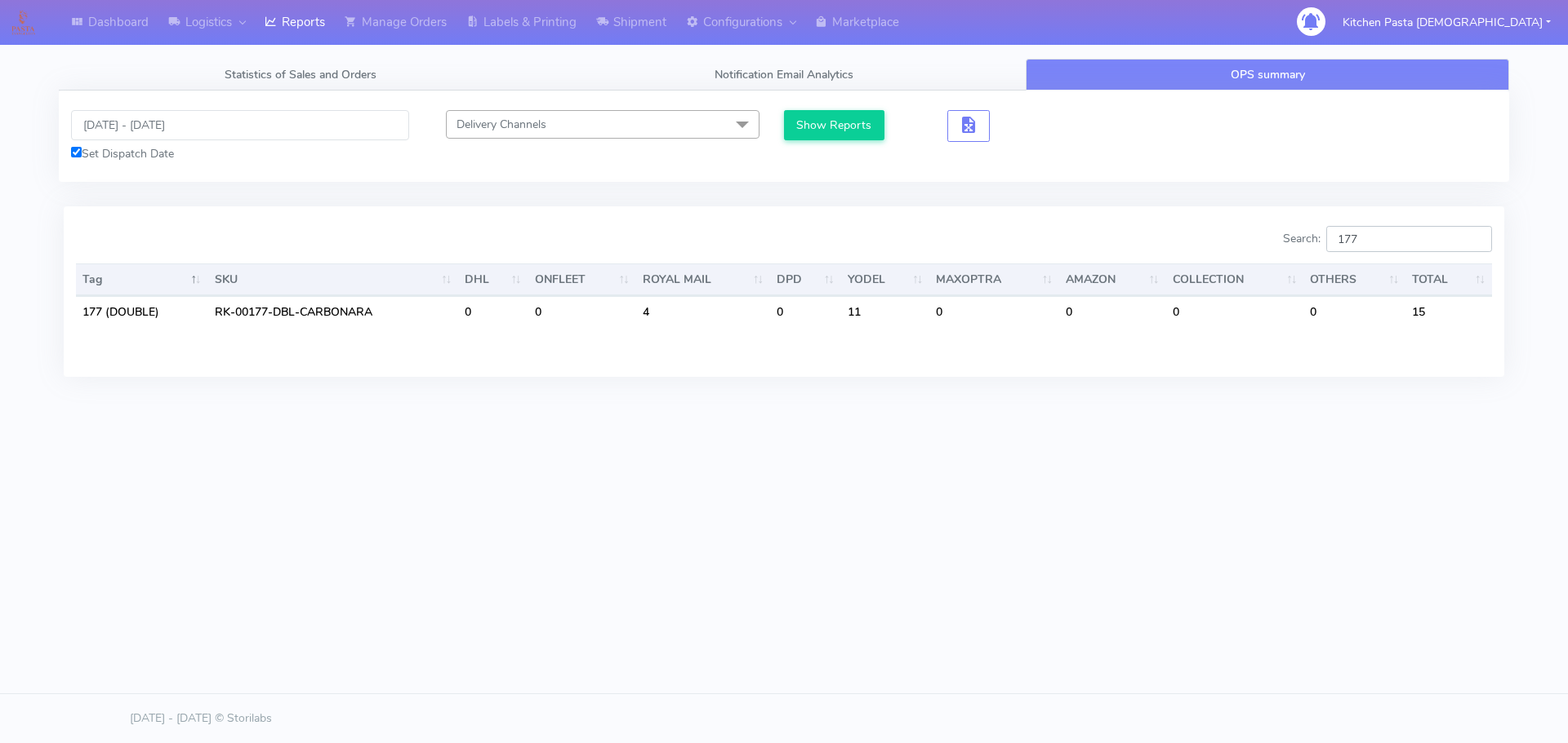
type input "177"
click at [1081, 531] on div "Dashboard Logistics [GEOGRAPHIC_DATA] Logistics Reports Manage Orders Labels & …" at bounding box center [784, 297] width 1568 height 595
drag, startPoint x: 1367, startPoint y: 260, endPoint x: 1286, endPoint y: 260, distance: 81.0
click at [1286, 260] on div "Search: 177 Tag SKU DHL ONFLEET ROYAL MAIL DPD YODEL MAXOPTRA AMAZON COLLECTION…" at bounding box center [784, 291] width 1416 height 131
type input "1"
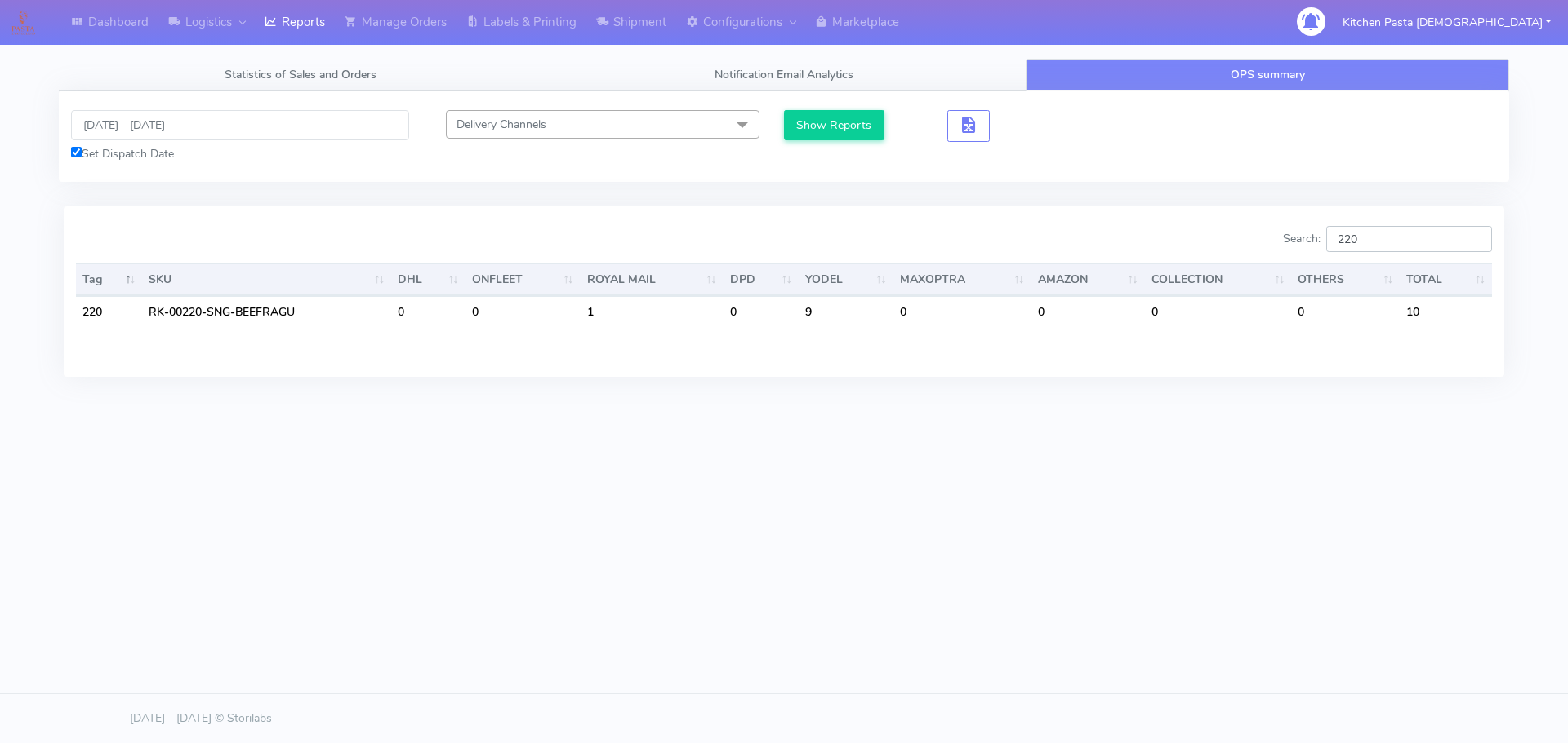
type input "220"
drag, startPoint x: 116, startPoint y: 125, endPoint x: 125, endPoint y: 132, distance: 11.4
click at [116, 125] on input "[DATE] - [DATE]" at bounding box center [240, 125] width 338 height 31
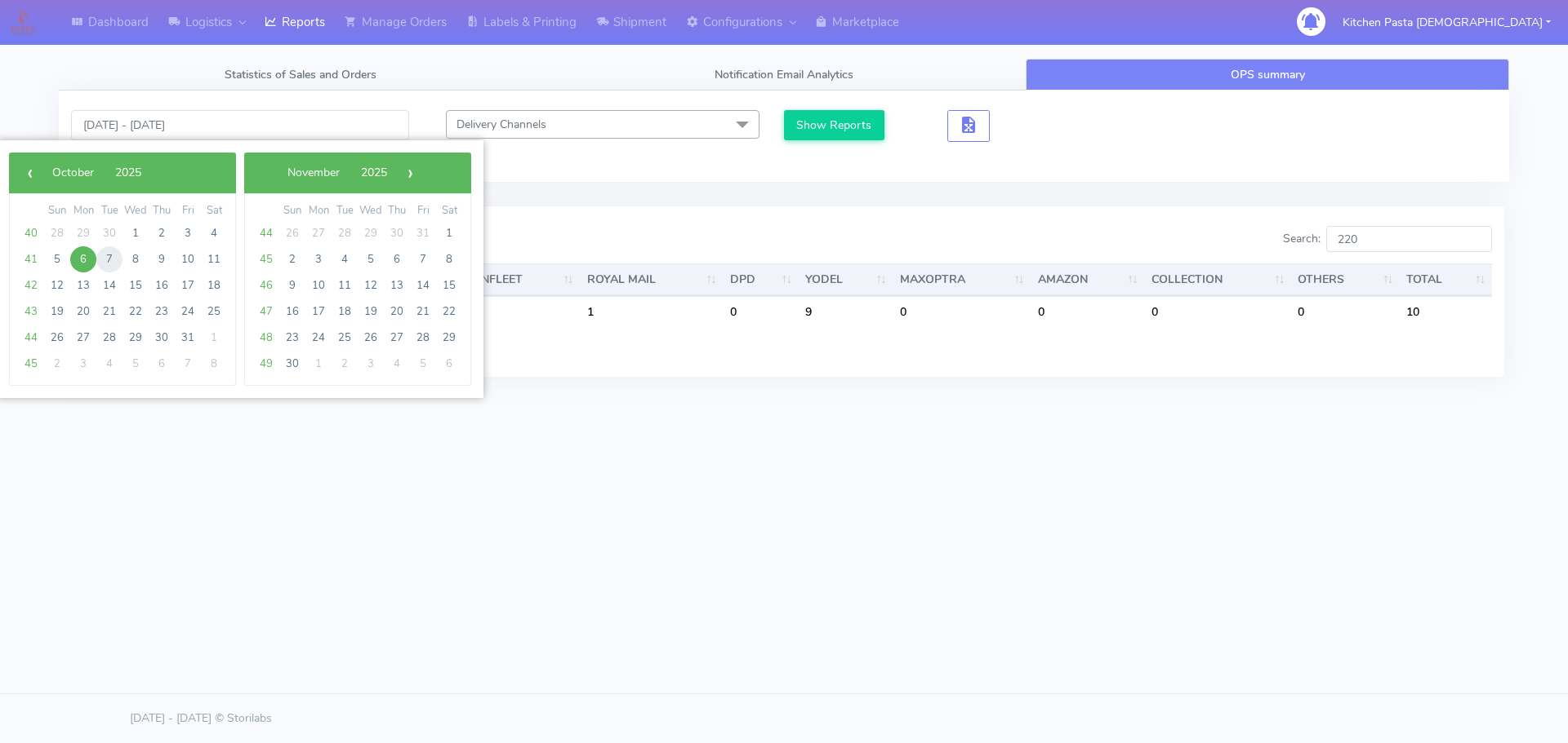
click at [110, 266] on span "7" at bounding box center [109, 259] width 26 height 26
type input "[DATE] - [DATE]"
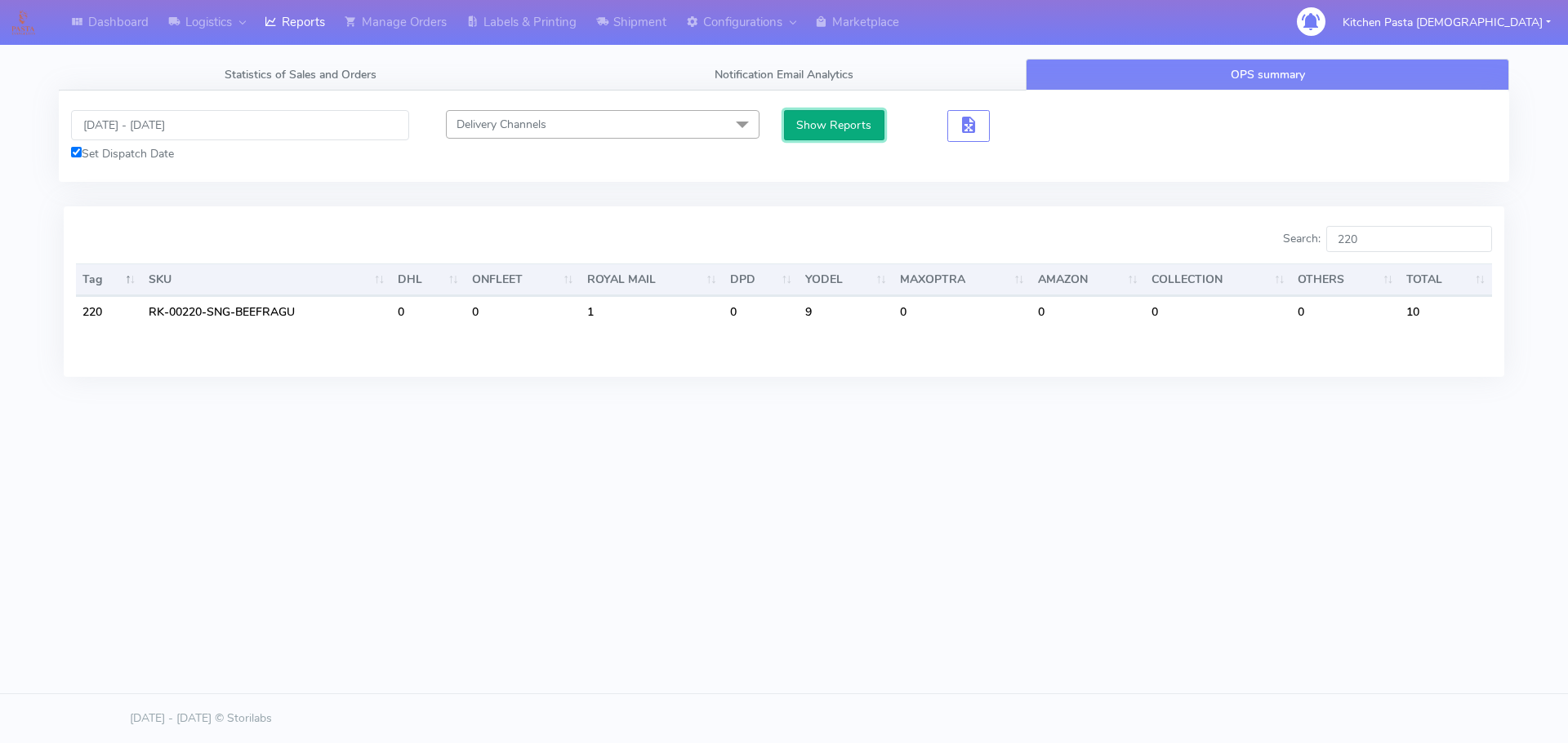
click at [833, 111] on button "Show Reports" at bounding box center [833, 125] width 100 height 31
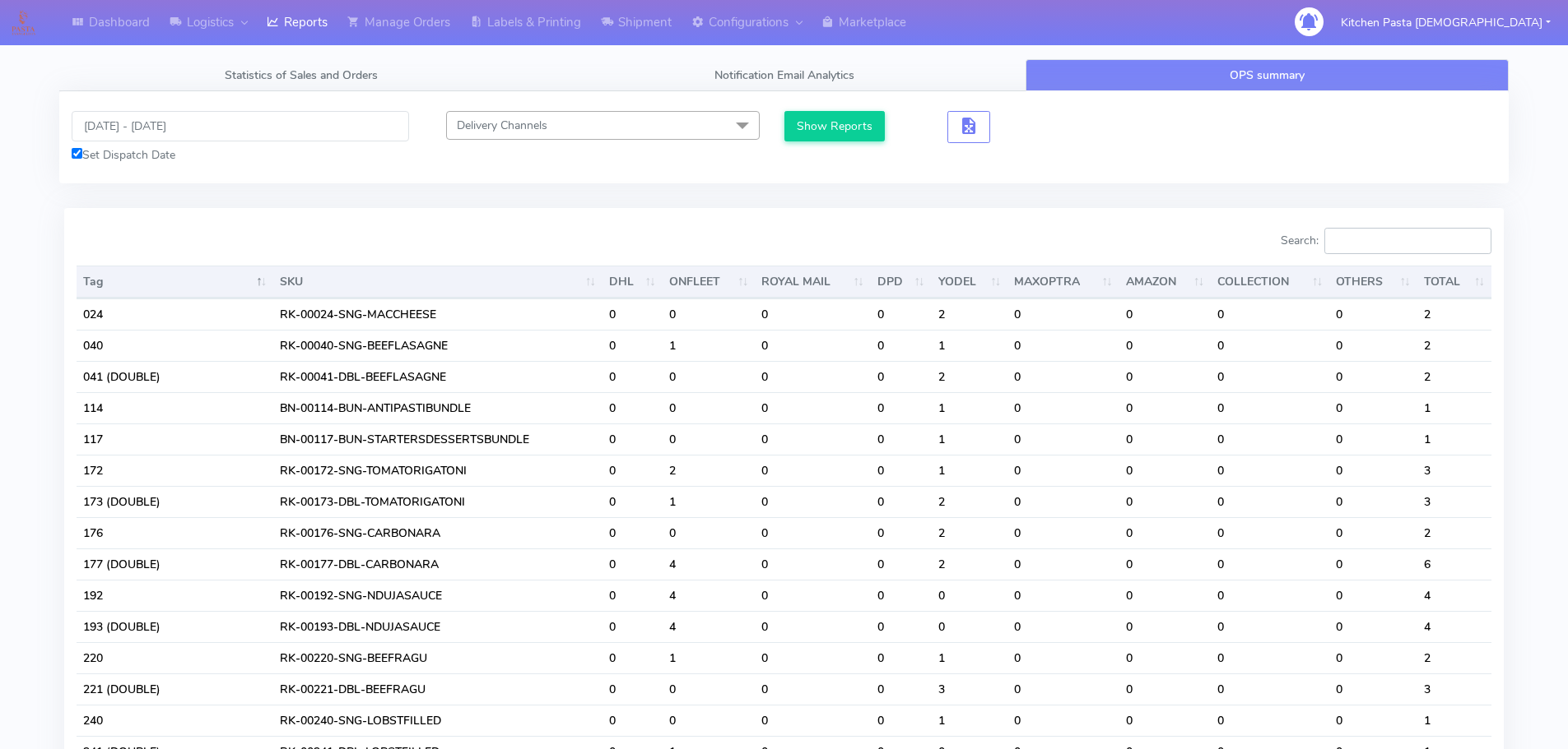
click at [1413, 241] on input "Search:" at bounding box center [1407, 241] width 167 height 26
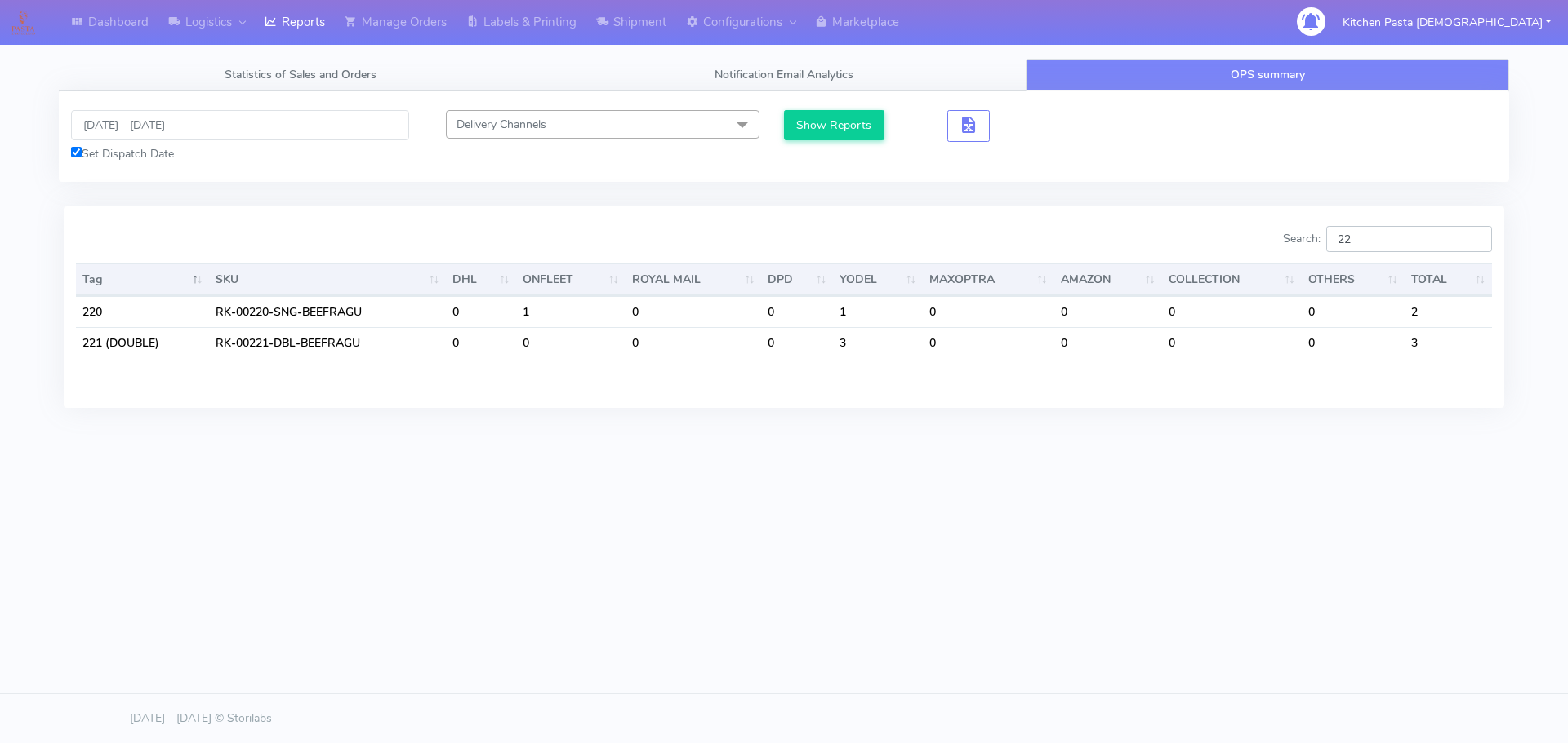
type input "2"
type input "1"
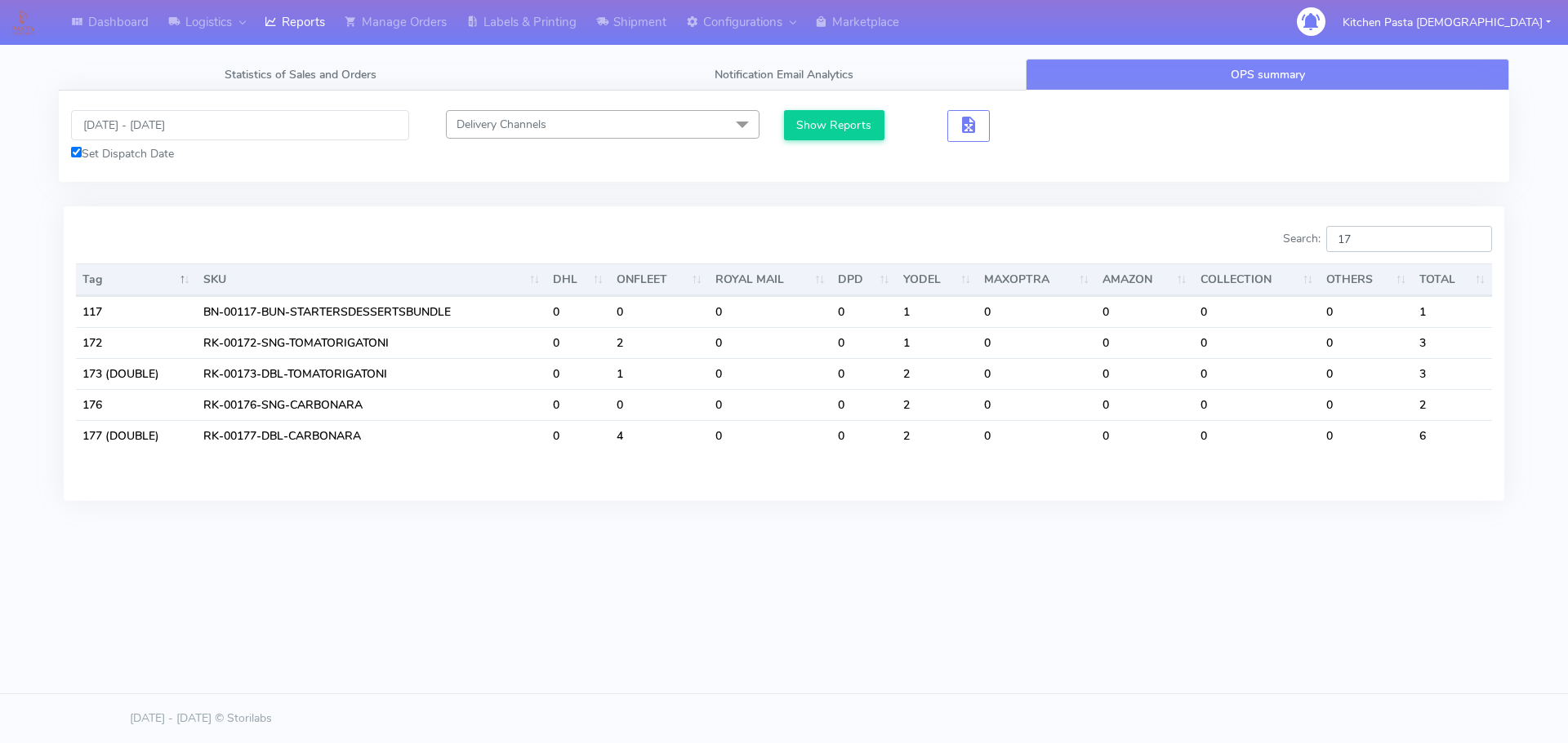
type input "1"
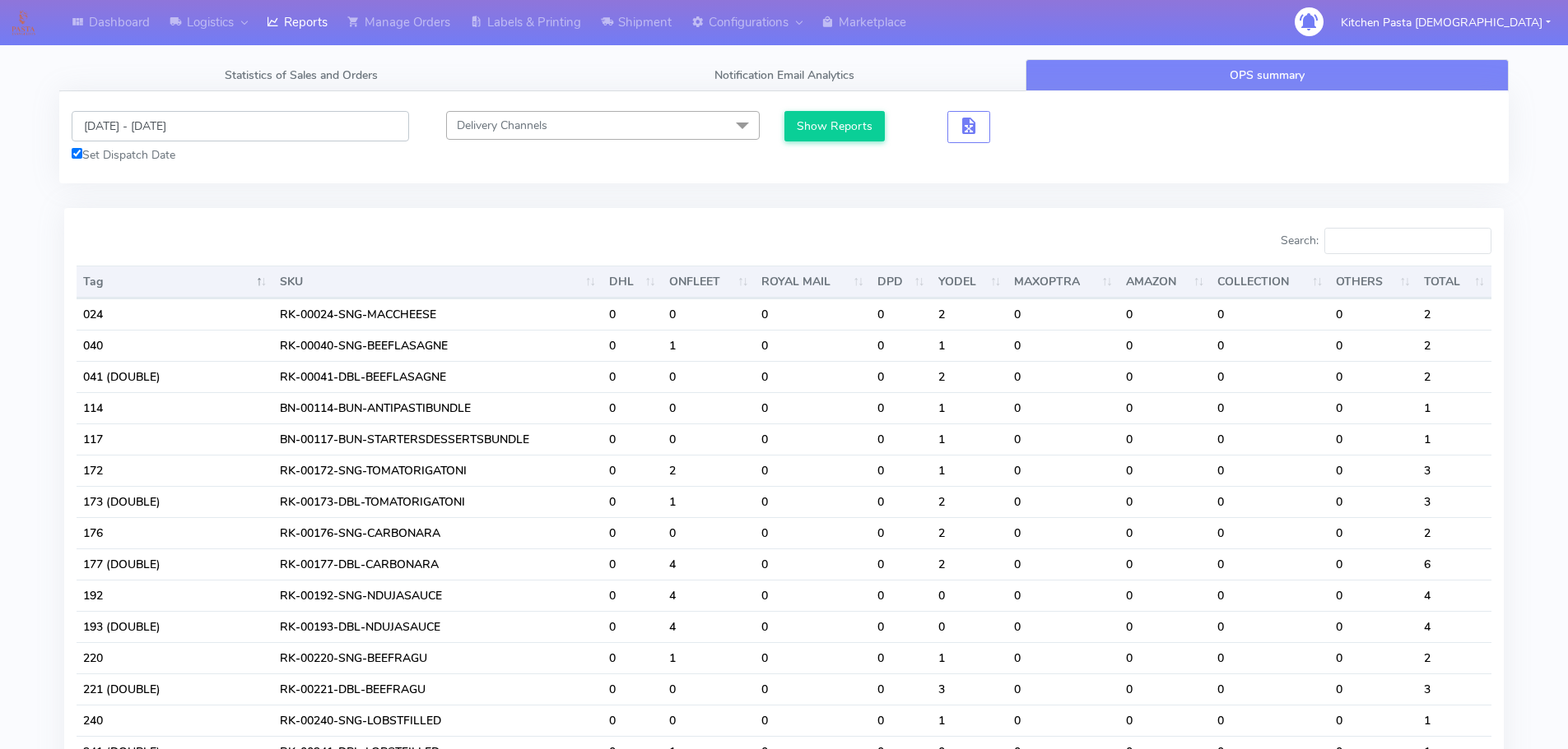
click at [126, 135] on input "[DATE] - [DATE]" at bounding box center [240, 126] width 337 height 31
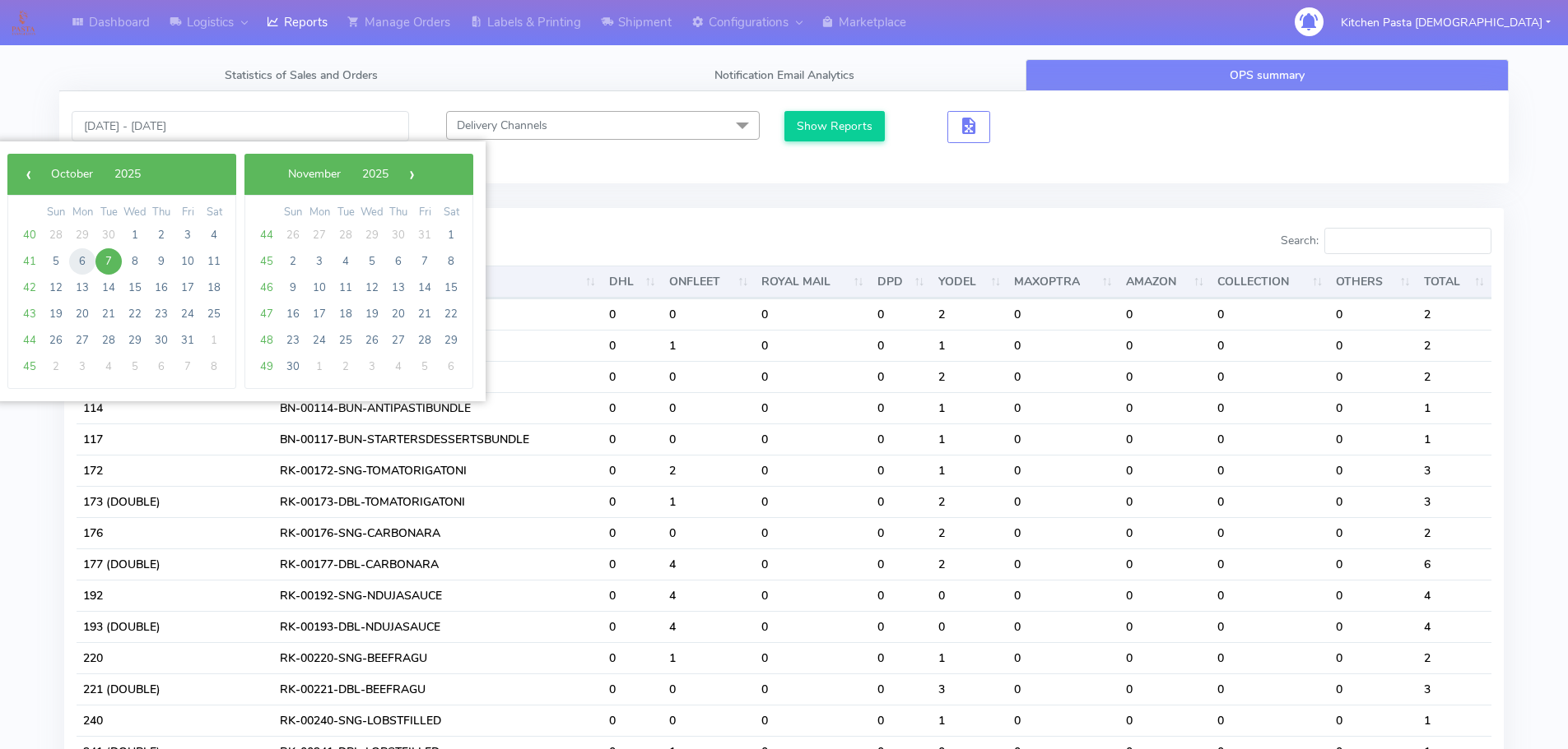
click at [82, 262] on span "6" at bounding box center [82, 261] width 26 height 26
type input "[DATE] - [DATE]"
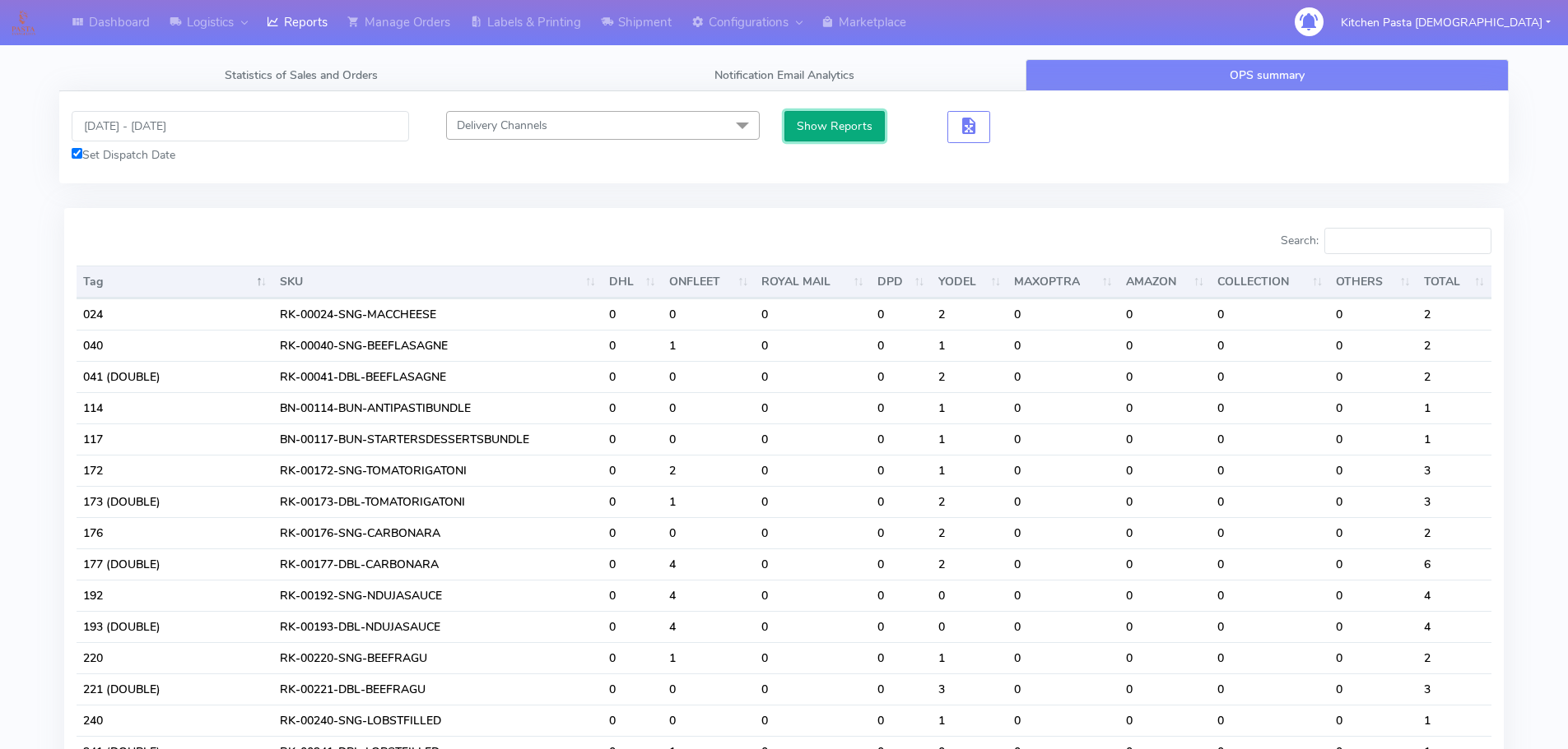
click at [869, 113] on button "Show Reports" at bounding box center [834, 126] width 101 height 31
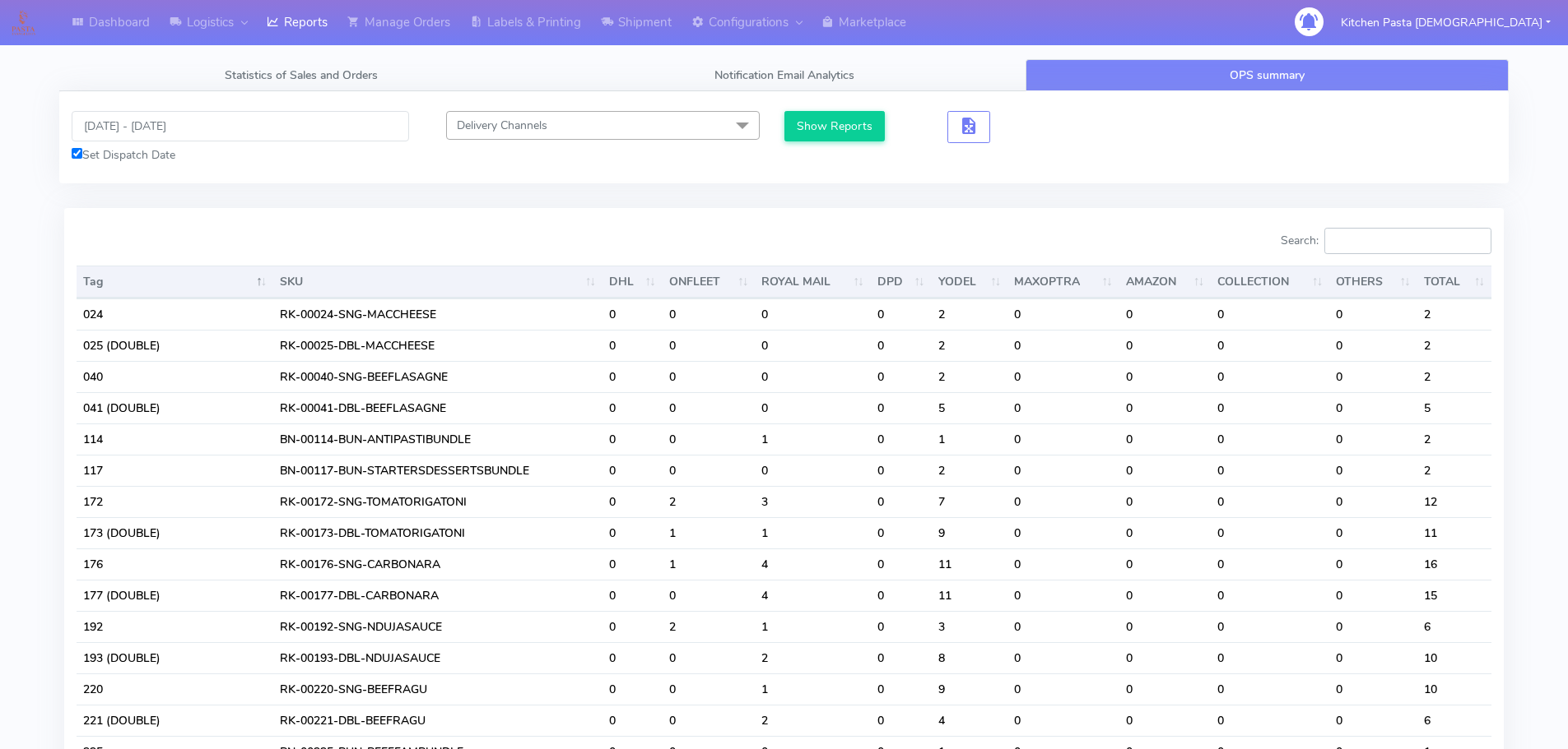
click at [1382, 240] on input "Search:" at bounding box center [1407, 241] width 167 height 26
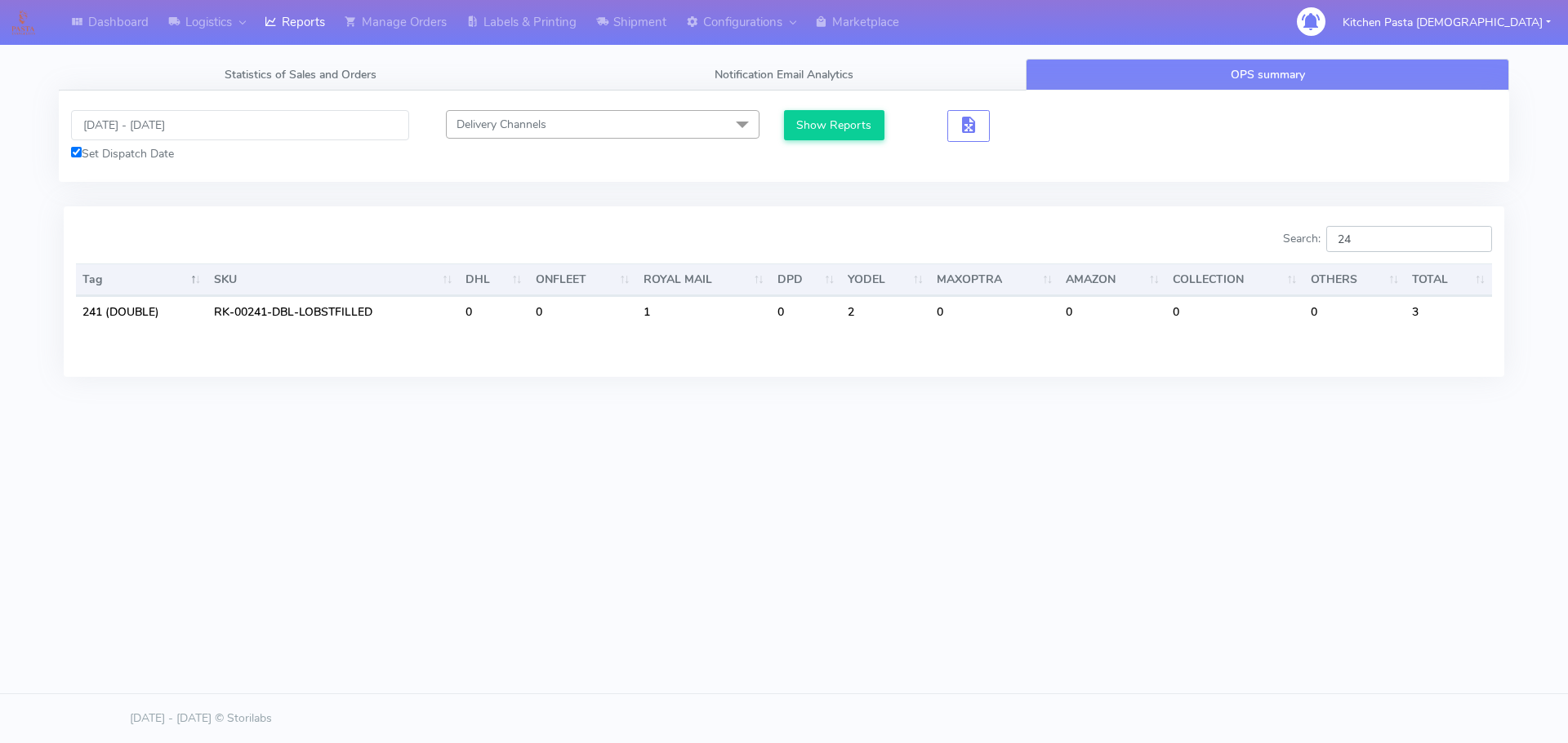
type input "2"
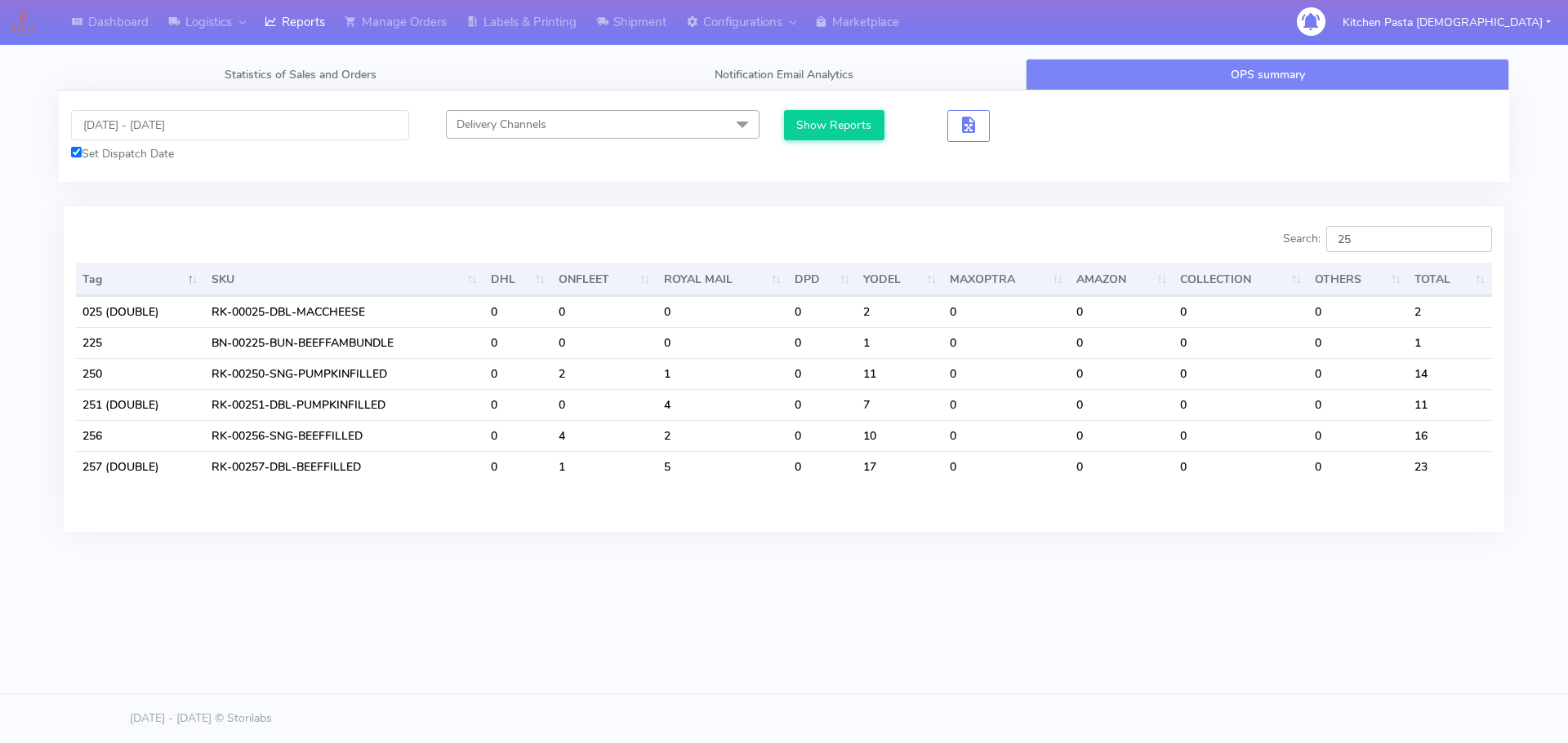
type input "2"
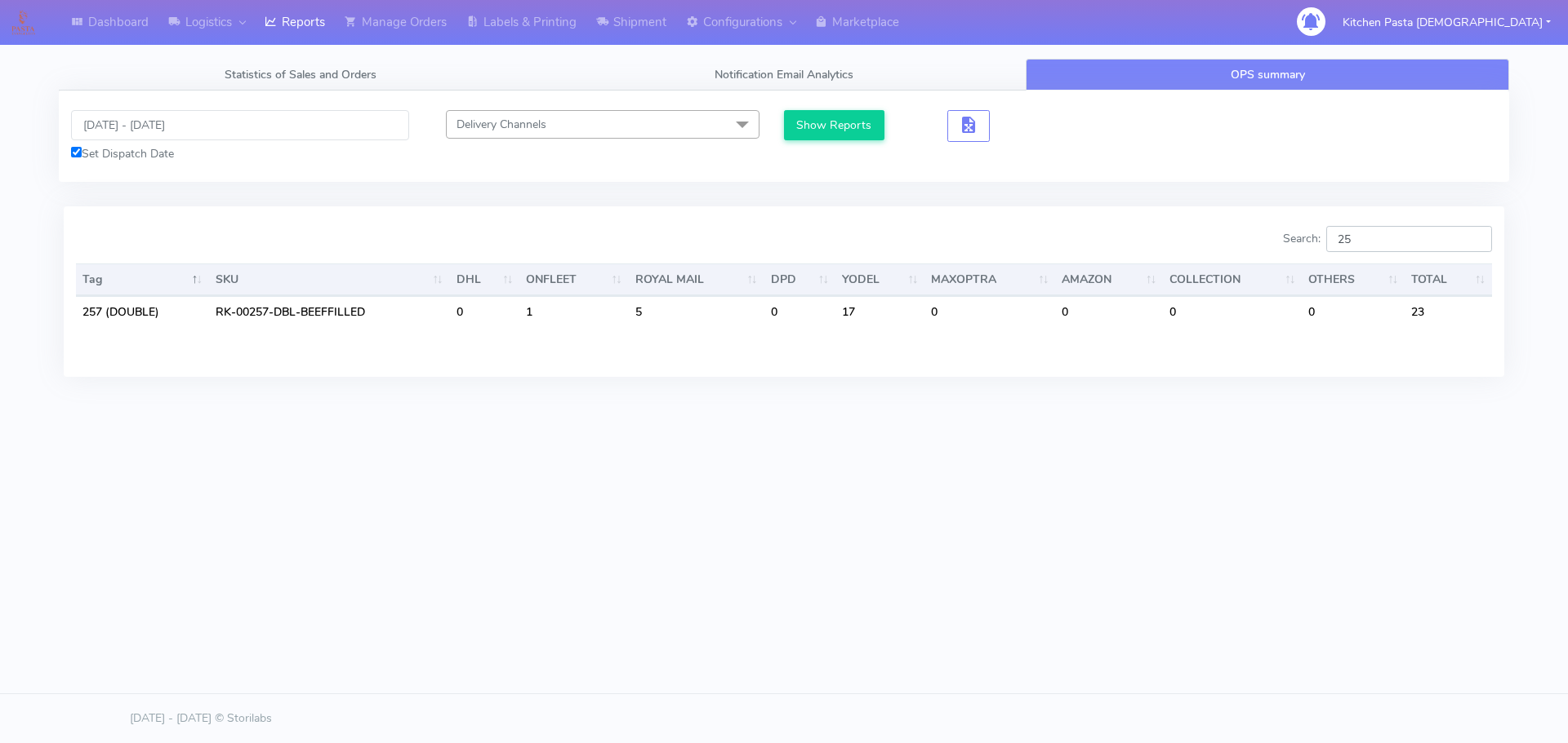
type input "2"
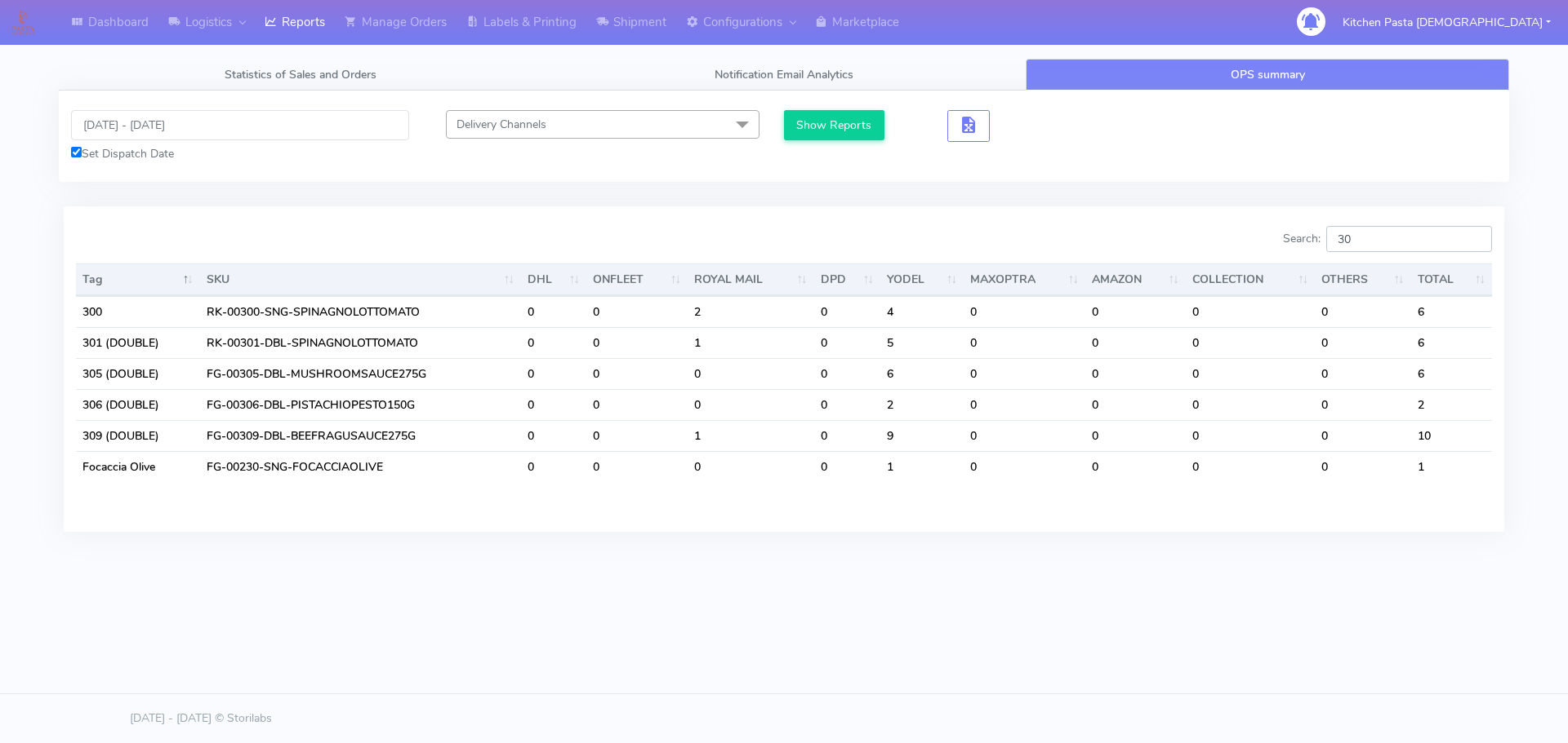
type input "3"
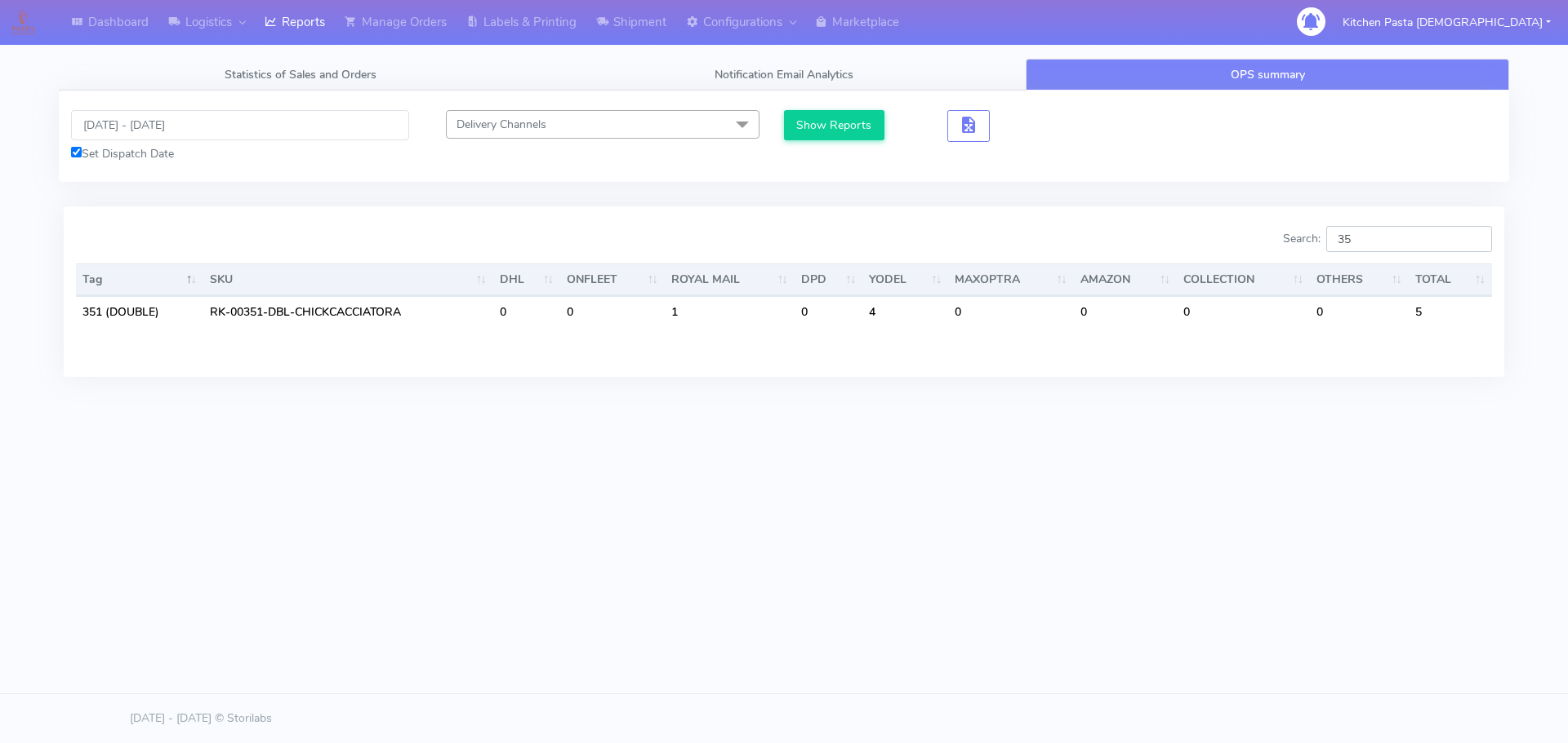
type input "3"
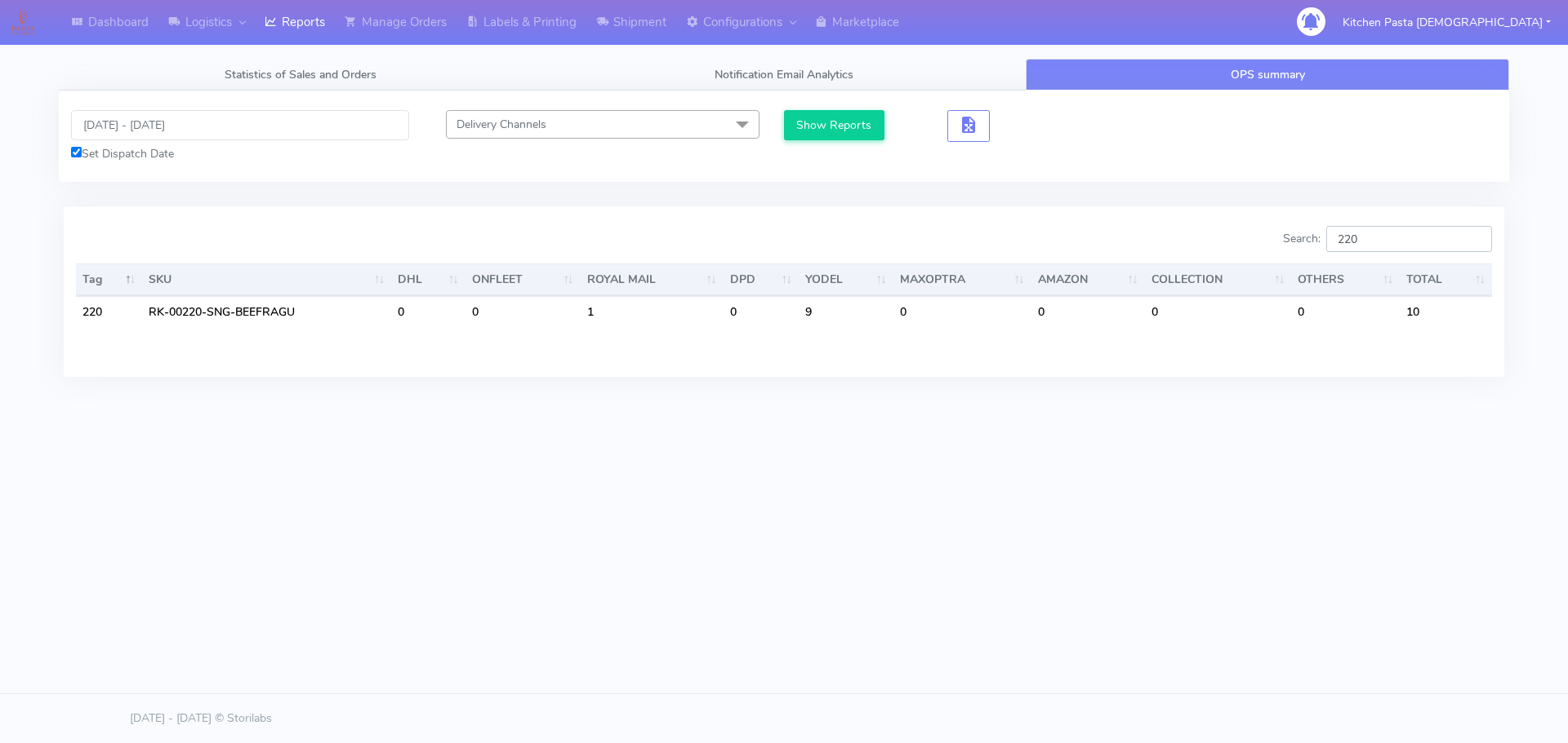
click at [1384, 239] on input "220" at bounding box center [1408, 239] width 165 height 26
type input "250"
click at [184, 134] on input "[DATE] - [DATE]" at bounding box center [240, 125] width 338 height 31
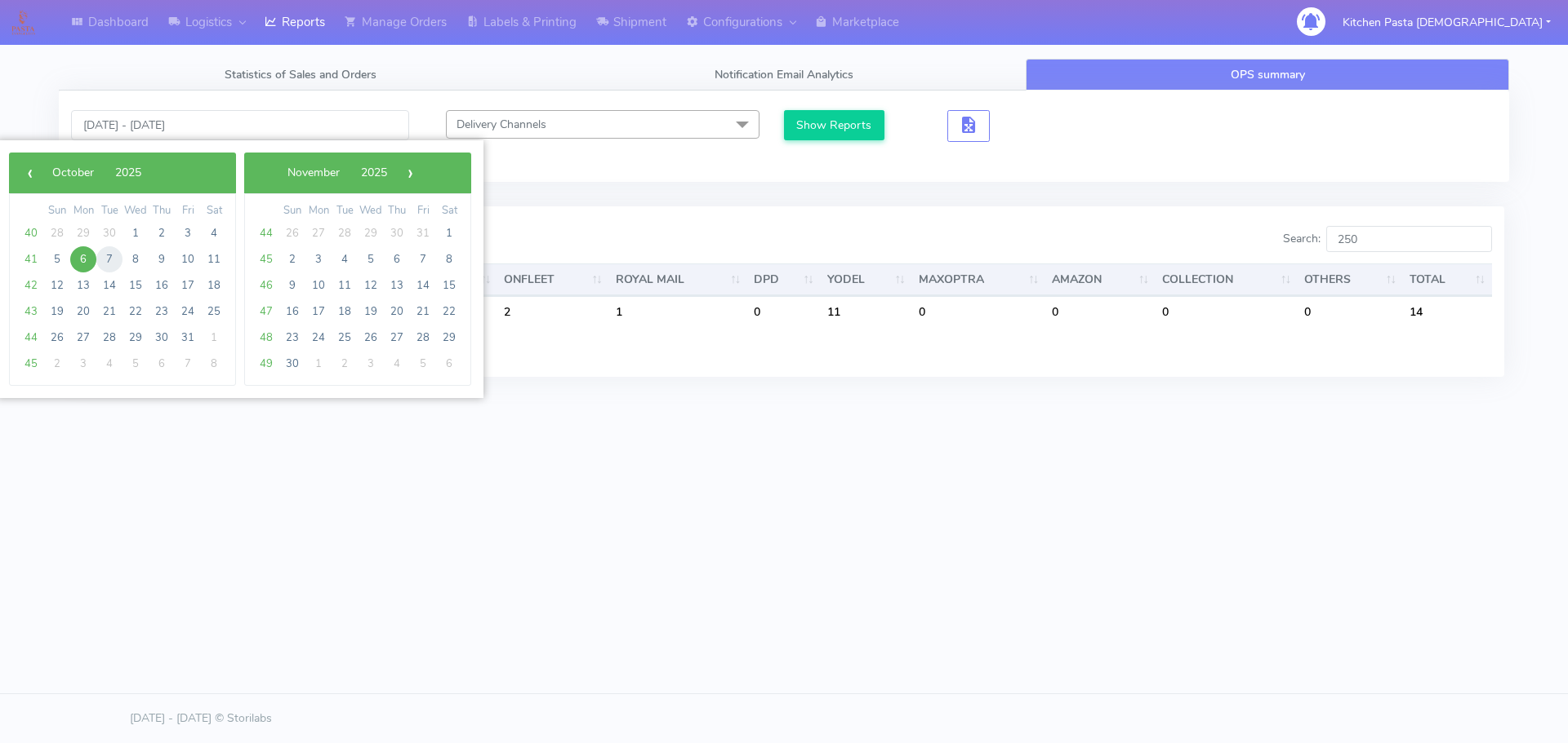
click at [108, 256] on span "7" at bounding box center [109, 259] width 26 height 26
type input "[DATE] - [DATE]"
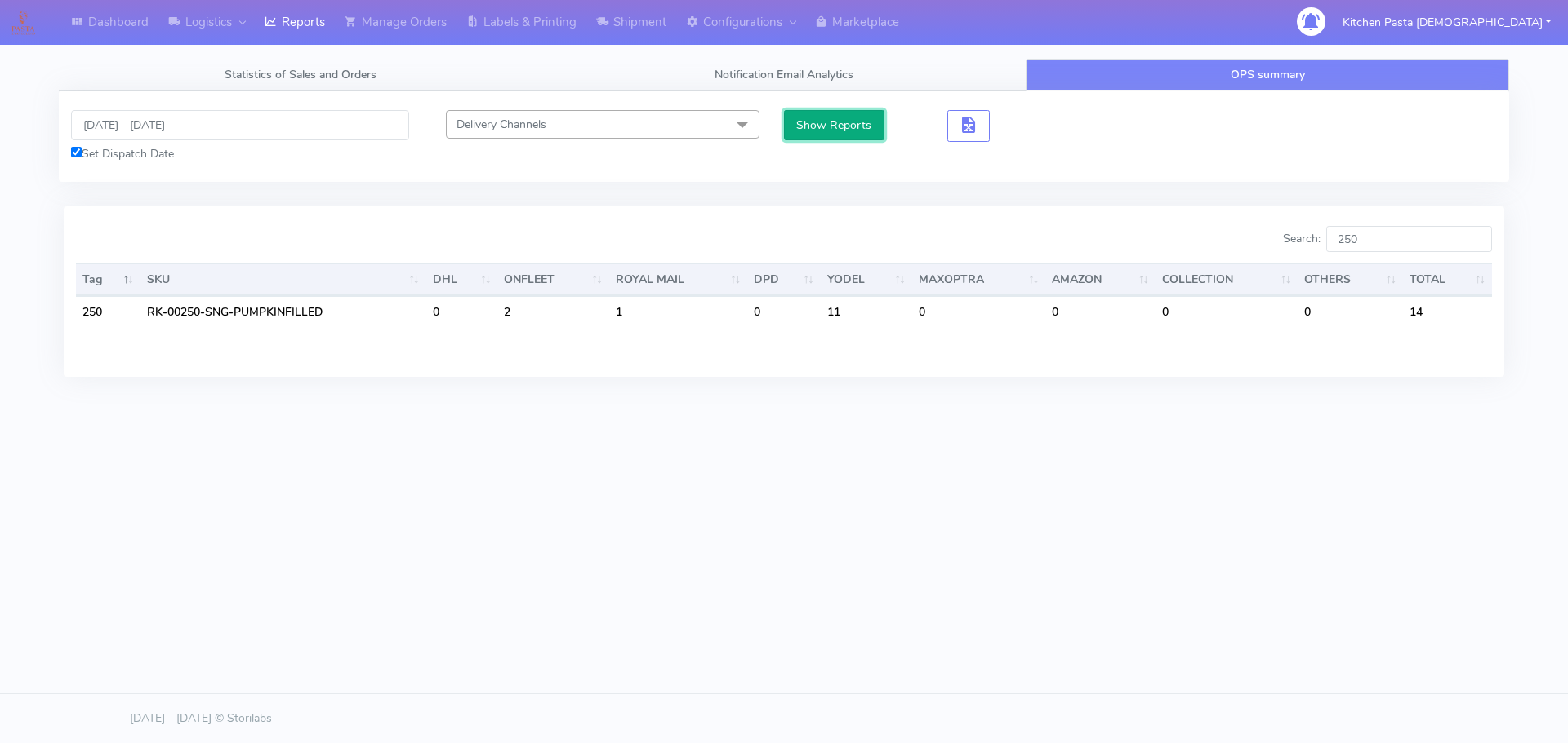
drag, startPoint x: 798, startPoint y: 111, endPoint x: 814, endPoint y: 129, distance: 24.1
click at [799, 115] on button "Show Reports" at bounding box center [833, 125] width 100 height 31
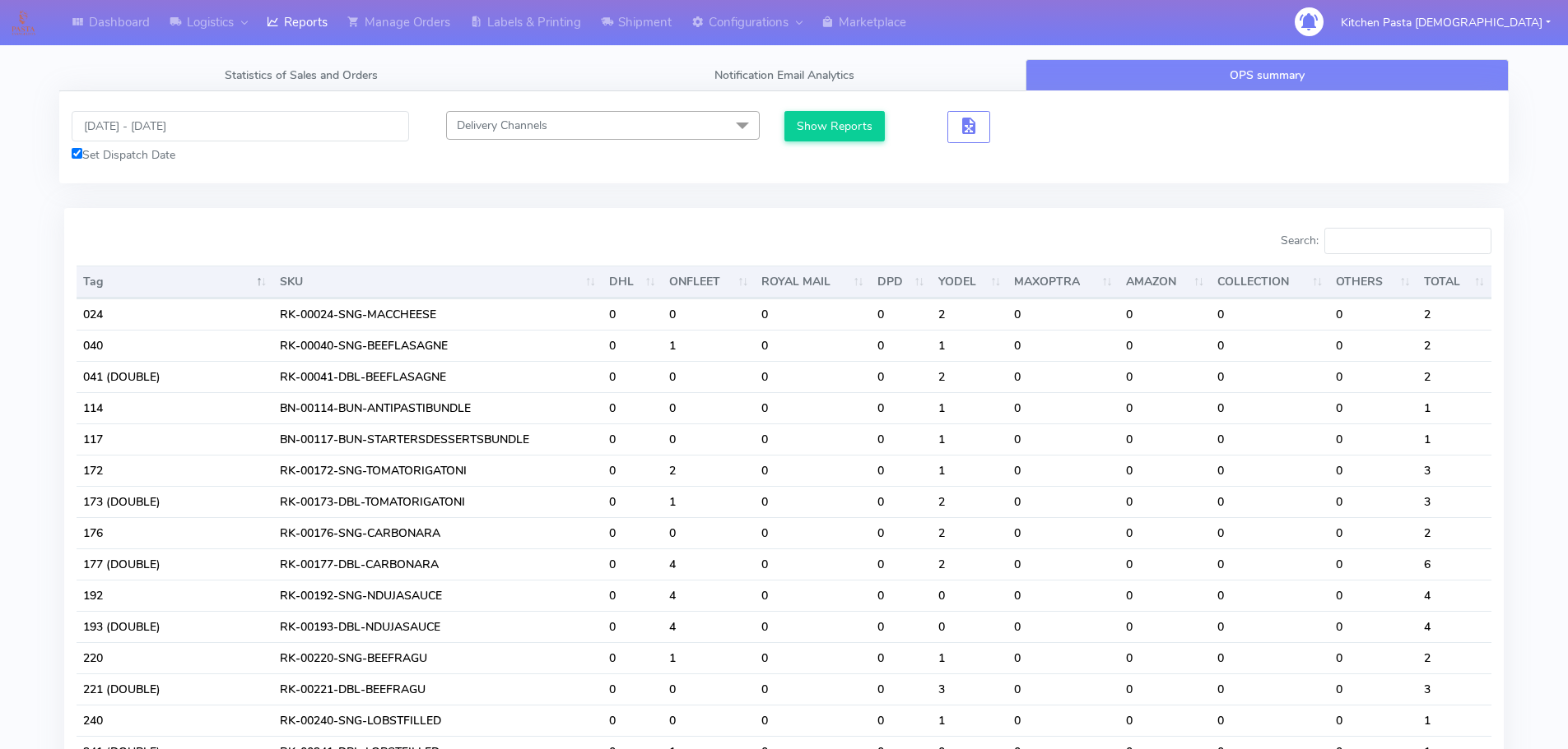
click at [1381, 245] on input "Search:" at bounding box center [1407, 241] width 167 height 26
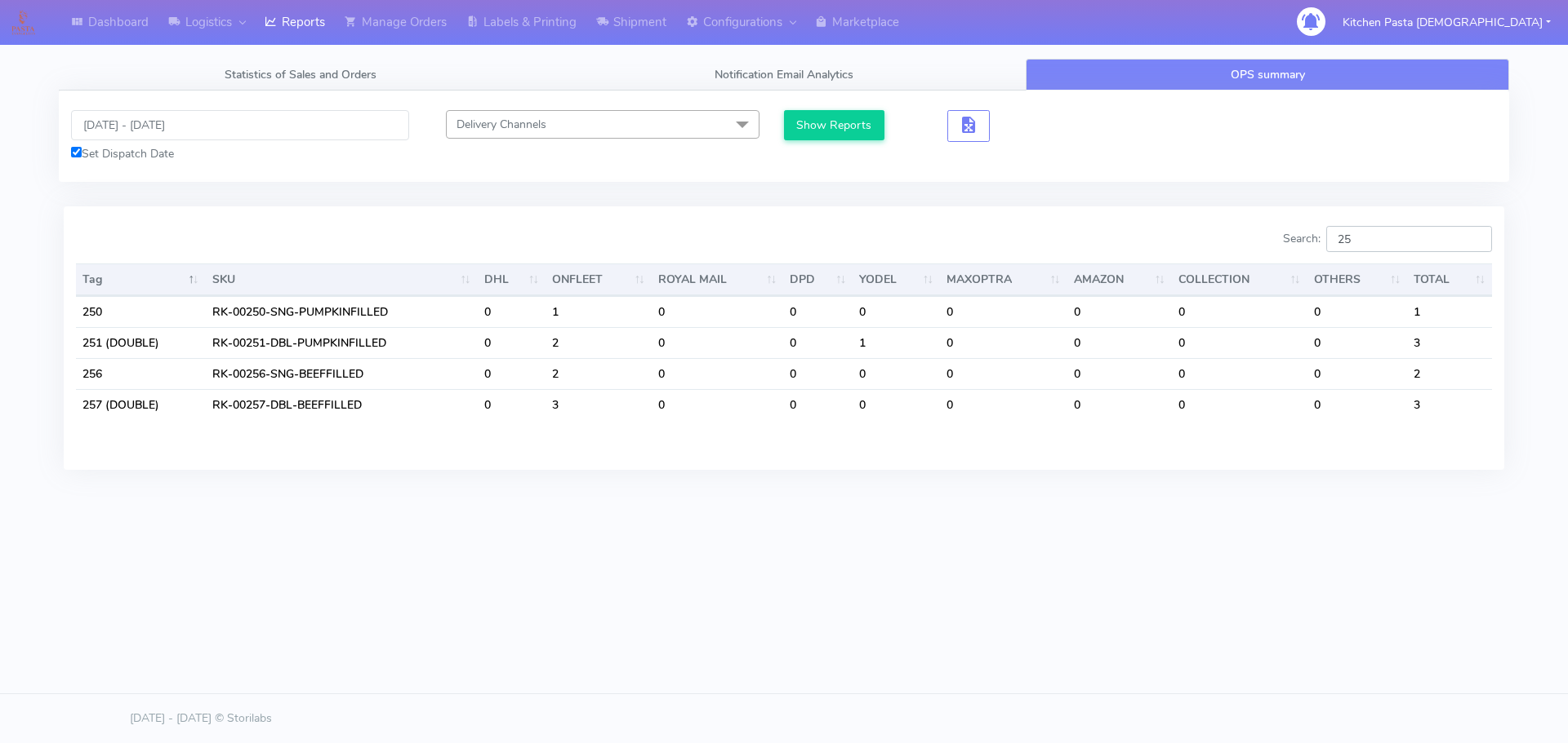
type input "2"
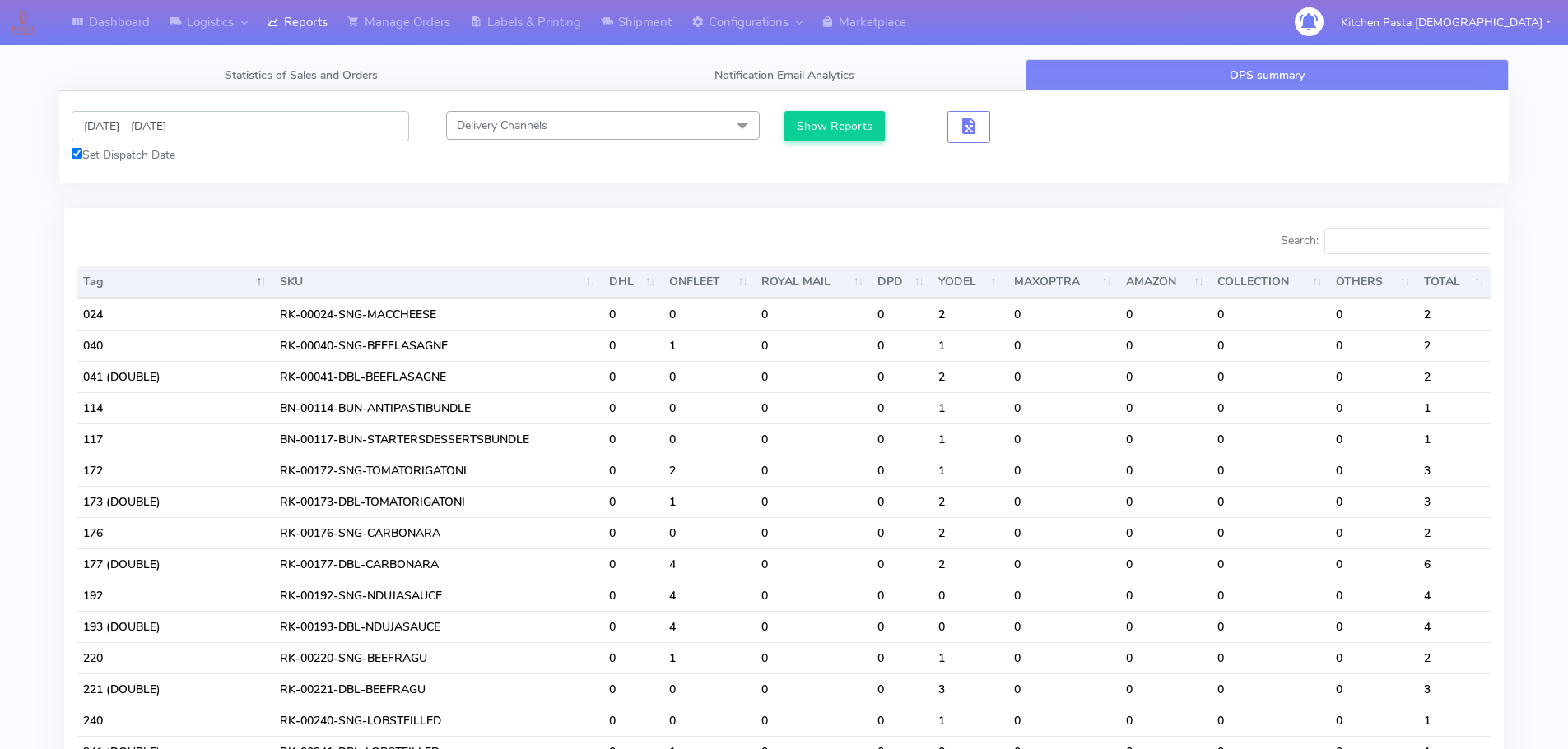
click at [167, 116] on input "[DATE] - [DATE]" at bounding box center [240, 126] width 337 height 31
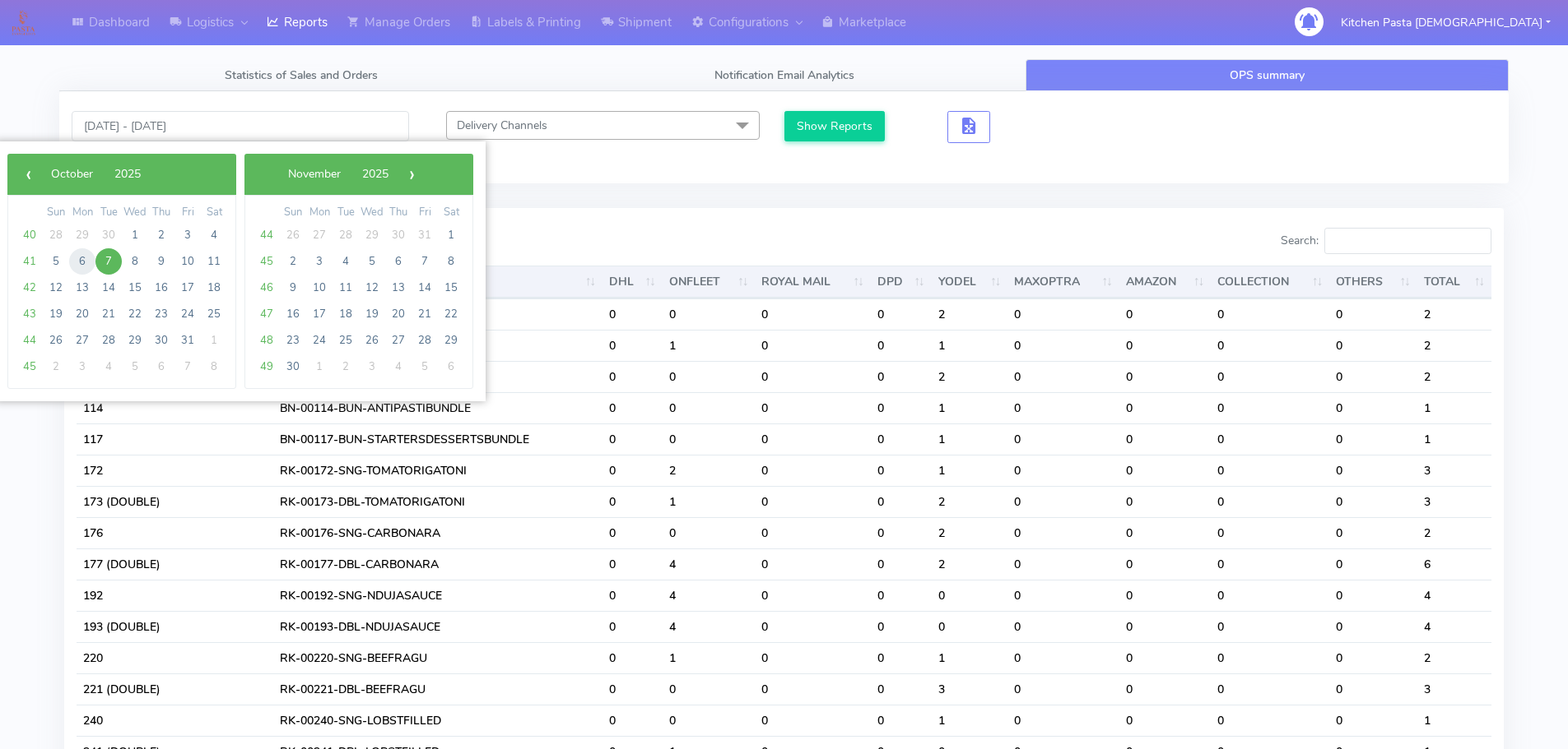
click at [87, 254] on span "6" at bounding box center [82, 261] width 26 height 26
type input "[DATE] - [DATE]"
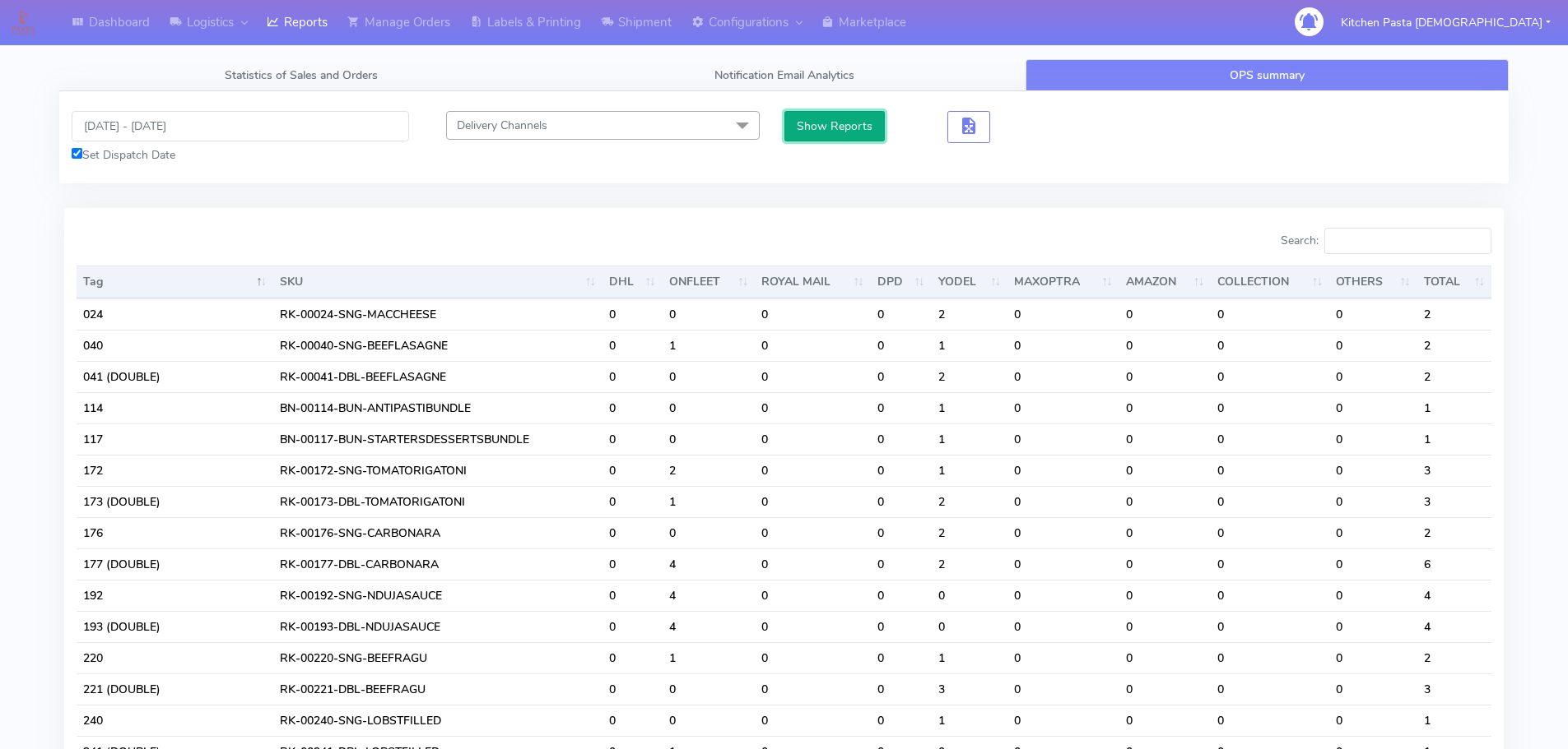
click at [800, 133] on button "Show Reports" at bounding box center [834, 126] width 101 height 31
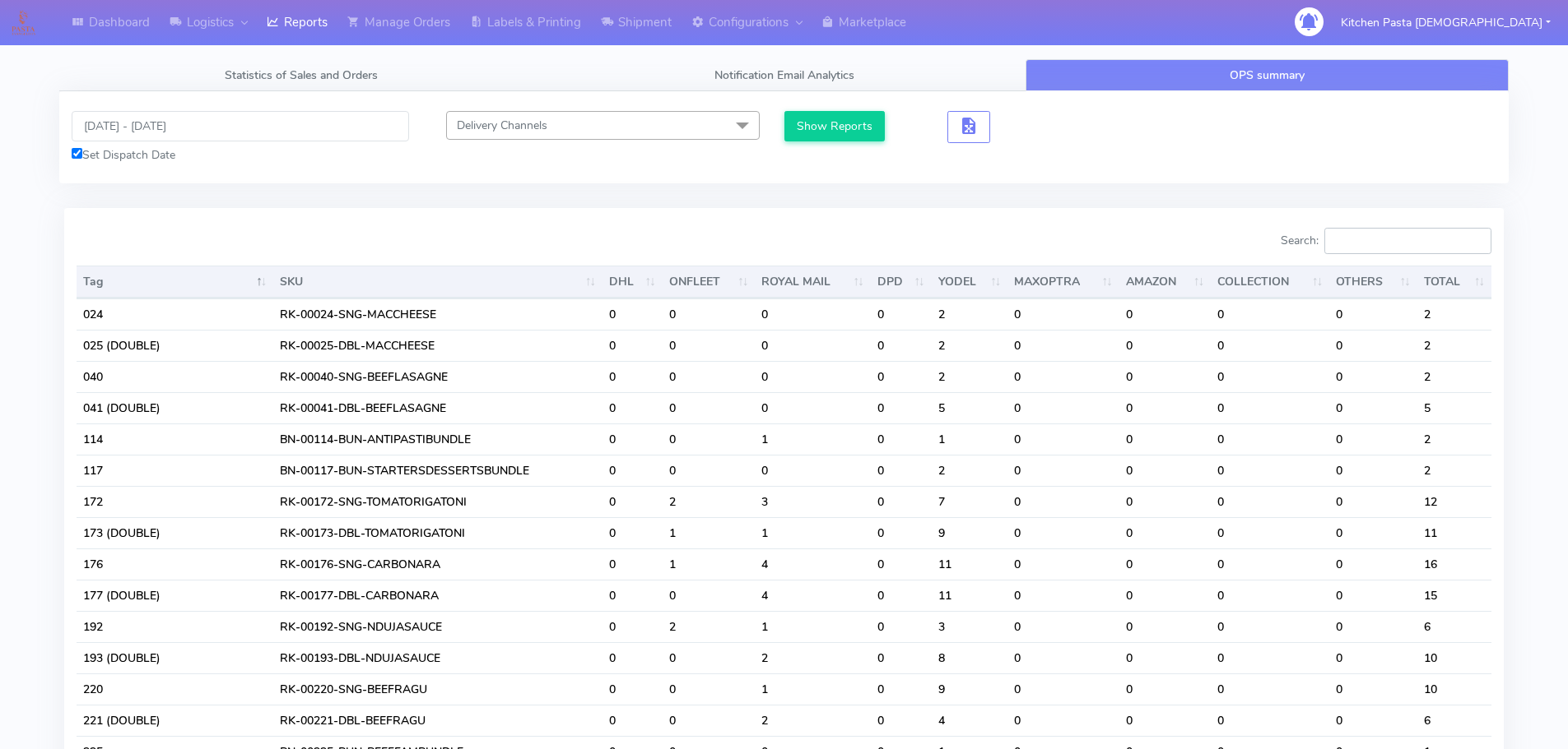
click at [1396, 250] on input "Search:" at bounding box center [1407, 241] width 167 height 26
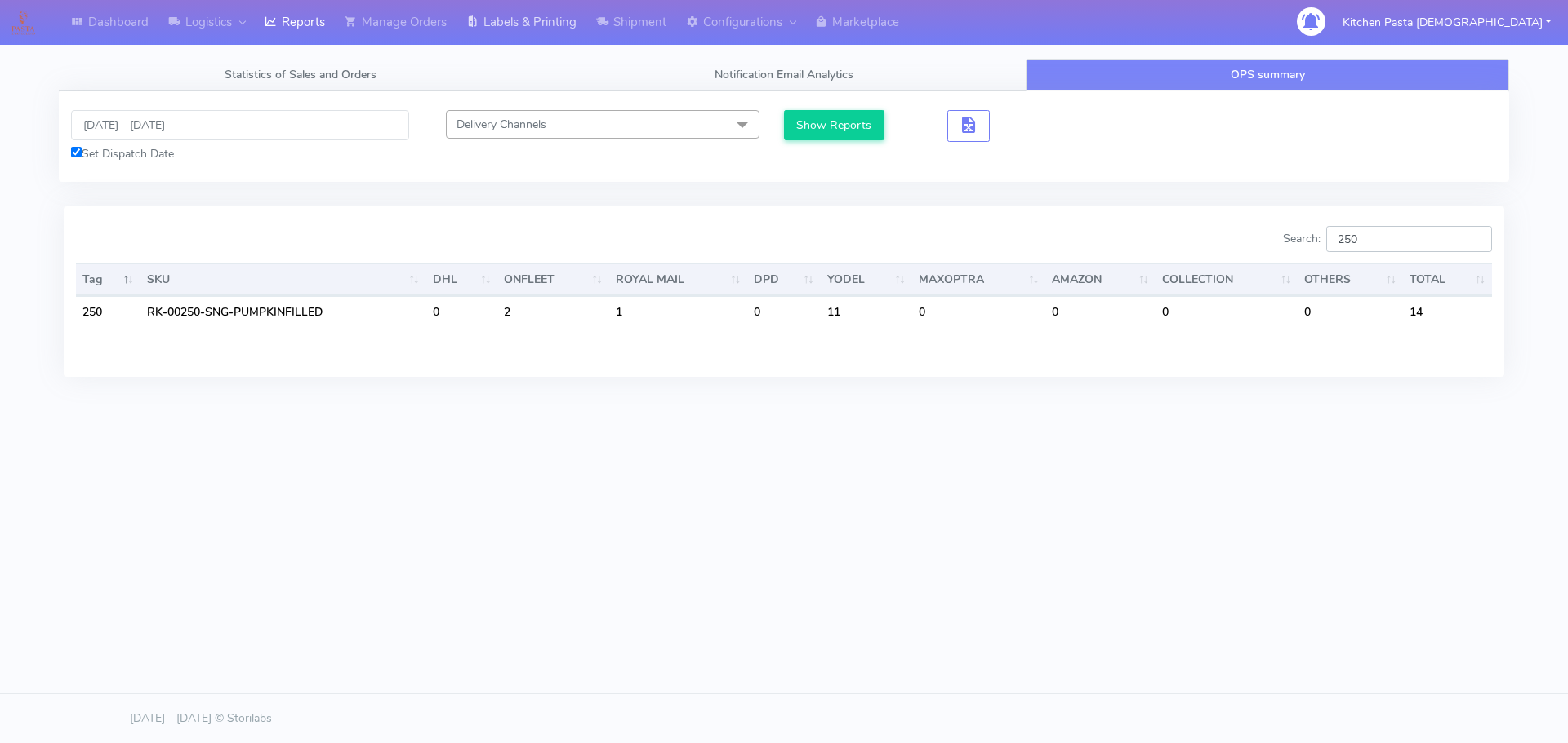
type input "250"
